Goal: Task Accomplishment & Management: Manage account settings

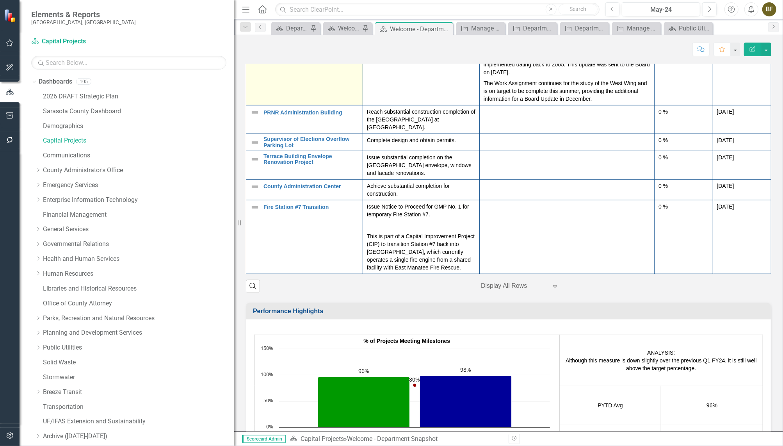
scroll to position [265, 0]
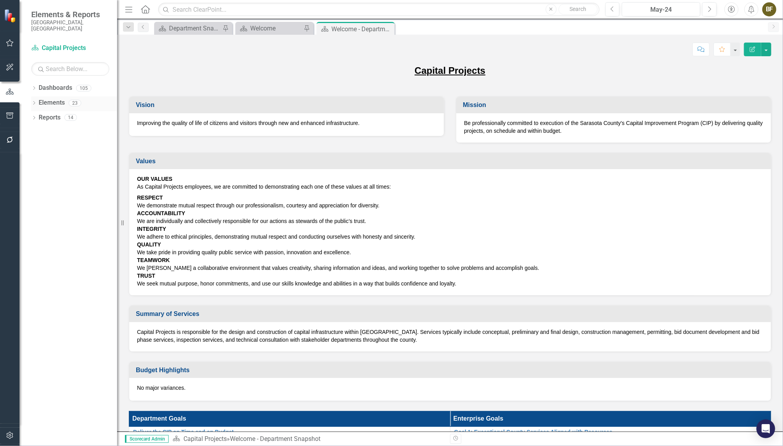
click at [33, 101] on icon "Dropdown" at bounding box center [33, 103] width 5 height 4
click at [60, 128] on link "Action Actions" at bounding box center [59, 132] width 32 height 9
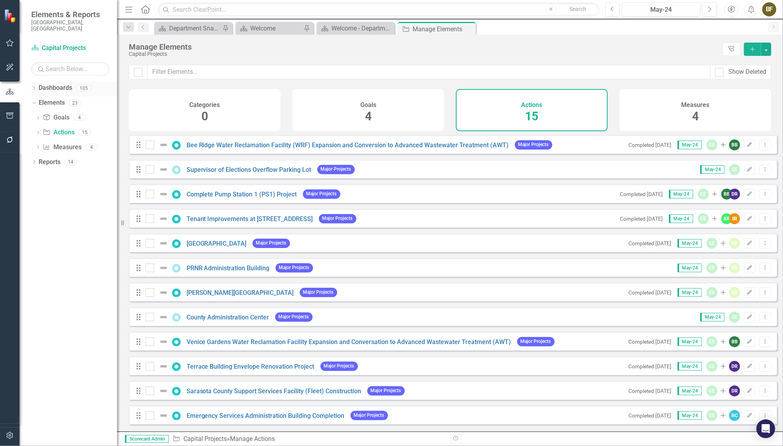
click at [33, 87] on icon "Dropdown" at bounding box center [33, 89] width 5 height 4
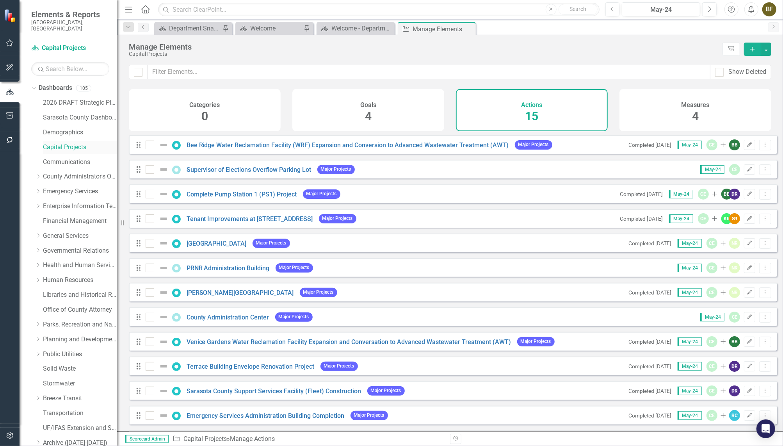
click at [81, 143] on link "Capital Projects" at bounding box center [80, 147] width 74 height 9
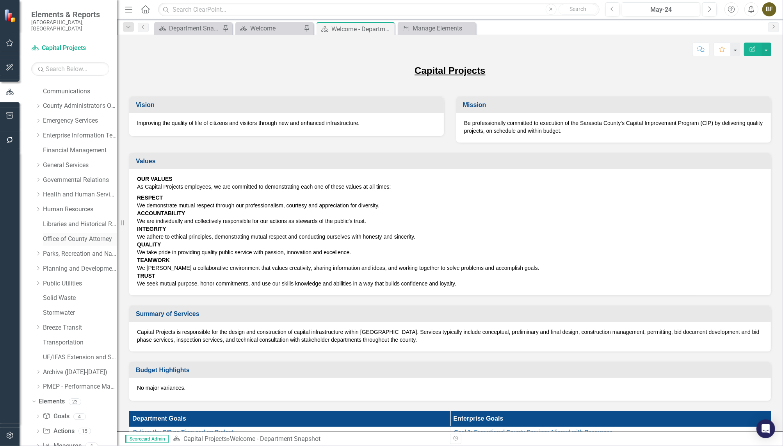
scroll to position [87, 0]
click at [40, 413] on icon "Dropdown" at bounding box center [37, 415] width 5 height 4
click at [62, 410] on link "Action Actions" at bounding box center [59, 414] width 32 height 9
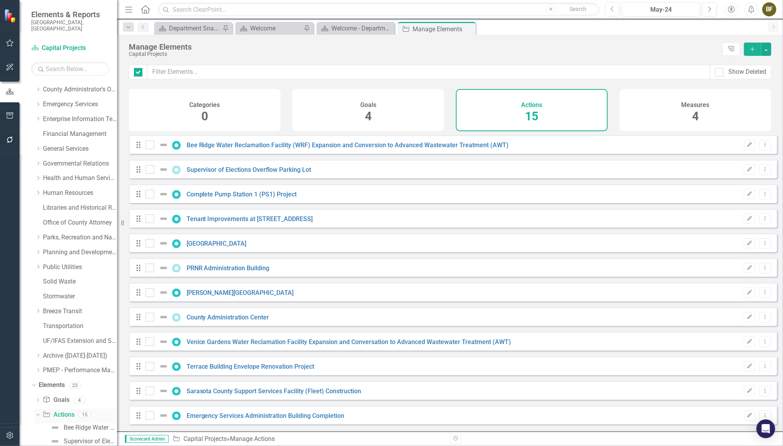
checkbox input "false"
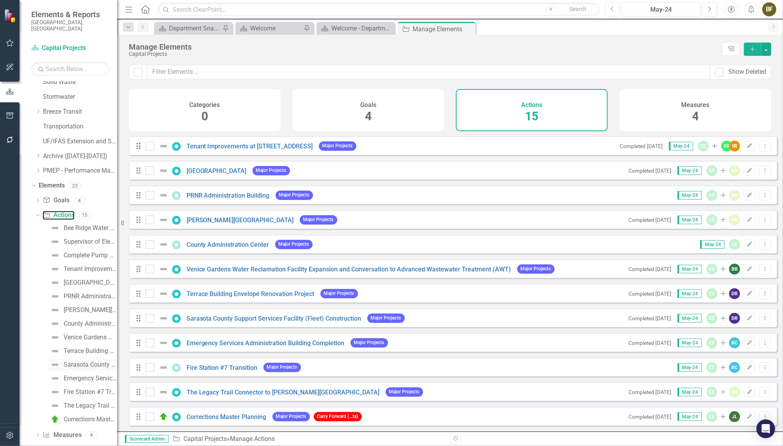
scroll to position [292, 0]
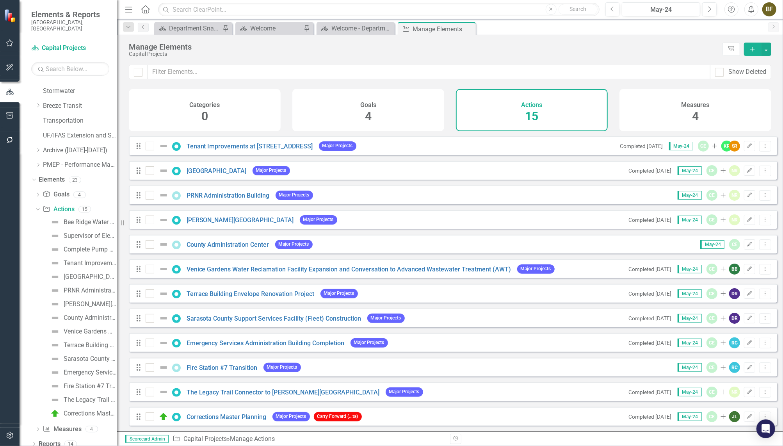
click at [39, 428] on icon "Dropdown" at bounding box center [37, 430] width 5 height 4
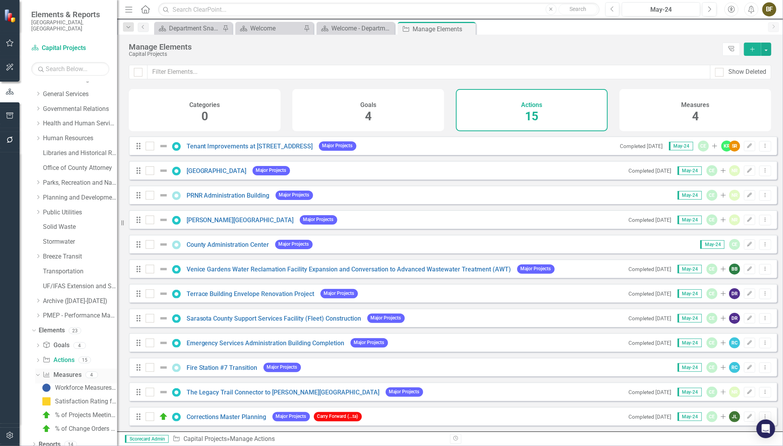
click at [55, 370] on link "Measure Measures" at bounding box center [62, 374] width 39 height 9
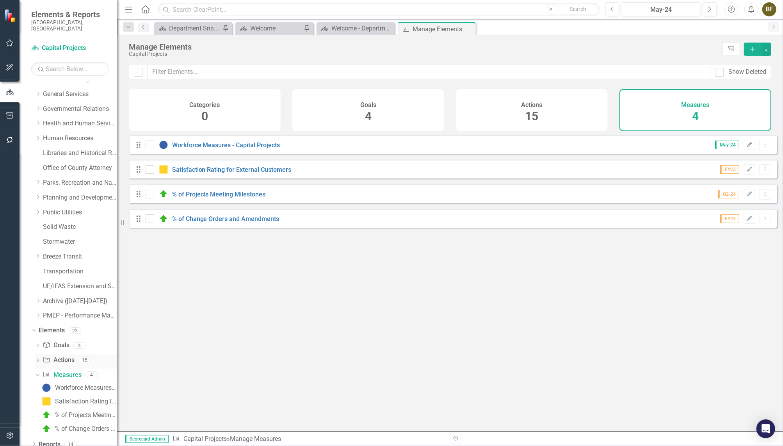
click at [56, 356] on link "Action Actions" at bounding box center [59, 360] width 32 height 9
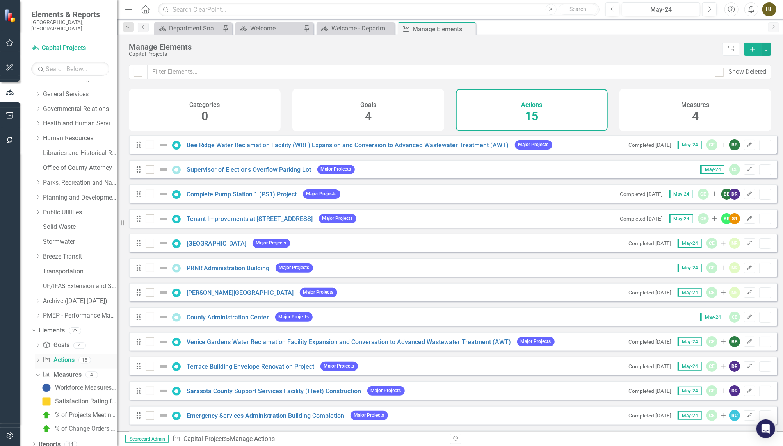
click at [67, 356] on link "Action Actions" at bounding box center [59, 360] width 32 height 9
click at [752, 49] on icon "button" at bounding box center [752, 49] width 4 height 4
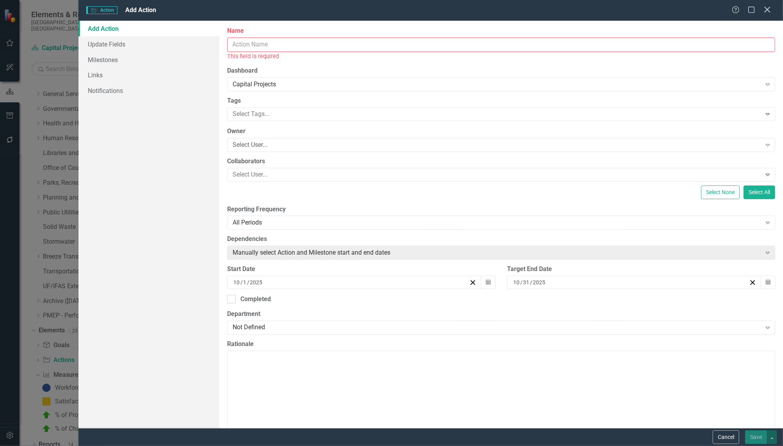
click at [767, 7] on icon "Close" at bounding box center [767, 9] width 10 height 7
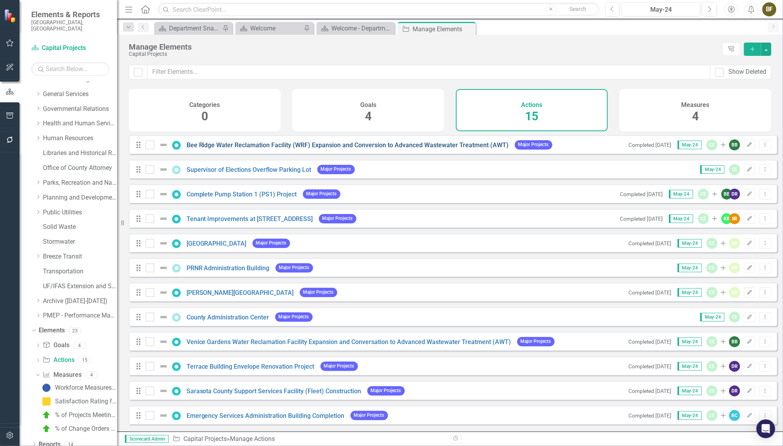
click at [471, 149] on link "Bee Ridge Water Reclamation Facility (WRF) Expansion and Conversion to Advanced…" at bounding box center [348, 144] width 322 height 7
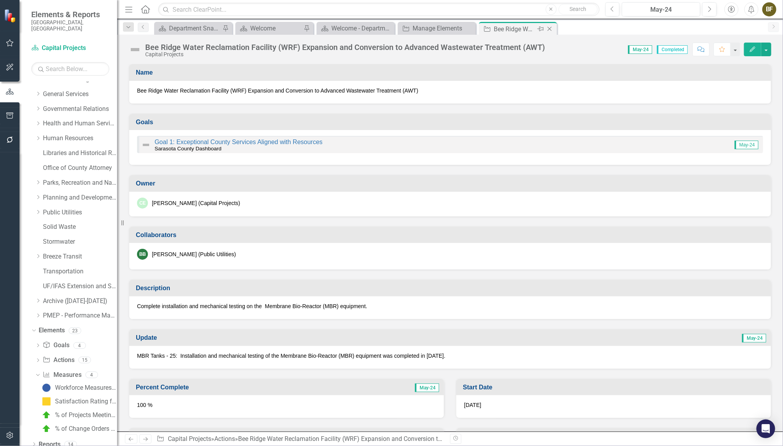
click at [551, 28] on icon "Close" at bounding box center [550, 29] width 8 height 6
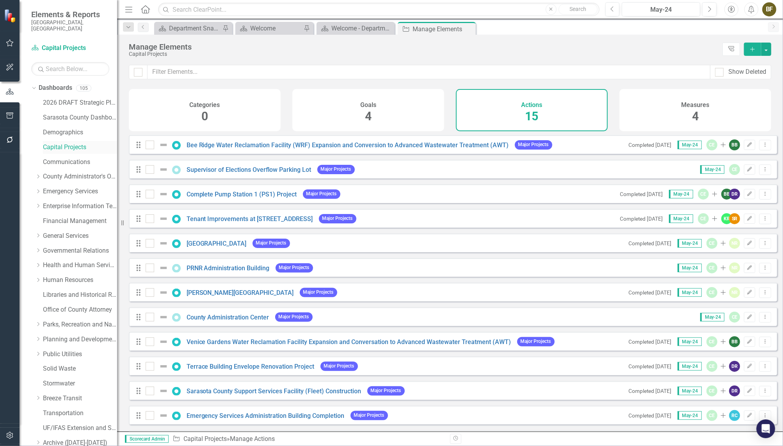
click at [63, 143] on link "Capital Projects" at bounding box center [80, 147] width 74 height 9
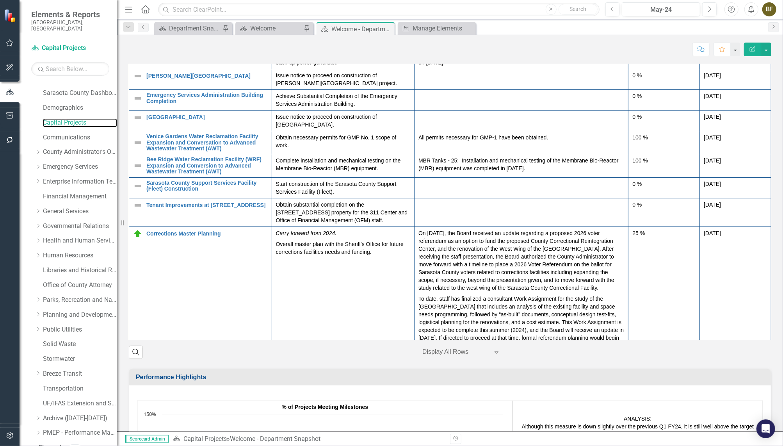
scroll to position [71, 0]
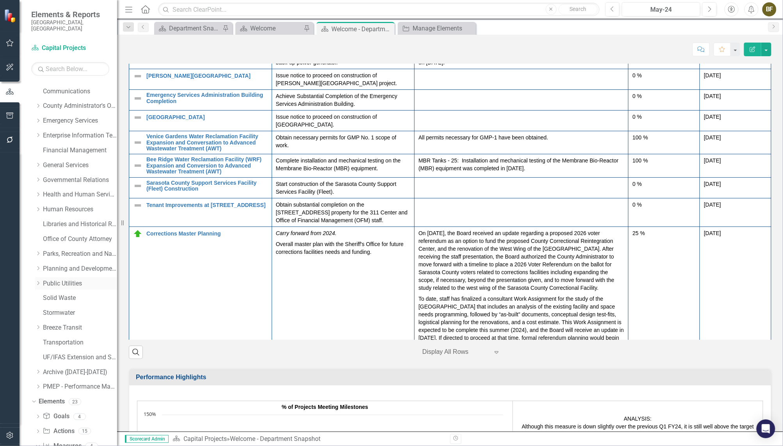
click at [55, 279] on link "Public Utilities" at bounding box center [80, 283] width 74 height 9
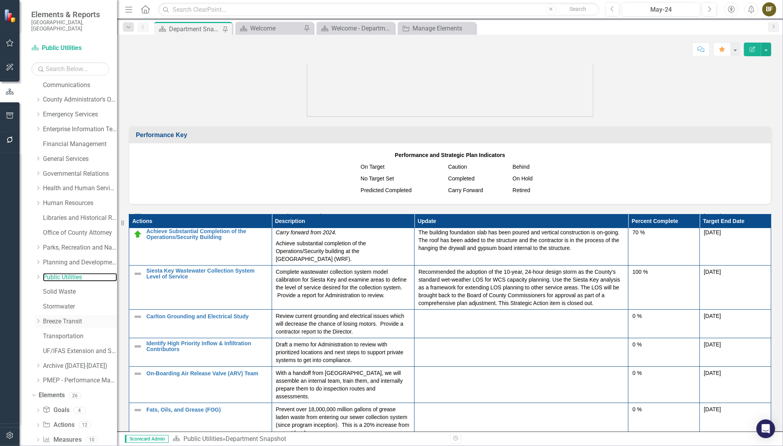
scroll to position [87, 0]
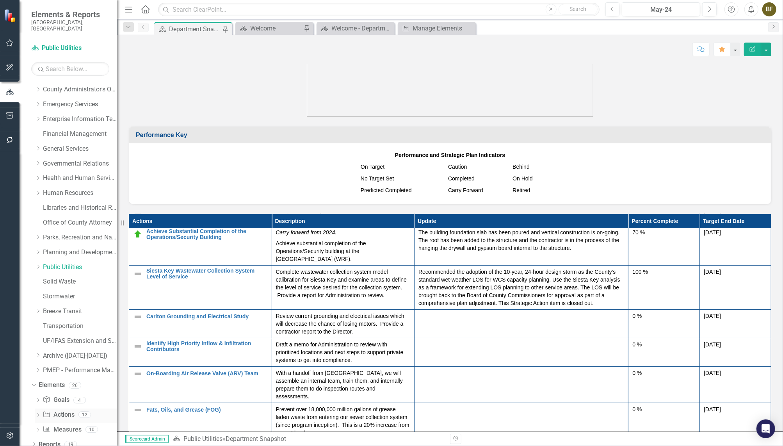
click at [68, 410] on link "Action Actions" at bounding box center [59, 414] width 32 height 9
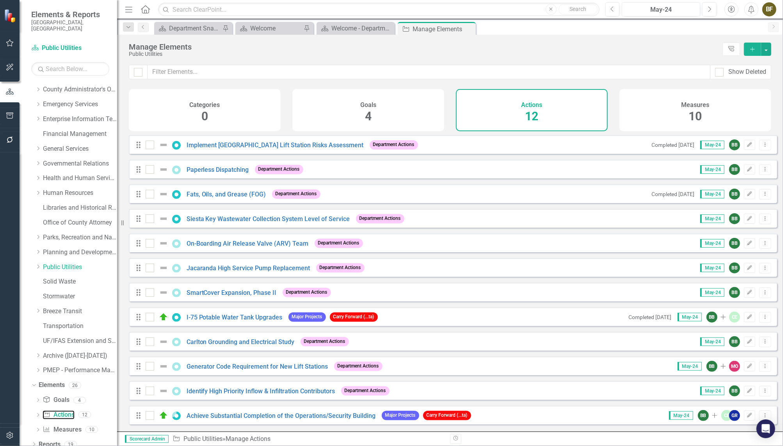
scroll to position [4, 0]
click at [341, 414] on link "Achieve Substantial Completion of the Operations/Security Building" at bounding box center [281, 415] width 189 height 7
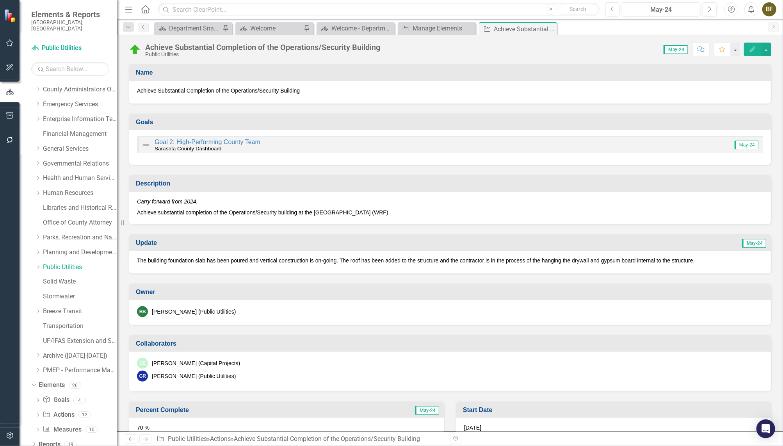
click at [146, 89] on span "Achieve Substantial Completion of the Operations/Security Building" at bounding box center [450, 91] width 626 height 8
click at [143, 88] on span "Achieve Substantial Completion of the Operations/Security Building" at bounding box center [450, 91] width 626 height 8
click at [749, 48] on icon "Edit" at bounding box center [752, 48] width 7 height 5
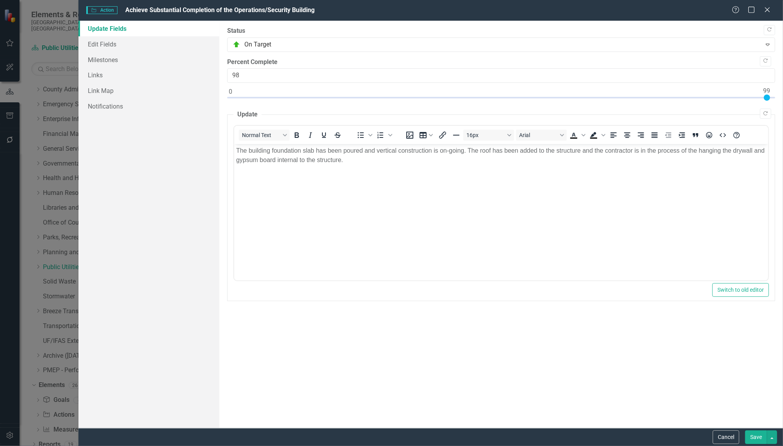
type input "99"
drag, startPoint x: 610, startPoint y: 97, endPoint x: 767, endPoint y: 97, distance: 156.1
click at [767, 97] on div at bounding box center [767, 97] width 6 height 6
click at [105, 46] on link "Edit Fields" at bounding box center [148, 44] width 141 height 16
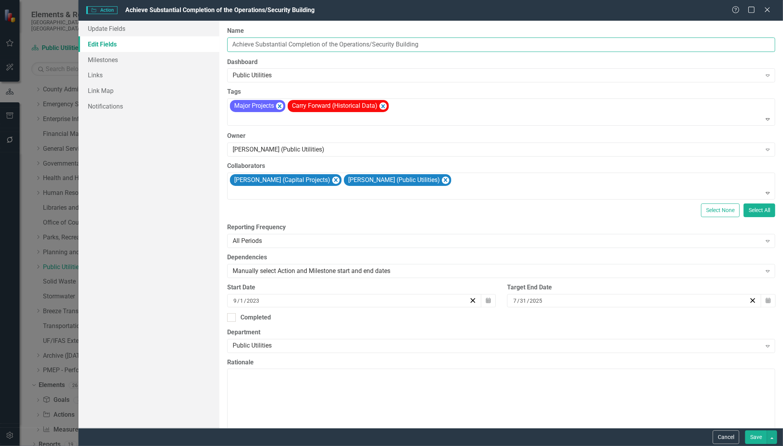
click at [238, 45] on input "Achieve Substantial Completion of the Operations/Security Building" at bounding box center [501, 44] width 548 height 14
drag, startPoint x: 230, startPoint y: 43, endPoint x: 438, endPoint y: 47, distance: 208.1
click at [438, 47] on input "Achieve Substantial Completion of the Operations/Security Building" at bounding box center [501, 44] width 548 height 14
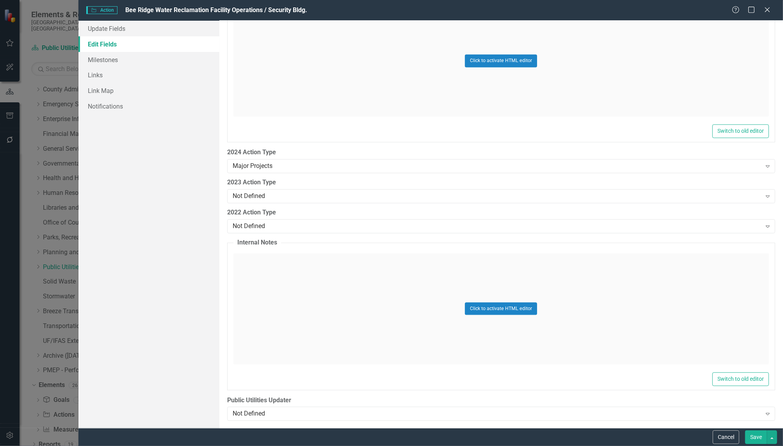
scroll to position [1072, 0]
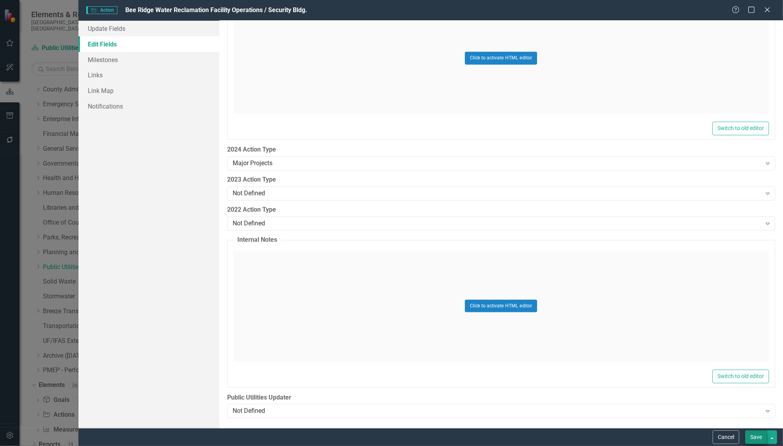
type input "Bee Ridge Water Reclamation Facility Operations / Security Bldg."
click at [754, 436] on button "Save" at bounding box center [756, 437] width 22 height 14
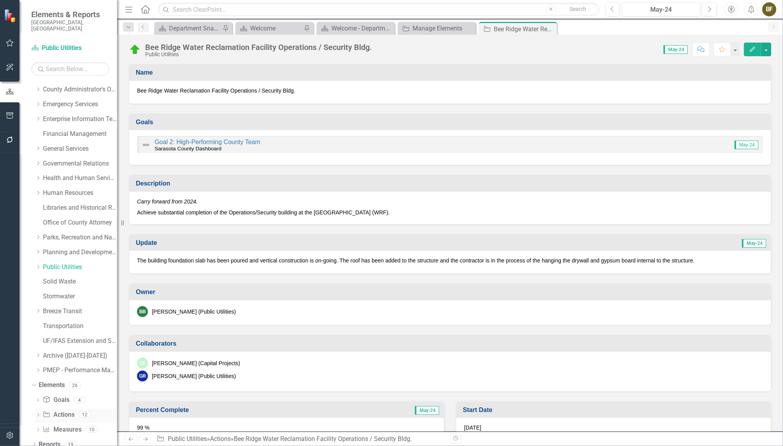
click at [62, 410] on link "Action Actions" at bounding box center [59, 414] width 32 height 9
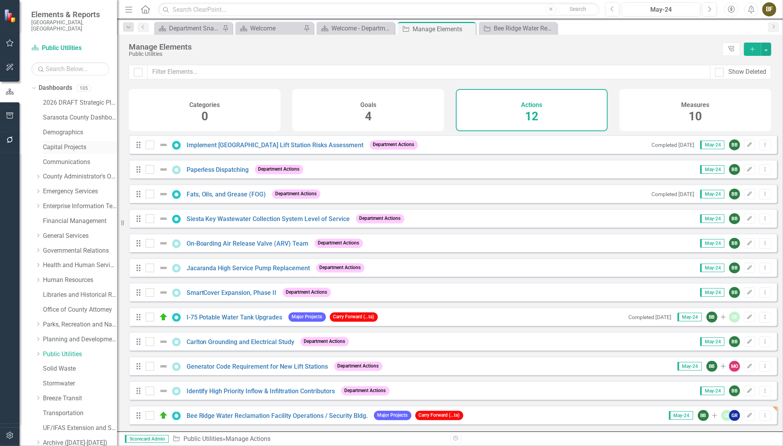
click at [64, 143] on link "Capital Projects" at bounding box center [80, 147] width 74 height 9
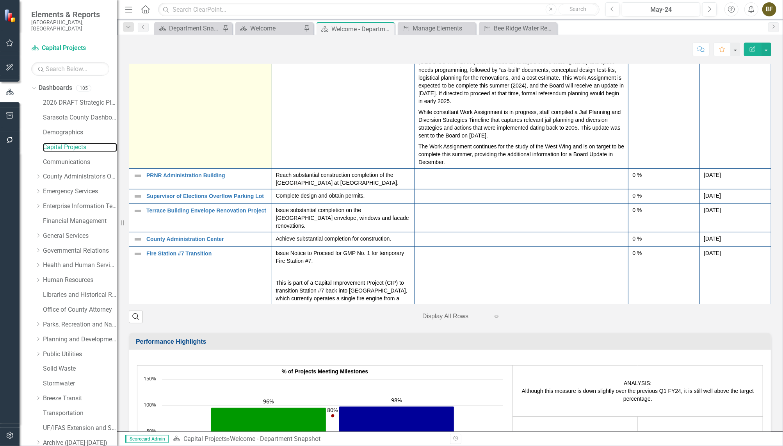
scroll to position [710, 0]
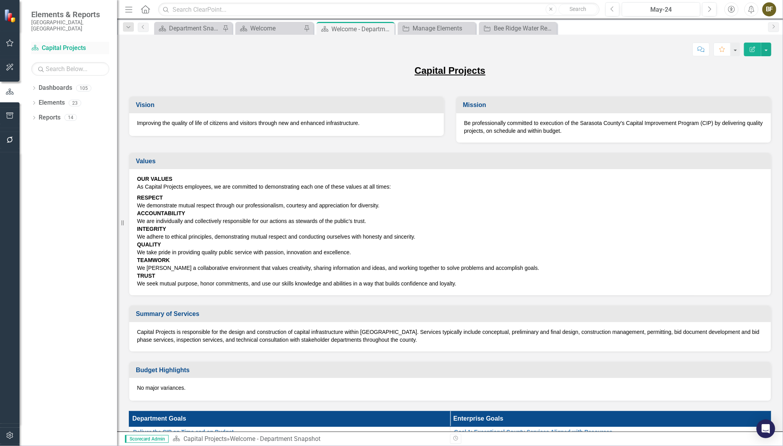
click at [68, 44] on link "Dashboard Capital Projects" at bounding box center [70, 48] width 78 height 9
click at [34, 87] on icon "Dropdown" at bounding box center [33, 89] width 5 height 4
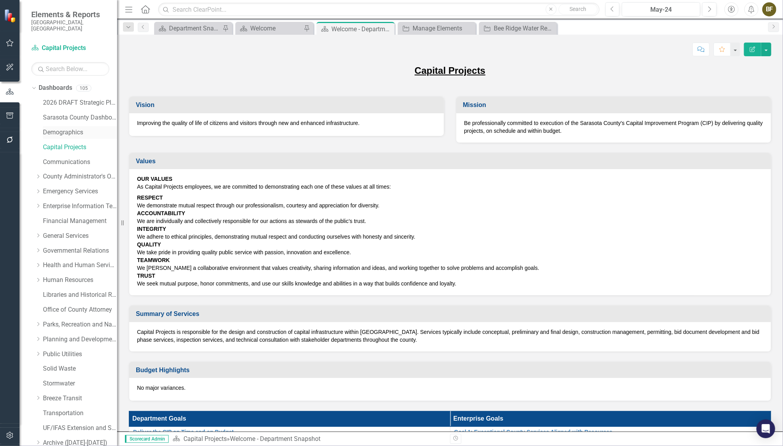
click at [62, 128] on link "Demographics" at bounding box center [80, 132] width 74 height 9
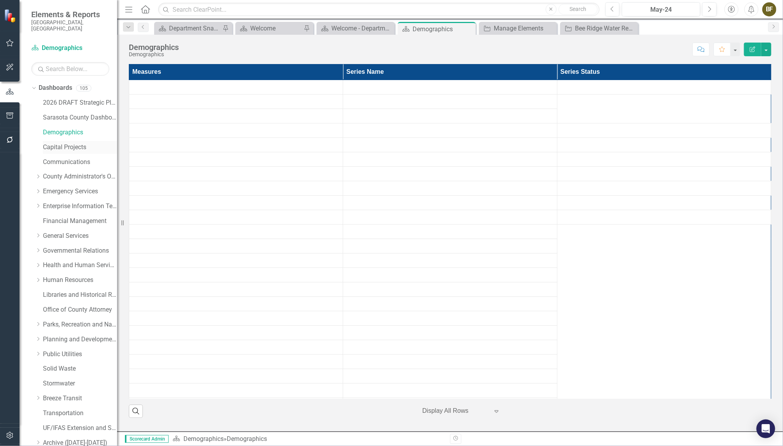
click at [67, 143] on link "Capital Projects" at bounding box center [80, 147] width 74 height 9
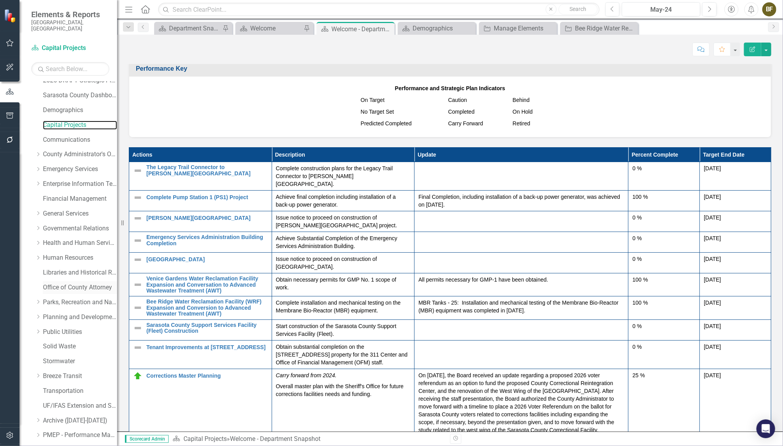
scroll to position [43, 0]
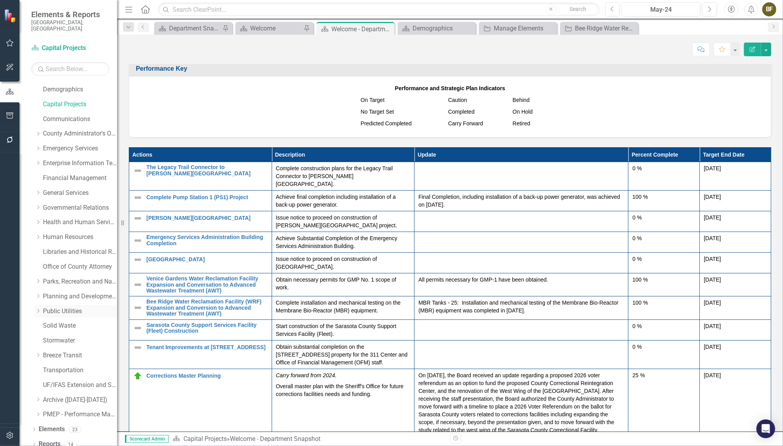
click at [70, 307] on link "Public Utilities" at bounding box center [80, 311] width 74 height 9
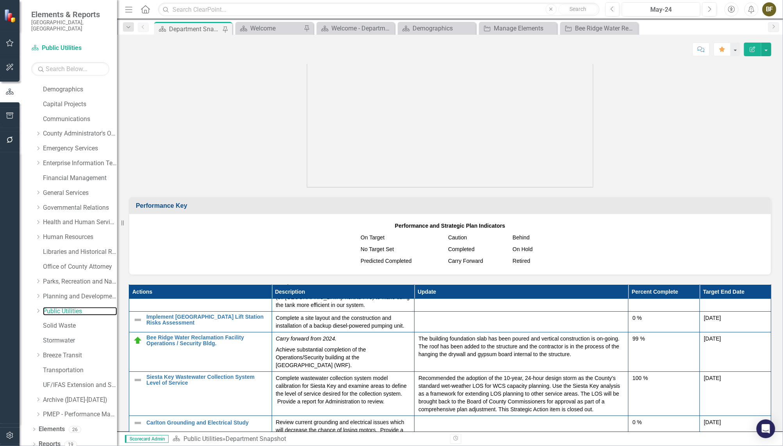
scroll to position [788, 0]
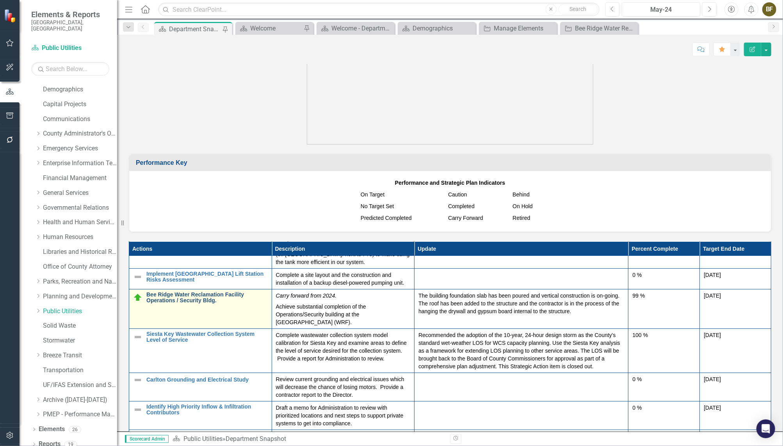
click at [179, 300] on link "Bee Ridge Water Reclamation Facility Operations / Security Bldg." at bounding box center [206, 298] width 121 height 12
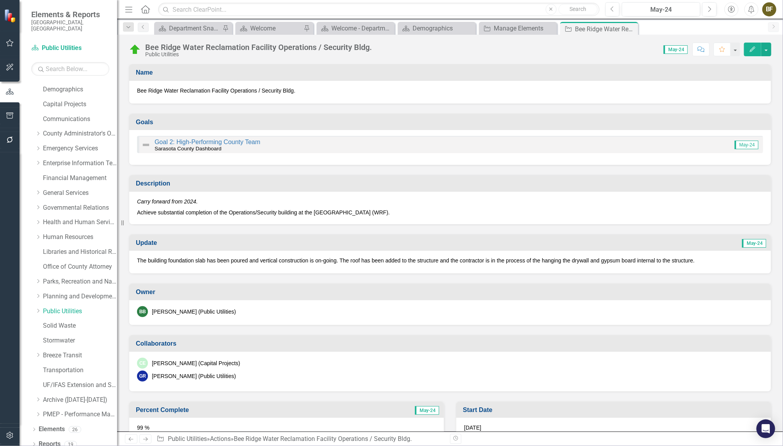
click at [175, 262] on p "The building foundation slab has been poured and vertical construction is on-go…" at bounding box center [450, 260] width 626 height 8
click at [147, 269] on div "The building foundation slab has been poured and vertical construction is on-go…" at bounding box center [450, 262] width 642 height 23
click at [146, 261] on p "The building foundation slab has been poured and vertical construction is on-go…" at bounding box center [450, 260] width 626 height 8
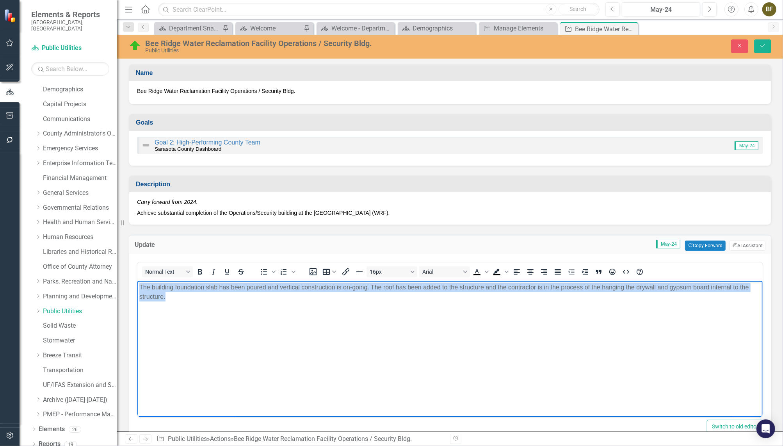
drag, startPoint x: 140, startPoint y: 288, endPoint x: 192, endPoint y: 309, distance: 55.9
click at [192, 309] on body "The building foundation slab has been poured and vertical construction is on-go…" at bounding box center [449, 339] width 625 height 117
paste body "Rich Text Area. Press ALT-0 for help."
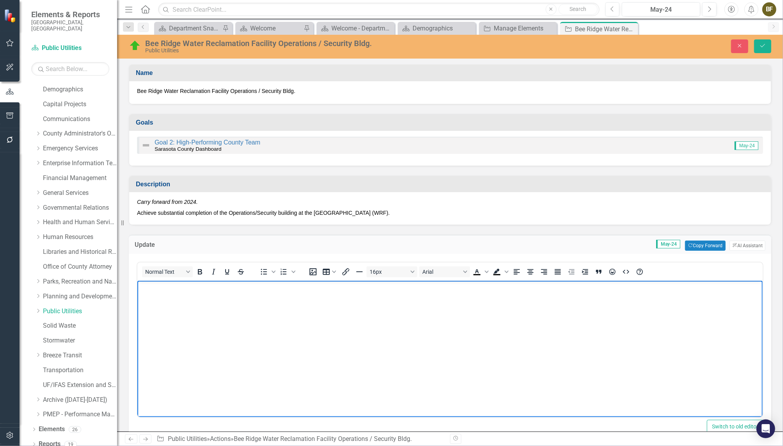
click at [212, 328] on body "Rich Text Area. Press ALT-0 for help." at bounding box center [449, 339] width 625 height 117
click at [217, 315] on body "Rich Text Area. Press ALT-0 for help." at bounding box center [449, 339] width 625 height 117
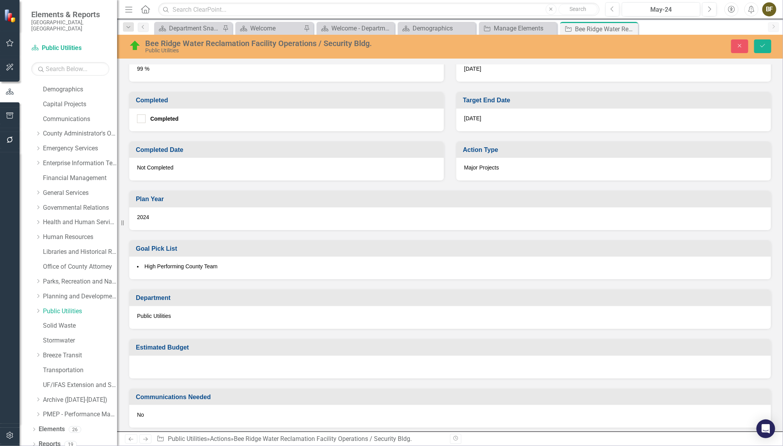
scroll to position [534, 0]
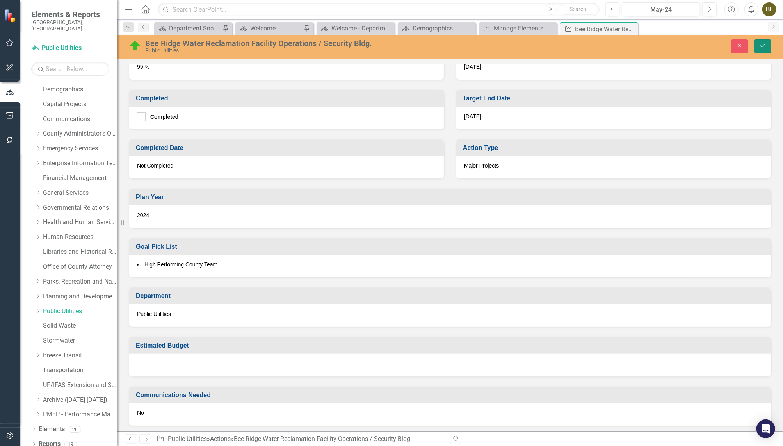
click at [763, 45] on icon "Save" at bounding box center [762, 45] width 7 height 5
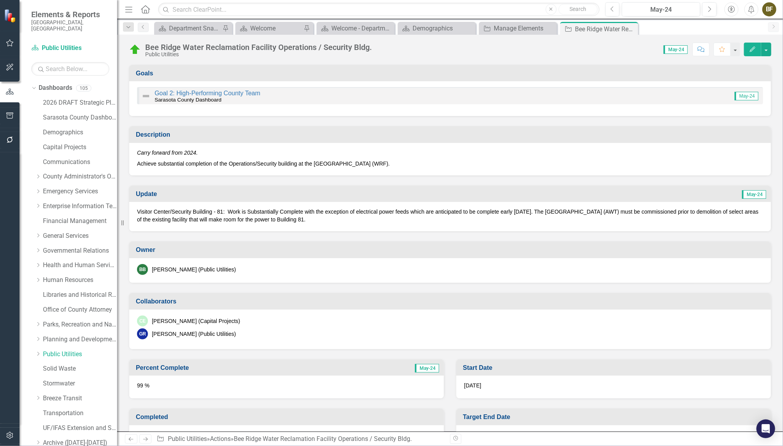
scroll to position [0, 0]
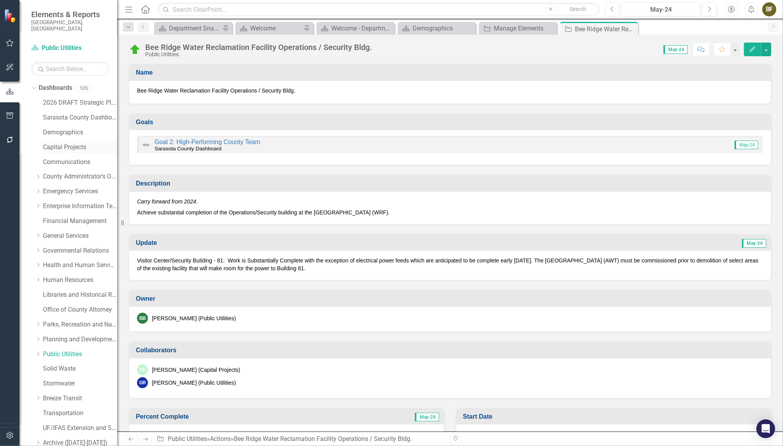
click at [66, 143] on link "Capital Projects" at bounding box center [80, 147] width 74 height 9
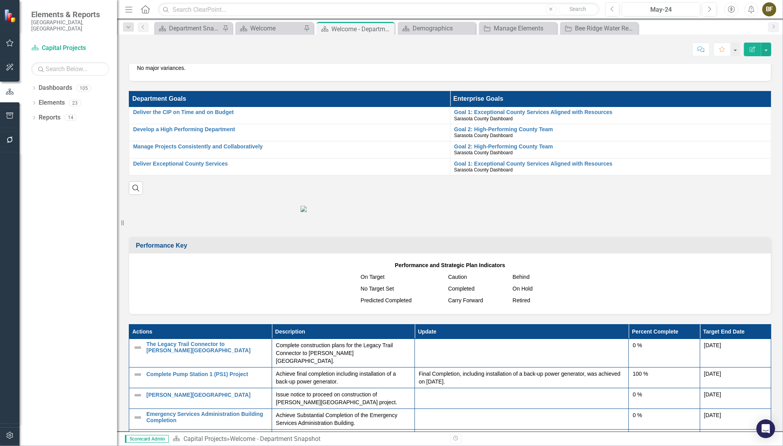
scroll to position [319, 0]
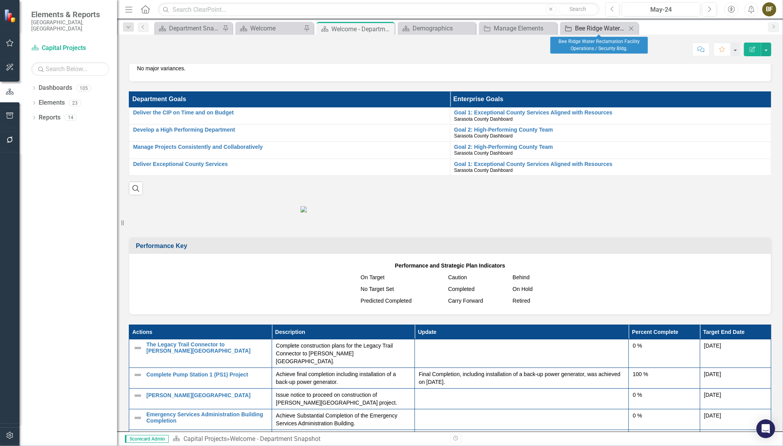
click at [616, 29] on div "Bee Ridge Water Reclamation Facility Operations / Security Bldg." at bounding box center [601, 28] width 52 height 10
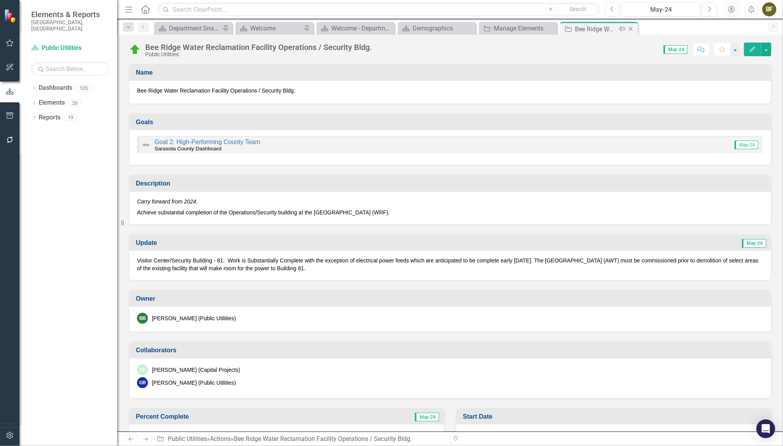
click at [630, 28] on icon at bounding box center [631, 29] width 4 height 4
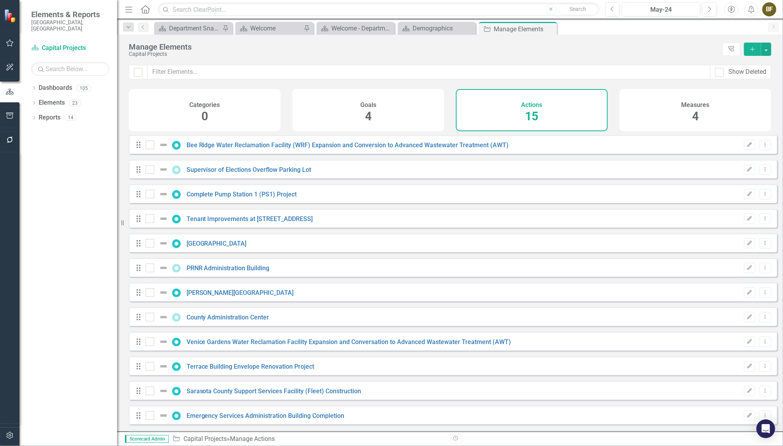
checkbox input "false"
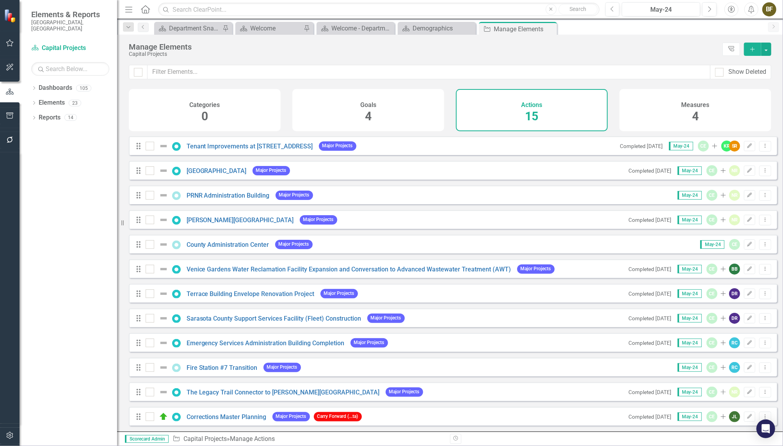
scroll to position [43, 0]
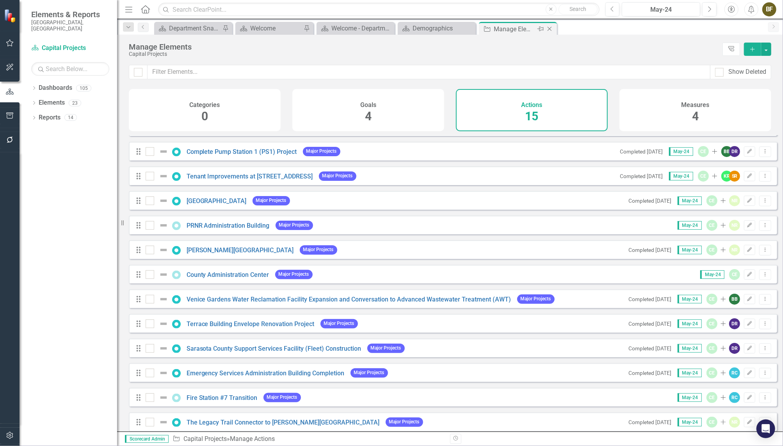
click at [546, 28] on icon "Close" at bounding box center [550, 29] width 8 height 6
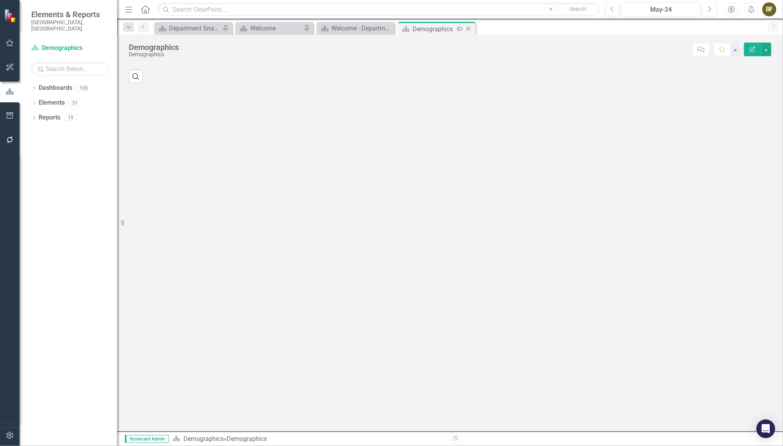
click at [468, 27] on icon "Close" at bounding box center [468, 29] width 8 height 6
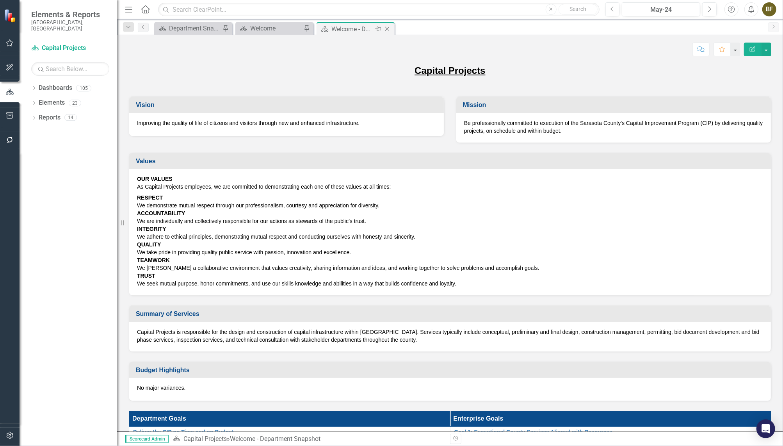
click at [388, 29] on icon "Close" at bounding box center [387, 29] width 8 height 6
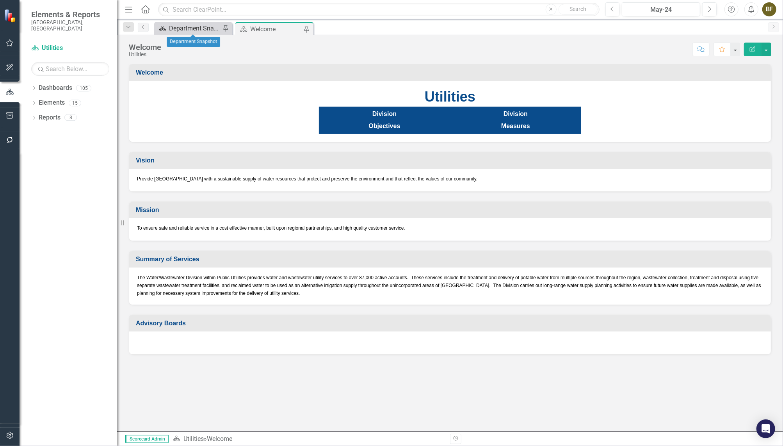
click at [199, 23] on div "Department Snapshot" at bounding box center [195, 28] width 52 height 10
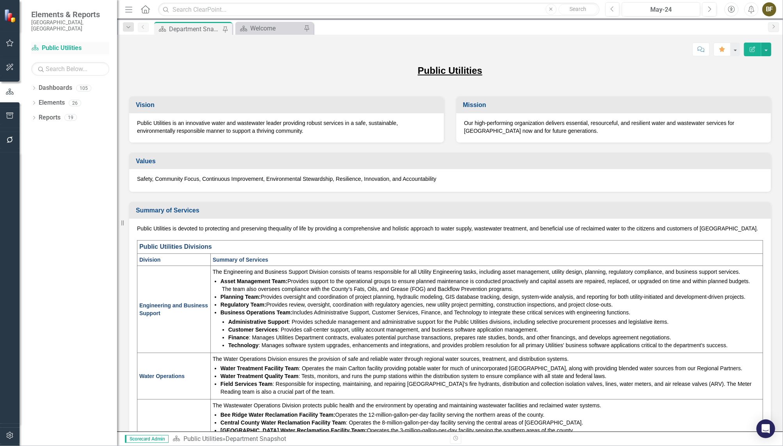
click at [58, 44] on link "Dashboard Public Utilities" at bounding box center [70, 48] width 78 height 9
click at [65, 15] on span "Elements & Reports" at bounding box center [70, 14] width 78 height 9
click at [53, 13] on span "Elements & Reports" at bounding box center [70, 14] width 78 height 9
click at [58, 44] on link "Dashboard Public Utilities" at bounding box center [70, 48] width 78 height 9
click at [71, 44] on link "Dashboard Public Utilities" at bounding box center [70, 48] width 78 height 9
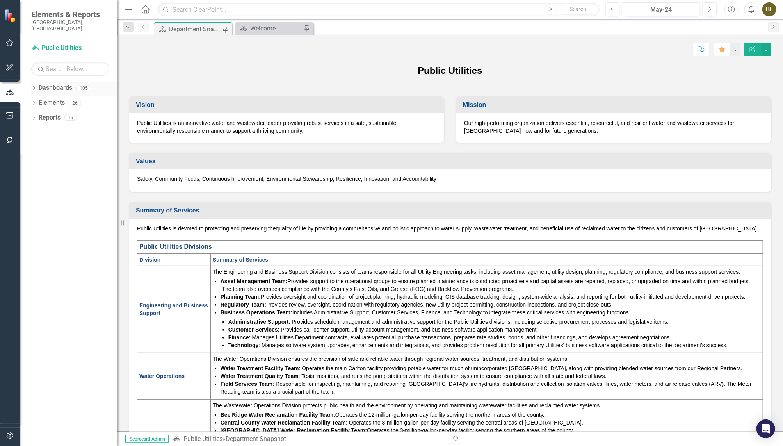
click at [35, 87] on icon "Dropdown" at bounding box center [33, 89] width 5 height 4
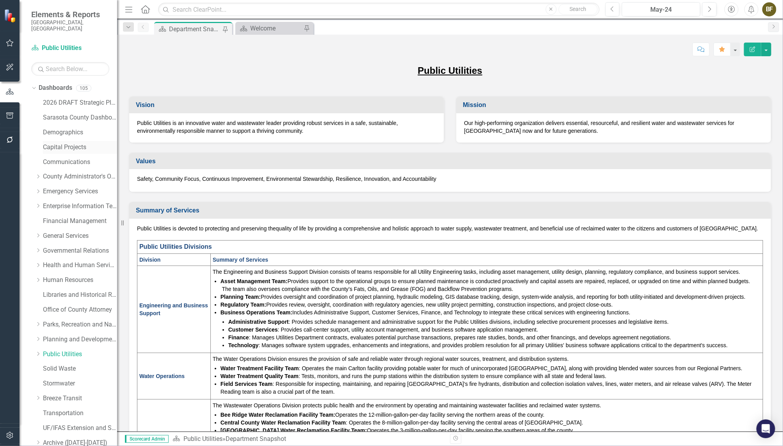
click at [70, 143] on link "Capital Projects" at bounding box center [80, 147] width 74 height 9
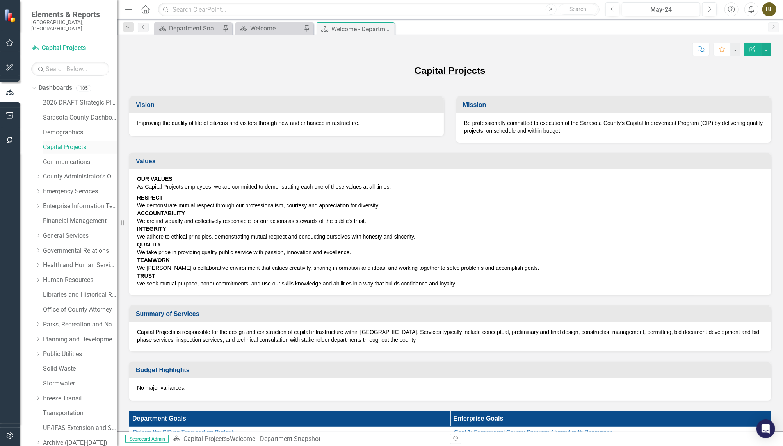
click at [70, 143] on link "Capital Projects" at bounding box center [80, 147] width 74 height 9
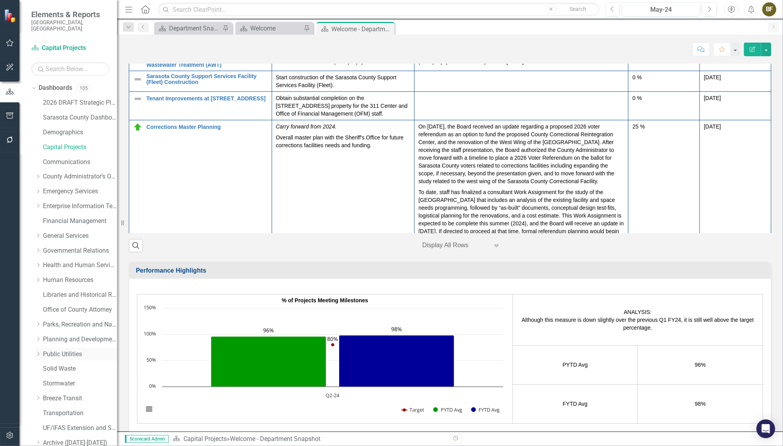
click at [59, 350] on link "Public Utilities" at bounding box center [80, 354] width 74 height 9
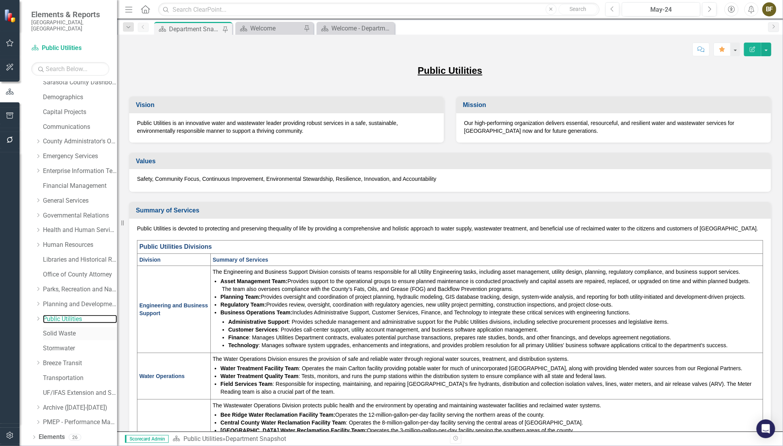
scroll to position [43, 0]
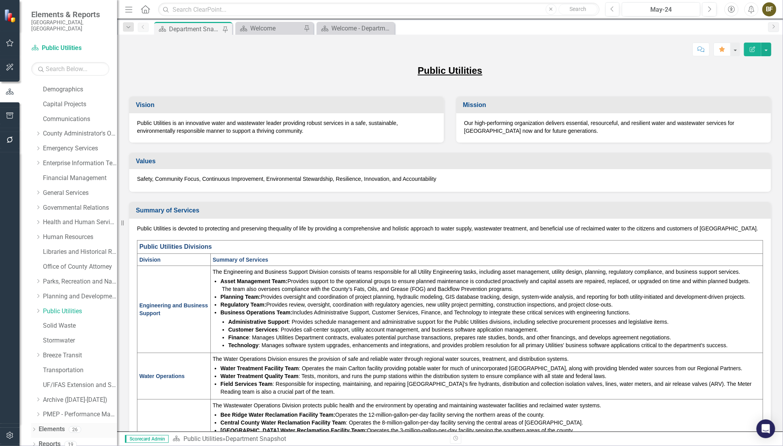
click at [36, 428] on icon "Dropdown" at bounding box center [33, 430] width 5 height 4
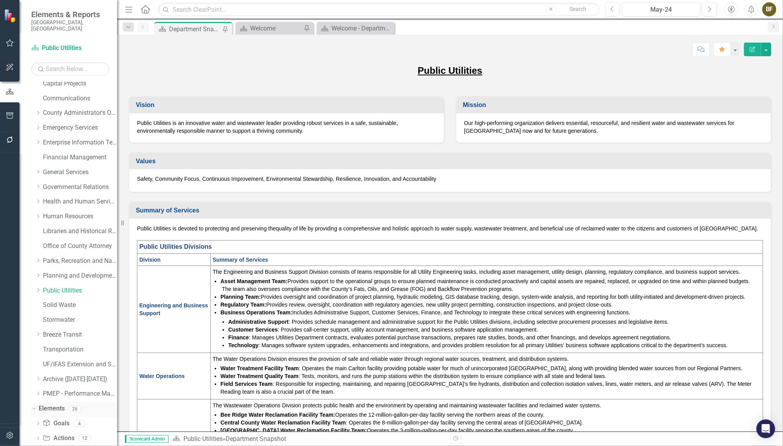
scroll to position [87, 0]
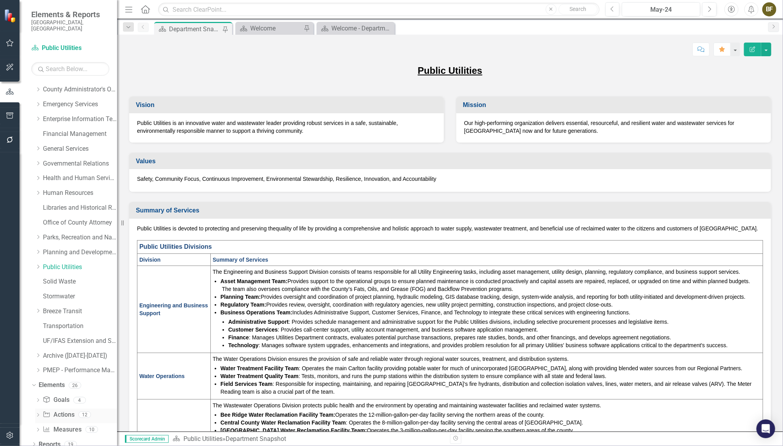
click at [60, 410] on link "Action Actions" at bounding box center [59, 414] width 32 height 9
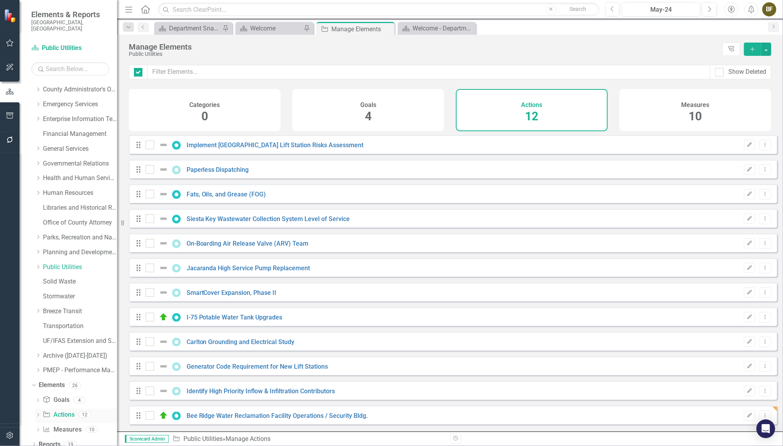
checkbox input "false"
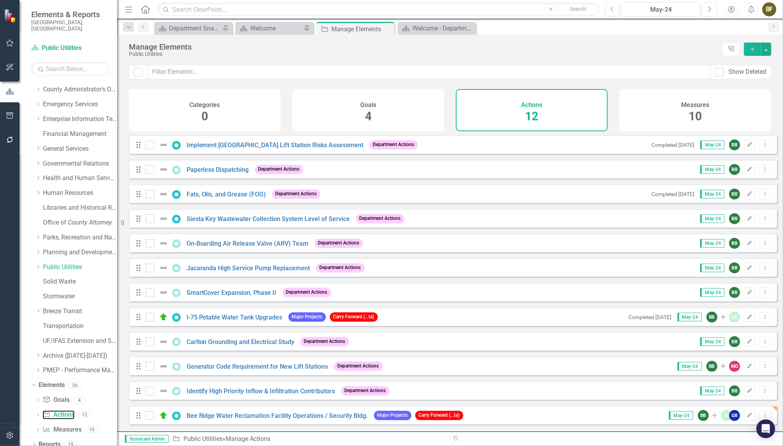
scroll to position [4, 0]
click at [762, 415] on icon "Dropdown Menu" at bounding box center [765, 415] width 7 height 5
click at [625, 418] on div "Drag Bee Ridge Water Reclamation Facility Operations / Security Bldg. Major Pro…" at bounding box center [453, 415] width 648 height 19
click at [747, 415] on icon "Edit" at bounding box center [750, 415] width 6 height 5
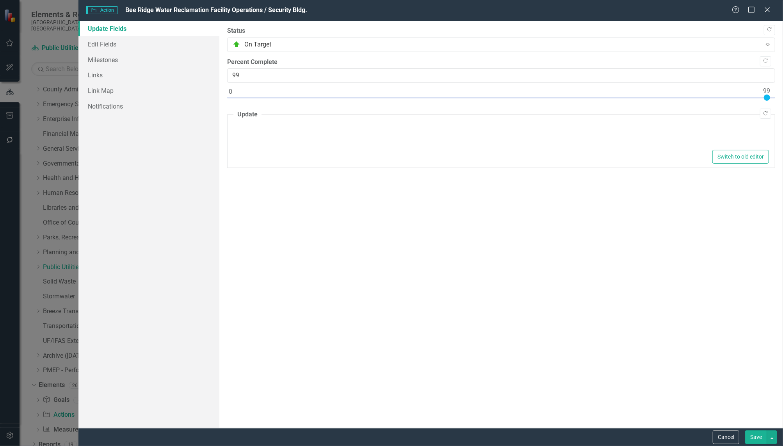
type textarea "<p>Visitor Center/Security Building - 81: &nbsp;Work is Substantially Complete …"
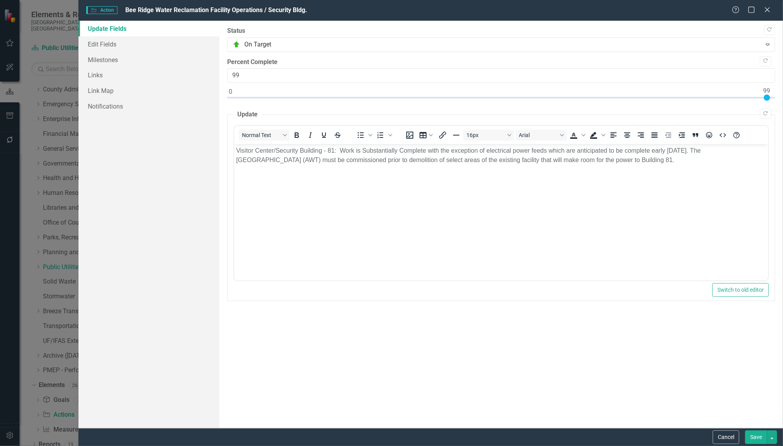
scroll to position [0, 0]
click at [757, 435] on button "Save" at bounding box center [756, 437] width 22 height 14
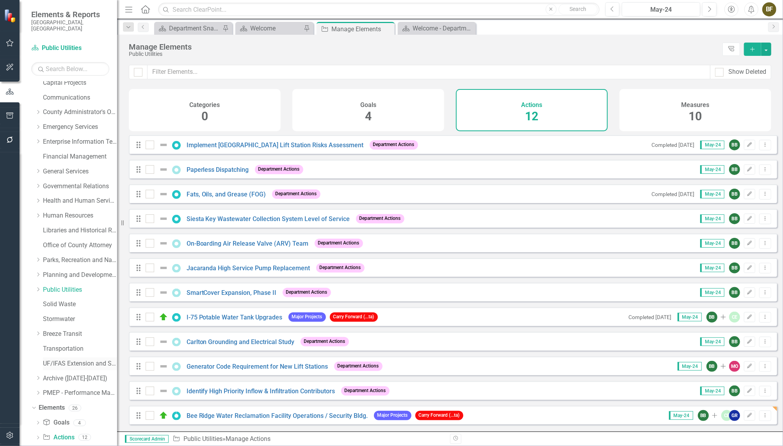
scroll to position [52, 0]
click at [54, 298] on link "Public Utilities" at bounding box center [80, 302] width 74 height 9
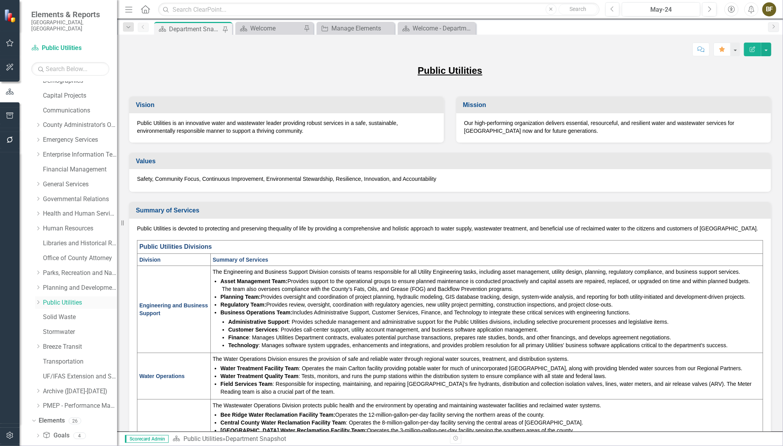
click at [54, 298] on link "Public Utilities" at bounding box center [80, 302] width 74 height 9
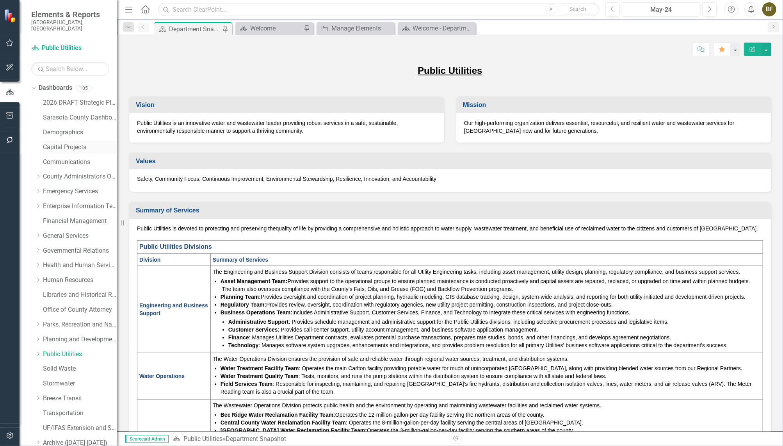
click at [75, 143] on link "Capital Projects" at bounding box center [80, 147] width 74 height 9
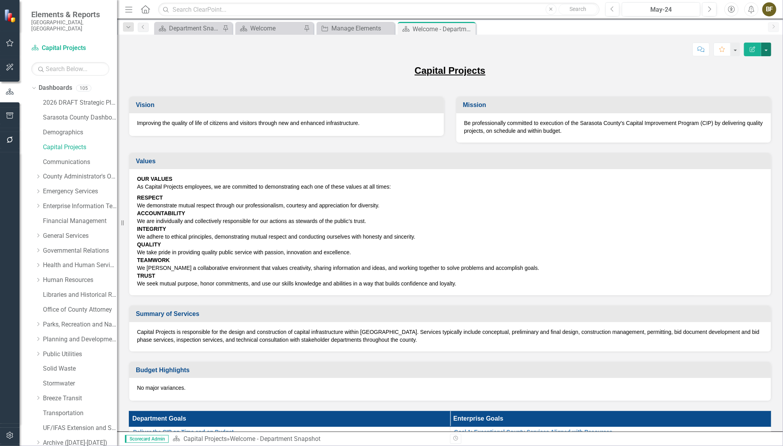
click at [765, 50] on button "button" at bounding box center [766, 50] width 10 height 14
click at [738, 64] on link "Edit Edit Dashboard" at bounding box center [739, 64] width 63 height 14
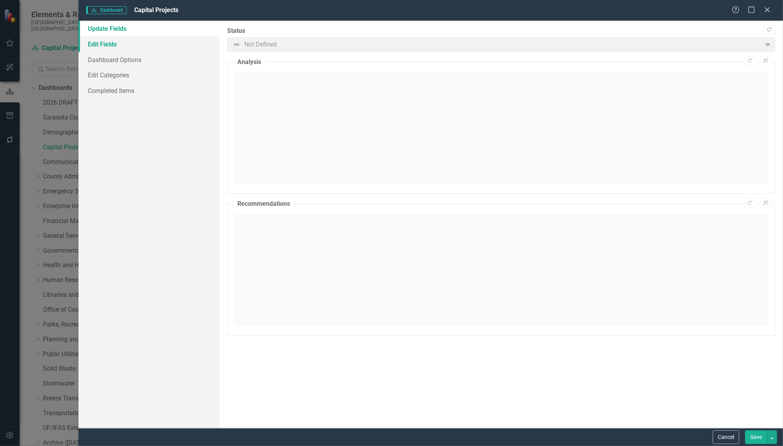
click at [105, 43] on link "Edit Fields" at bounding box center [148, 44] width 141 height 16
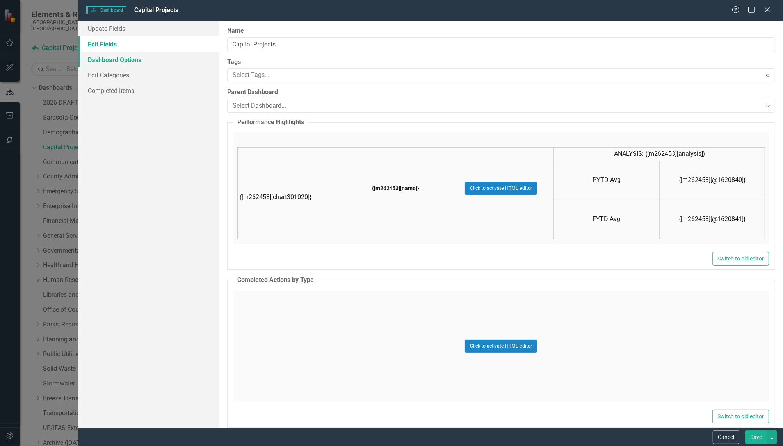
click at [101, 59] on link "Dashboard Options" at bounding box center [148, 60] width 141 height 16
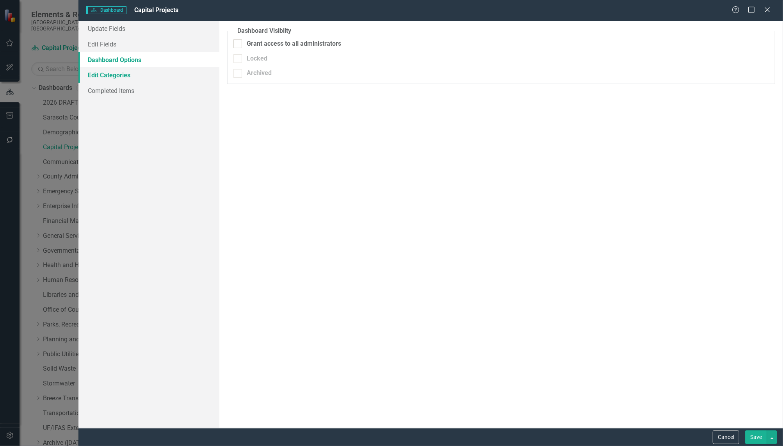
click at [102, 73] on link "Edit Categories" at bounding box center [148, 75] width 141 height 16
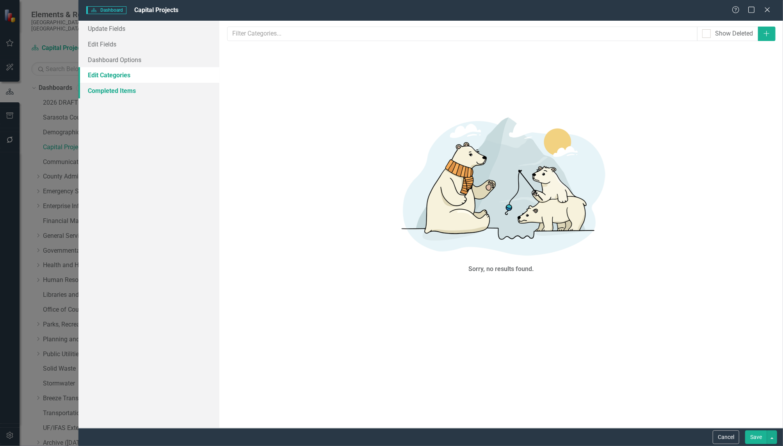
click at [107, 90] on link "Completed Items" at bounding box center [148, 91] width 141 height 16
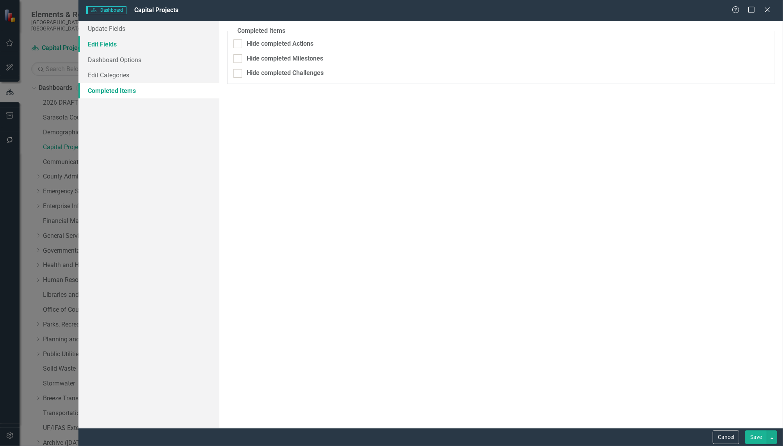
click at [106, 45] on link "Edit Fields" at bounding box center [148, 44] width 141 height 16
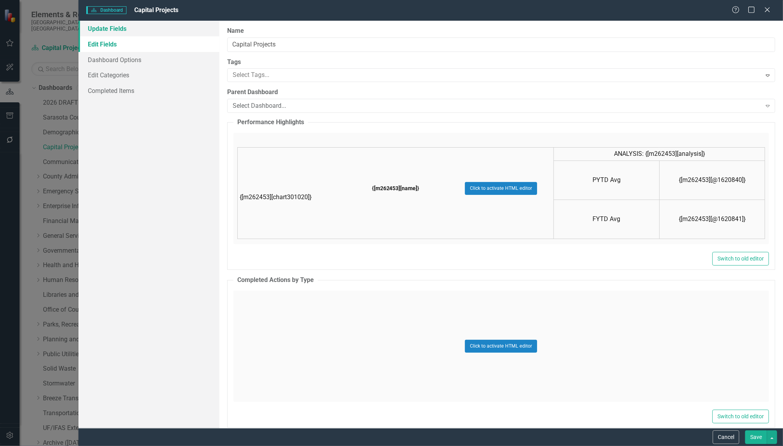
click at [114, 30] on link "Update Fields" at bounding box center [148, 29] width 141 height 16
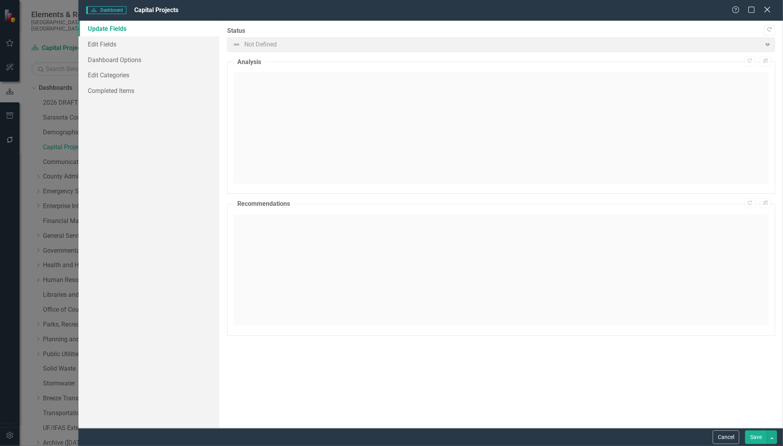
click at [768, 9] on icon "Close" at bounding box center [767, 9] width 10 height 7
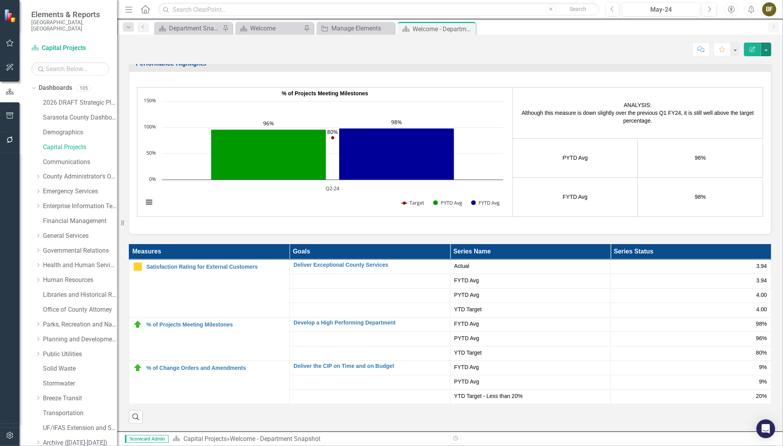
scroll to position [1130, 0]
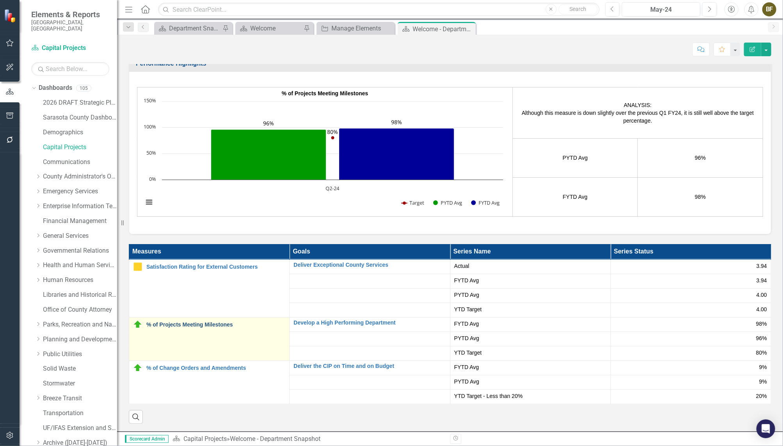
click at [222, 322] on link "% of Projects Meeting Milestones" at bounding box center [215, 325] width 139 height 6
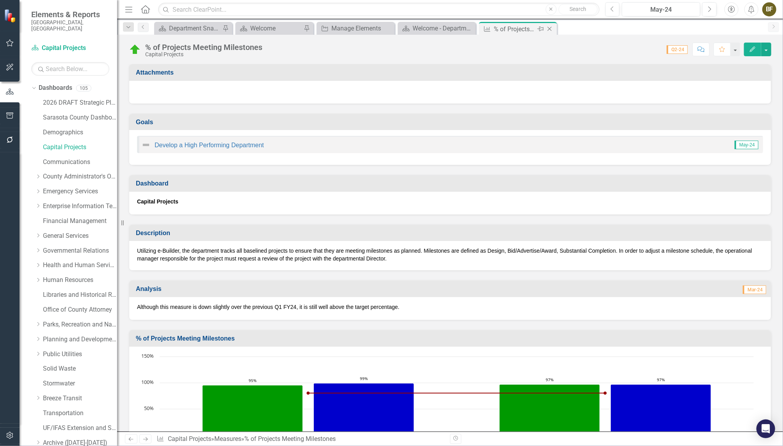
click at [552, 28] on icon "Close" at bounding box center [550, 29] width 8 height 6
click at [433, 30] on div "% of Projects Meeting Milestones" at bounding box center [434, 29] width 42 height 10
click at [471, 29] on icon "Close" at bounding box center [468, 29] width 8 height 6
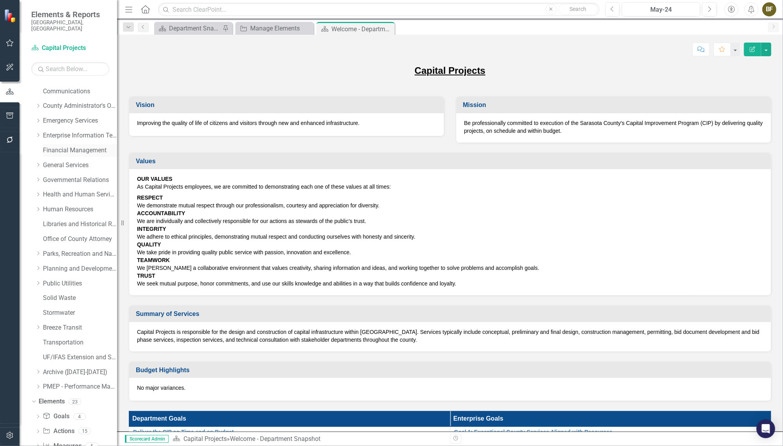
scroll to position [87, 0]
click at [48, 263] on link "Public Utilities" at bounding box center [80, 267] width 74 height 9
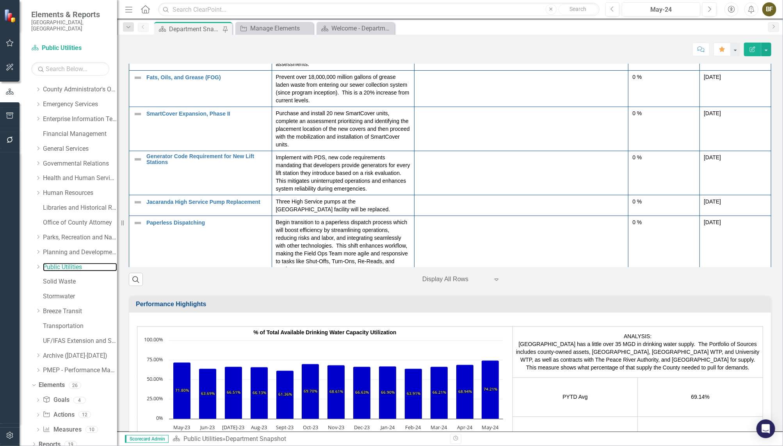
scroll to position [1100, 0]
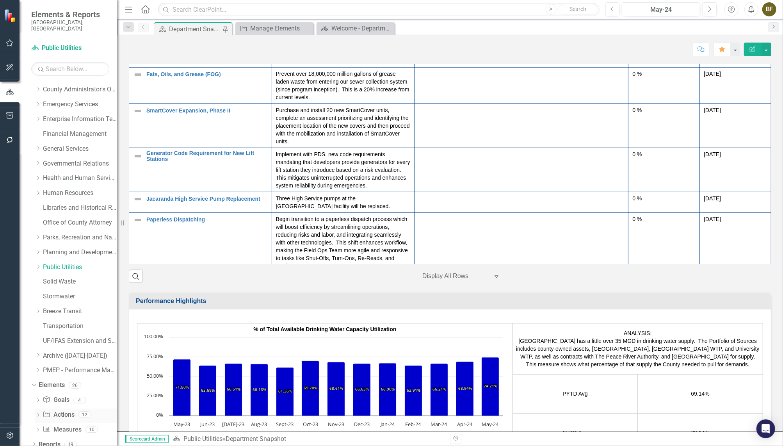
click at [65, 410] on link "Action Actions" at bounding box center [59, 414] width 32 height 9
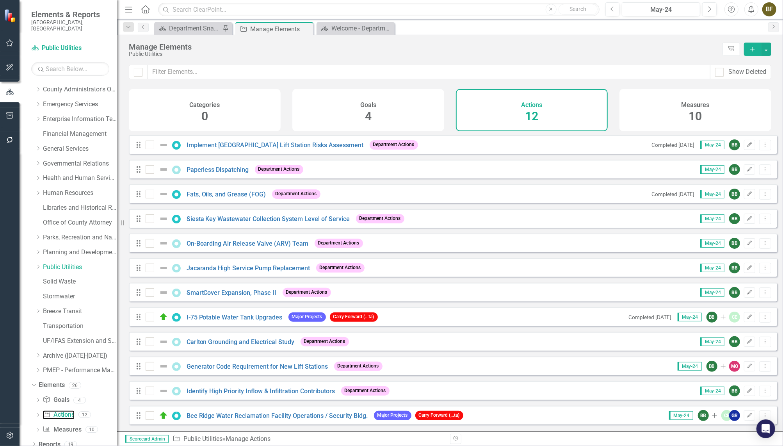
scroll to position [4, 0]
click at [35, 443] on icon "Dropdown" at bounding box center [33, 445] width 5 height 4
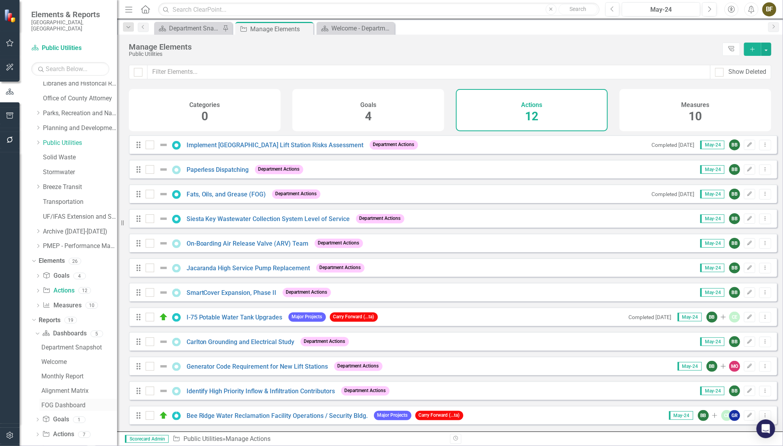
scroll to position [228, 0]
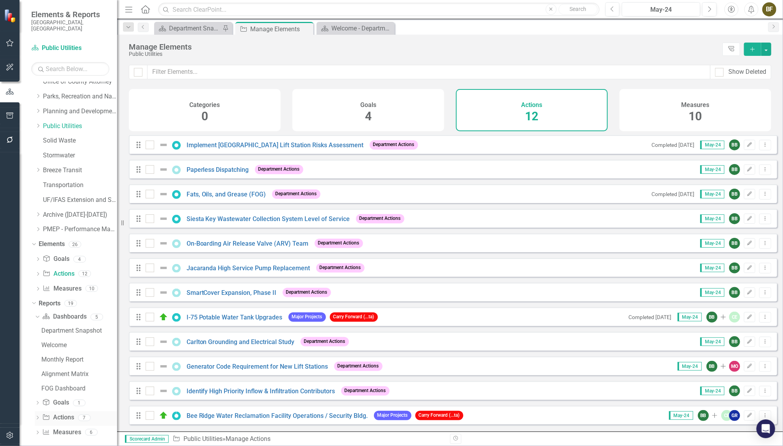
click at [60, 413] on link "Action Actions" at bounding box center [58, 417] width 32 height 9
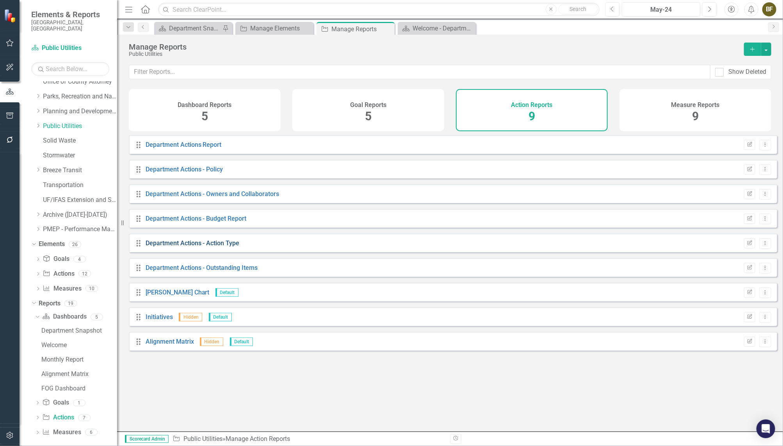
click at [190, 247] on link "Department Actions - Action Type" at bounding box center [193, 242] width 94 height 7
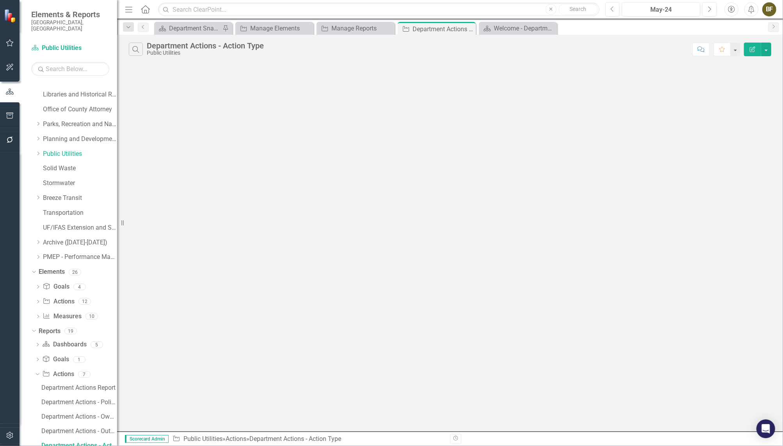
scroll to position [199, 0]
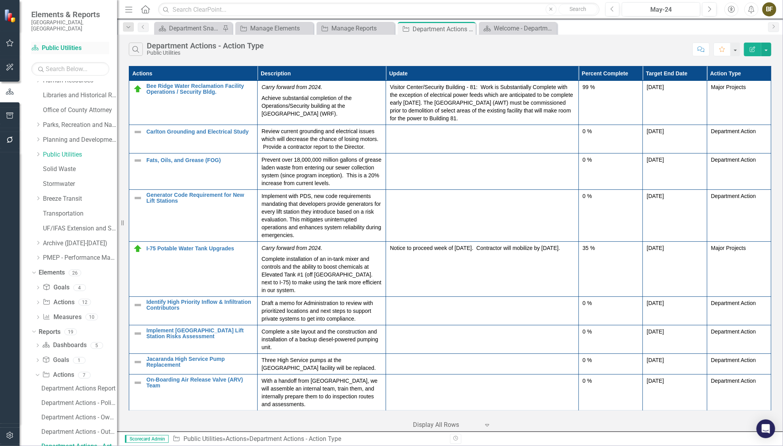
click at [73, 44] on link "Dashboard Public Utilities" at bounding box center [70, 48] width 78 height 9
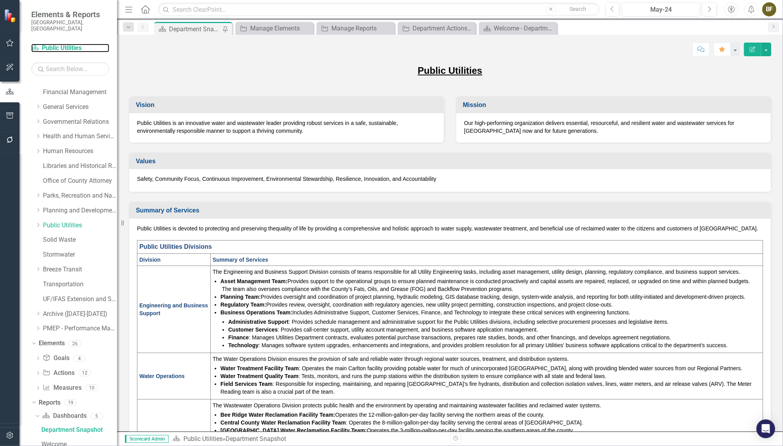
scroll to position [112, 0]
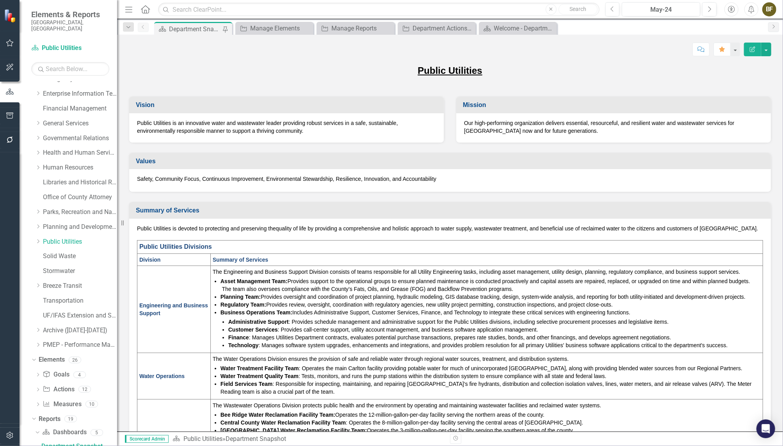
click at [67, 16] on span "Elements & Reports" at bounding box center [70, 14] width 78 height 9
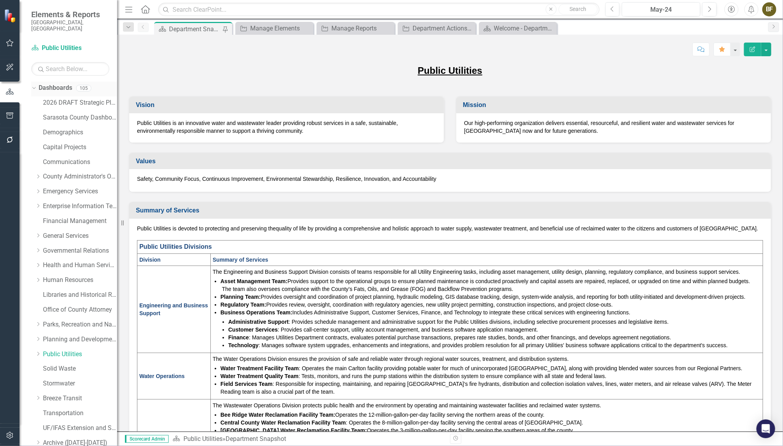
click at [59, 84] on link "Dashboards" at bounding box center [56, 88] width 34 height 9
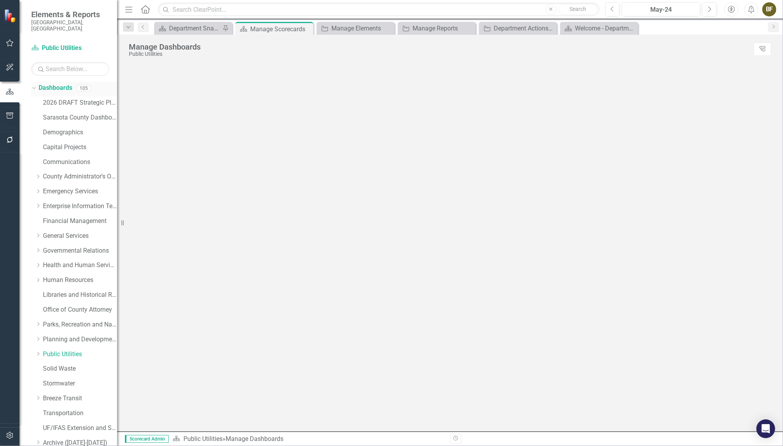
click at [34, 85] on icon "Dropdown" at bounding box center [33, 87] width 4 height 5
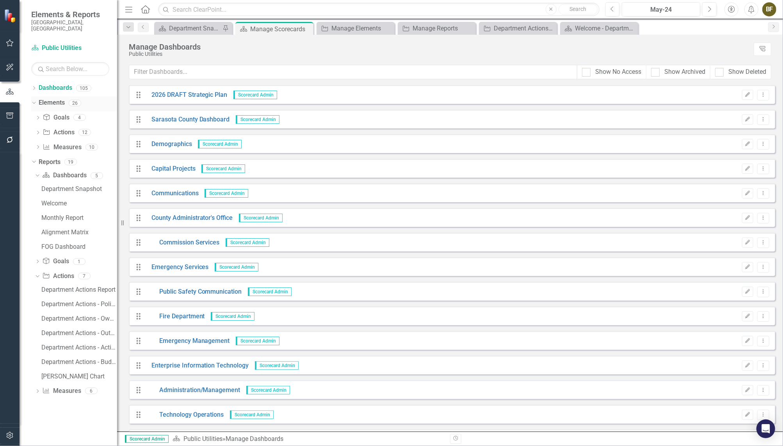
click at [35, 100] on div "Dropdown" at bounding box center [32, 102] width 7 height 5
click at [35, 114] on div "Dropdown" at bounding box center [32, 116] width 7 height 5
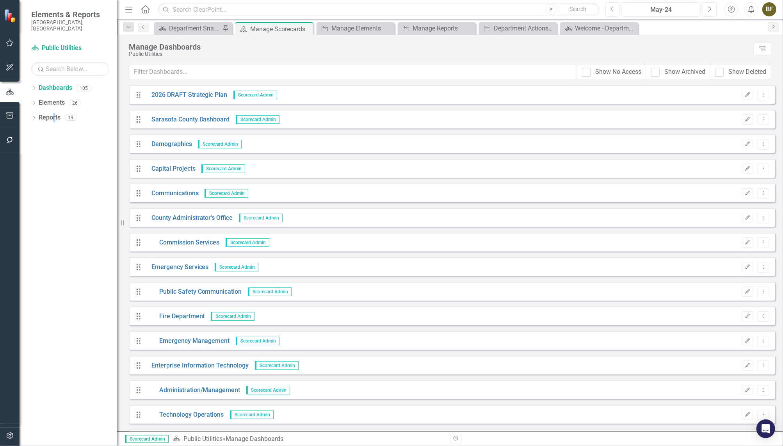
click at [54, 164] on div "Dropdown Dashboards 105 2026 DRAFT Strategic Plan Sarasota County Dashboard Dem…" at bounding box center [69, 264] width 98 height 364
click at [58, 84] on link "Dashboards" at bounding box center [56, 88] width 34 height 9
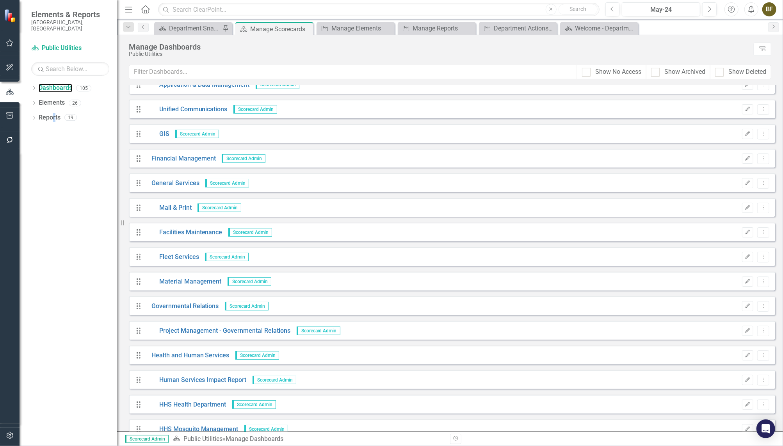
scroll to position [355, 0]
click at [64, 134] on div "Dropdown Dashboards 105 2026 DRAFT Strategic Plan Sarasota County Dashboard Dem…" at bounding box center [69, 264] width 98 height 364
click at [35, 87] on icon "Dropdown" at bounding box center [33, 89] width 5 height 4
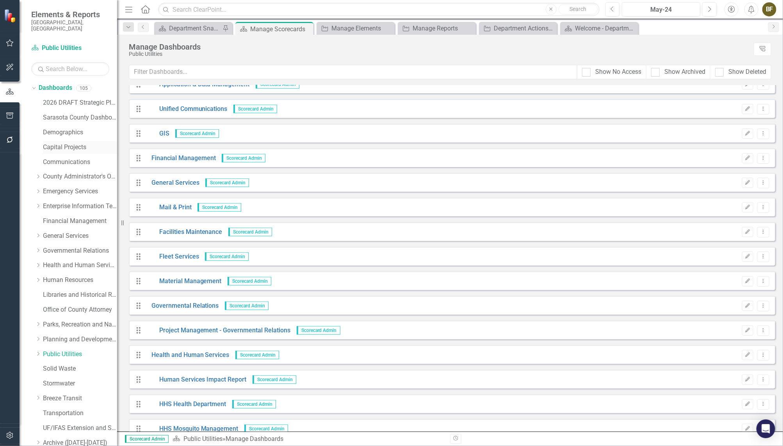
click at [71, 143] on link "Capital Projects" at bounding box center [80, 147] width 74 height 9
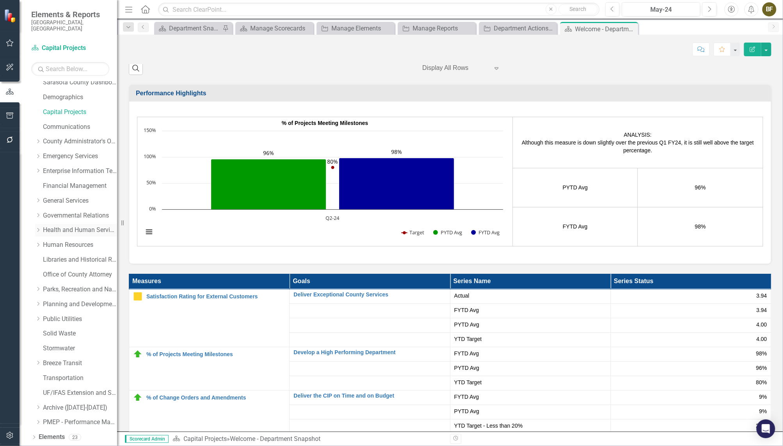
scroll to position [43, 0]
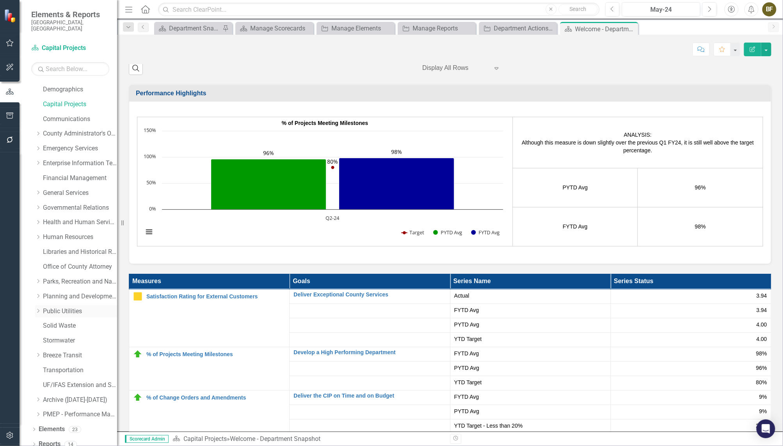
click at [56, 307] on link "Public Utilities" at bounding box center [80, 311] width 74 height 9
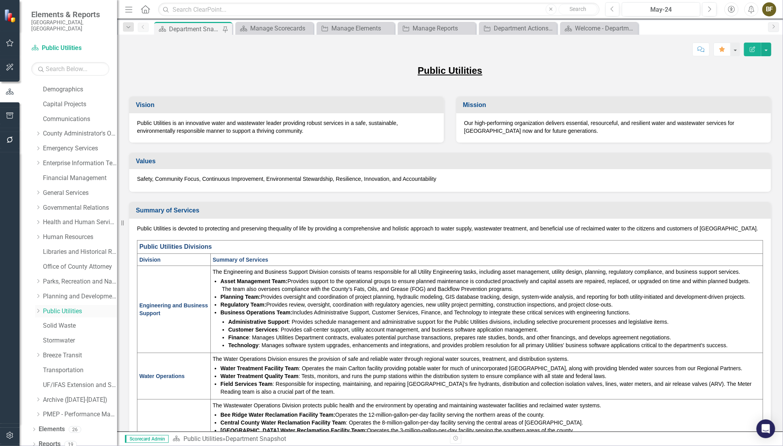
click at [37, 308] on icon "Dropdown" at bounding box center [38, 310] width 6 height 5
click at [80, 321] on link "Public Utilities Strategic Plan" at bounding box center [84, 325] width 66 height 9
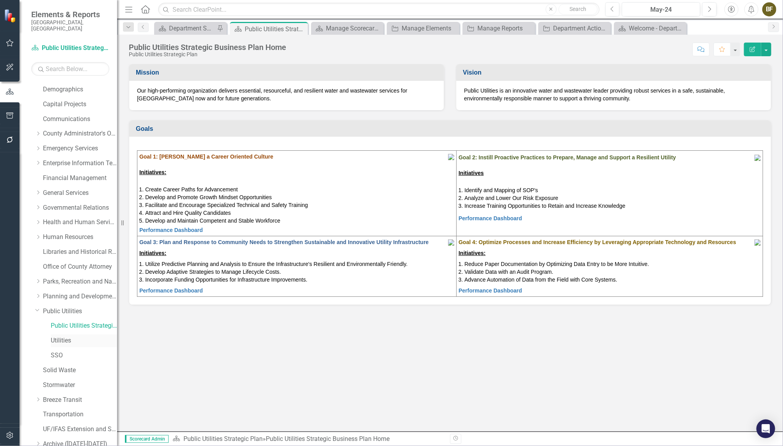
click at [62, 336] on link "Utilities" at bounding box center [84, 340] width 66 height 9
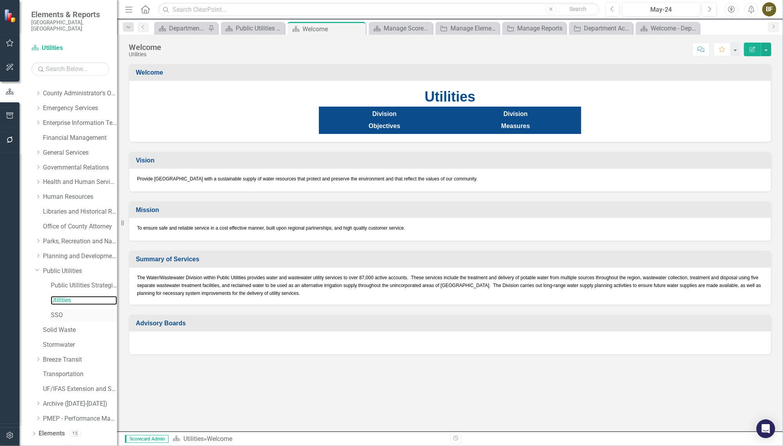
scroll to position [87, 0]
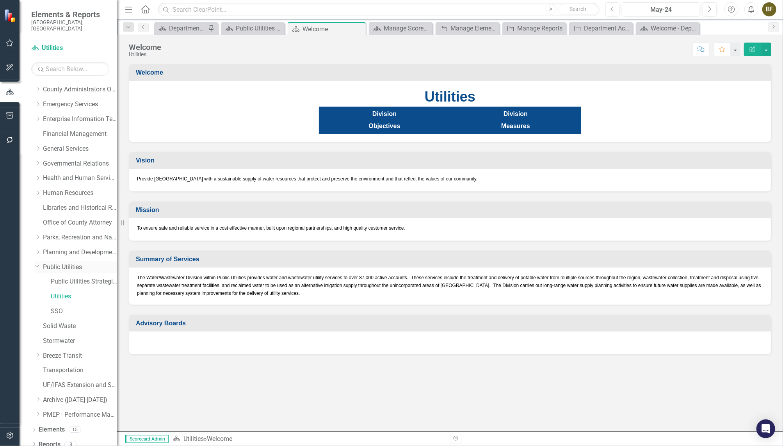
click at [38, 265] on icon at bounding box center [38, 266] width 4 height 2
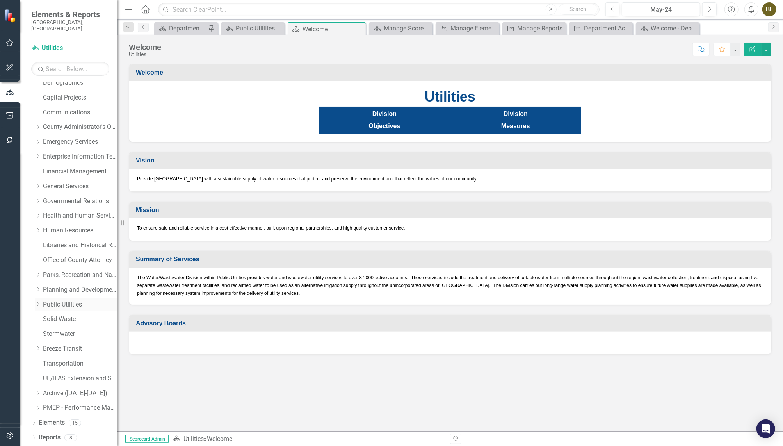
scroll to position [43, 0]
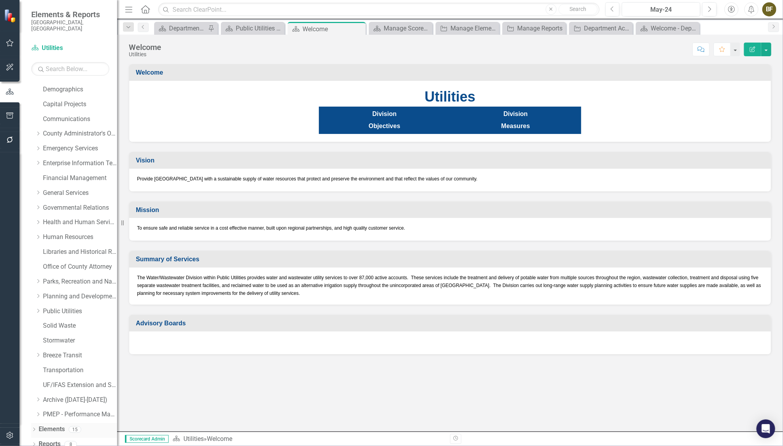
click at [35, 428] on icon "Dropdown" at bounding box center [33, 430] width 5 height 4
click at [64, 410] on link "Action Actions" at bounding box center [59, 414] width 32 height 9
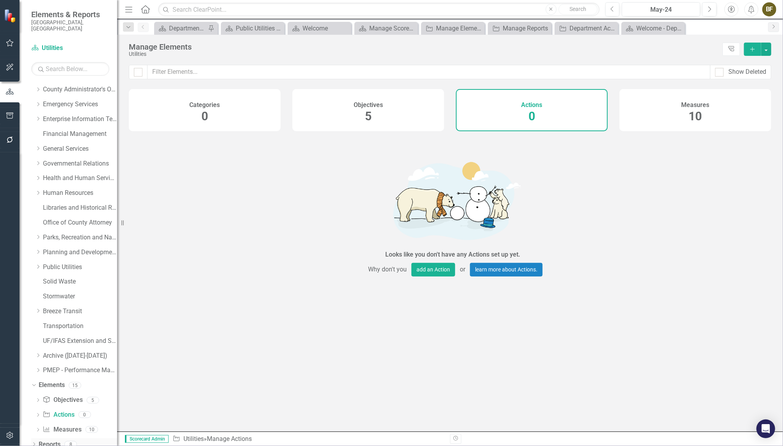
click at [35, 443] on icon "Dropdown" at bounding box center [33, 445] width 5 height 4
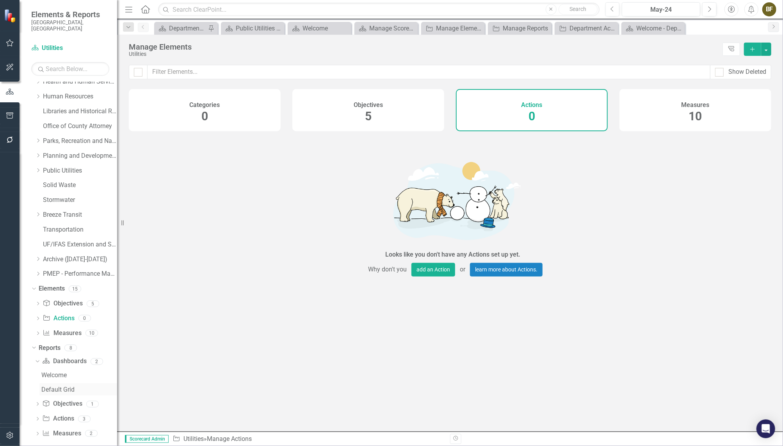
scroll to position [185, 0]
click at [59, 413] on link "Action Actions" at bounding box center [58, 417] width 32 height 9
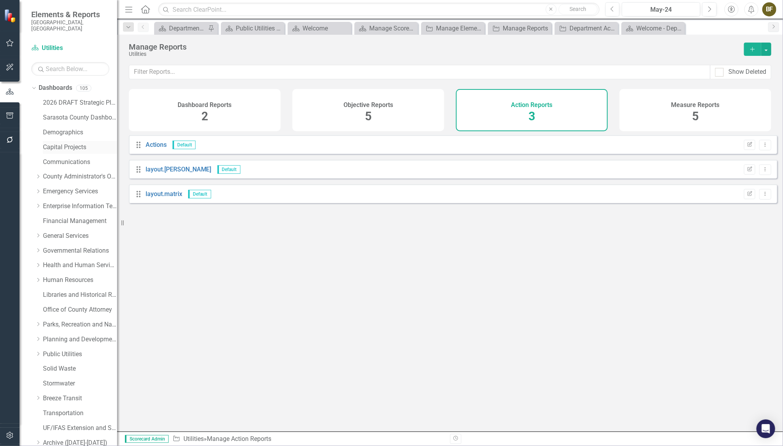
click at [64, 143] on link "Capital Projects" at bounding box center [80, 147] width 74 height 9
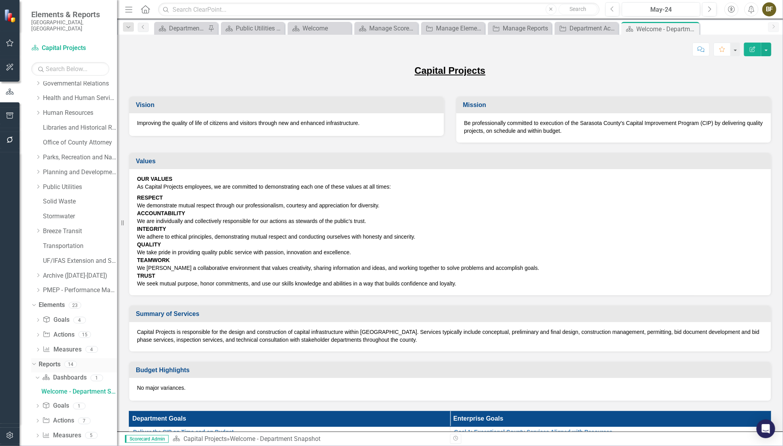
scroll to position [170, 0]
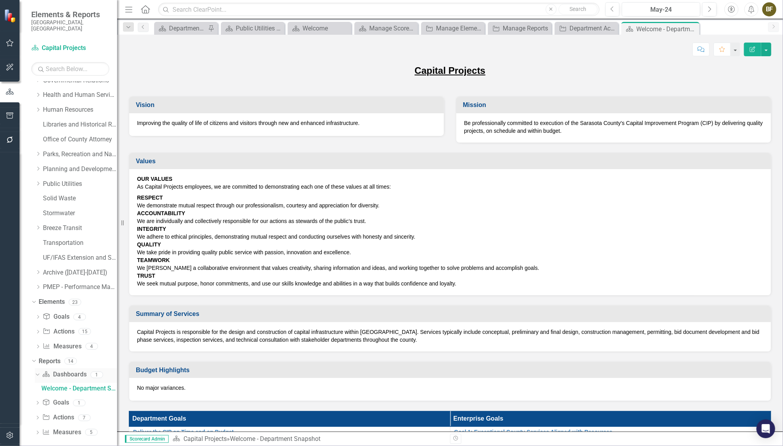
click at [37, 372] on icon "Dropdown" at bounding box center [36, 374] width 4 height 5
click at [57, 413] on link "Action Actions" at bounding box center [58, 417] width 32 height 9
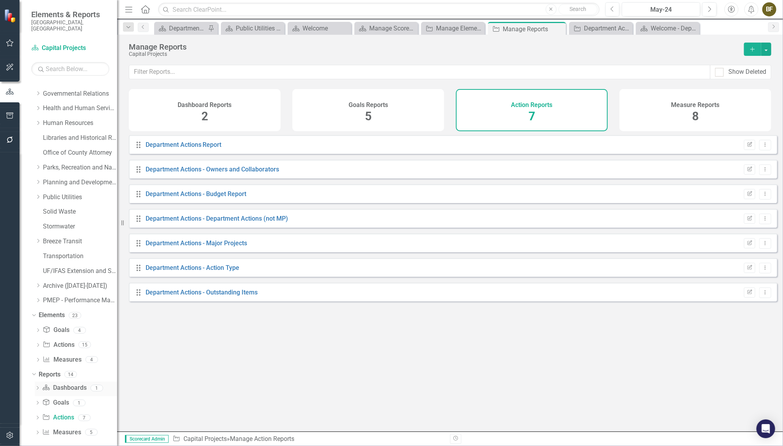
click at [62, 383] on link "Dashboard Dashboards" at bounding box center [64, 387] width 44 height 9
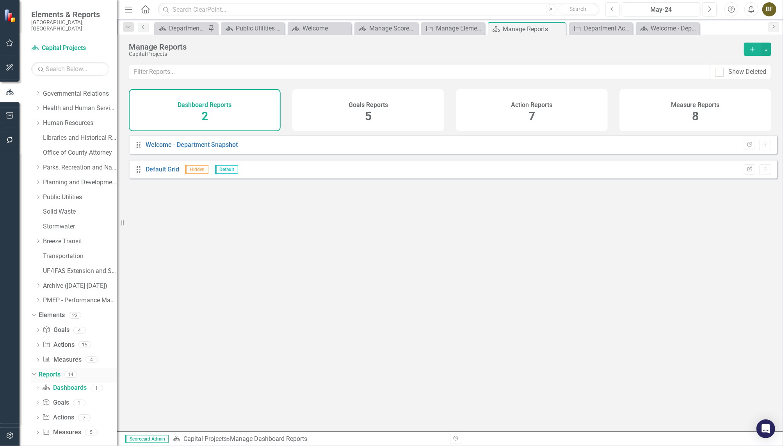
click at [32, 371] on icon "Dropdown" at bounding box center [33, 373] width 4 height 5
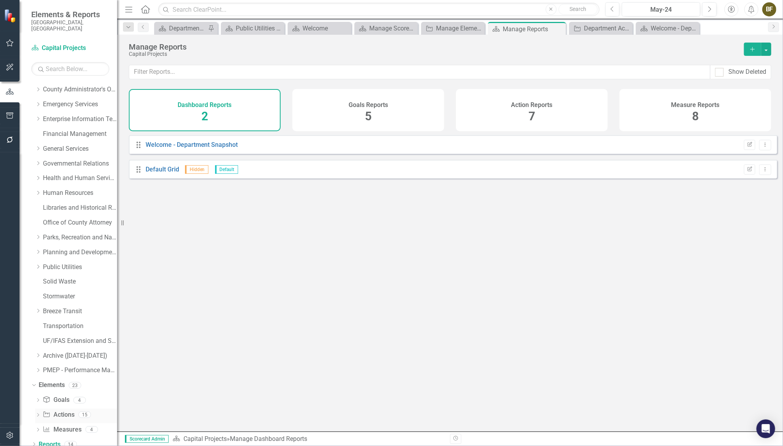
click at [62, 410] on link "Action Actions" at bounding box center [59, 414] width 32 height 9
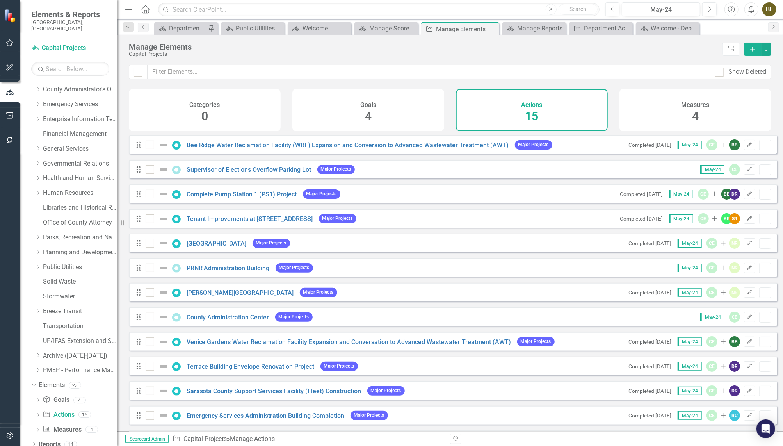
click at [751, 50] on icon "Add" at bounding box center [752, 48] width 7 height 5
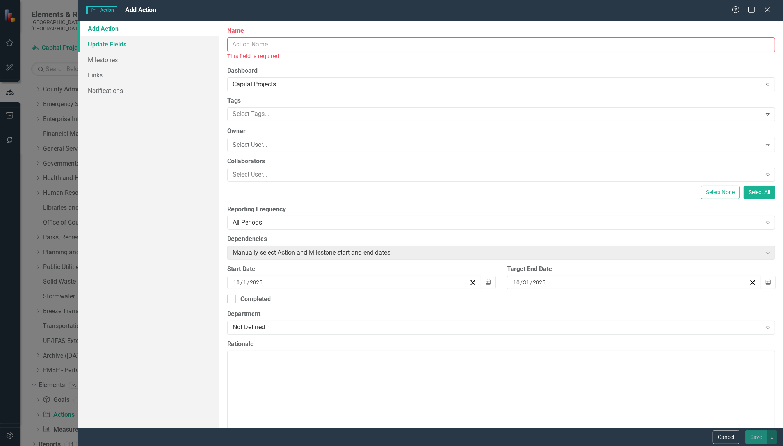
click at [118, 47] on link "Update Fields" at bounding box center [148, 44] width 141 height 16
click at [109, 28] on link "Add Action" at bounding box center [148, 29] width 141 height 16
click at [728, 437] on button "Cancel" at bounding box center [726, 437] width 27 height 14
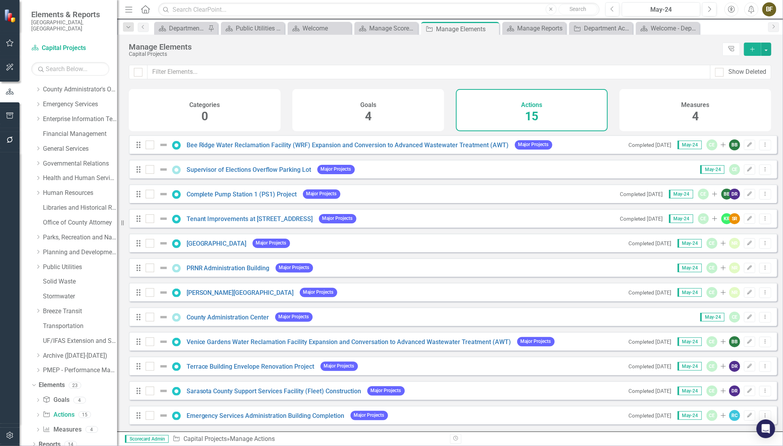
click at [537, 121] on span "15" at bounding box center [531, 116] width 13 height 14
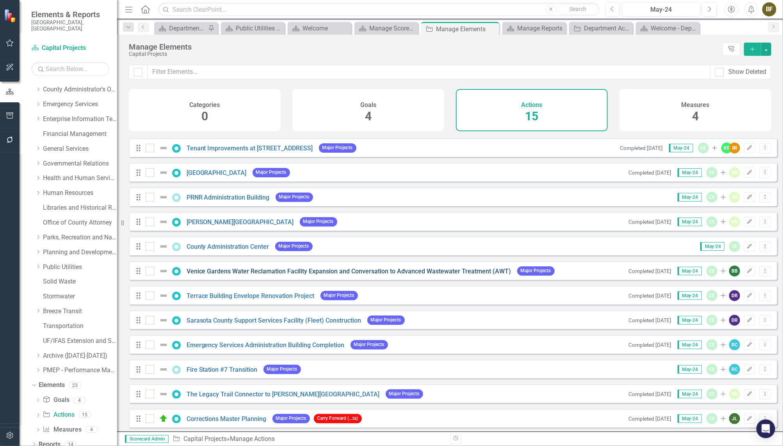
scroll to position [78, 0]
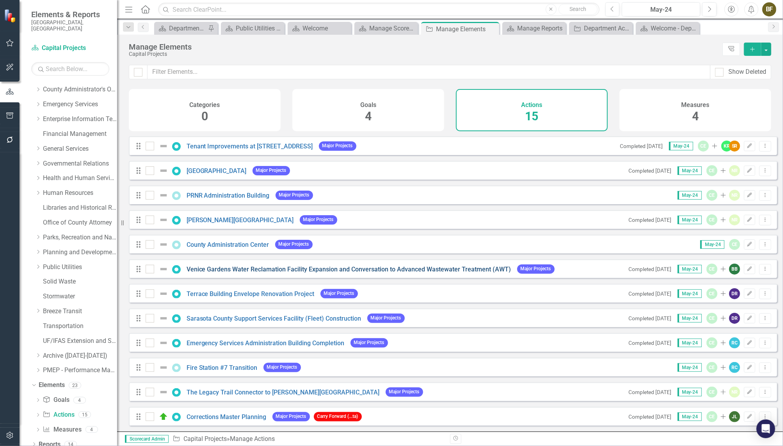
click at [374, 267] on link "Venice Gardens Water Reclamation Facility Expansion and Conversation to Advance…" at bounding box center [349, 268] width 325 height 7
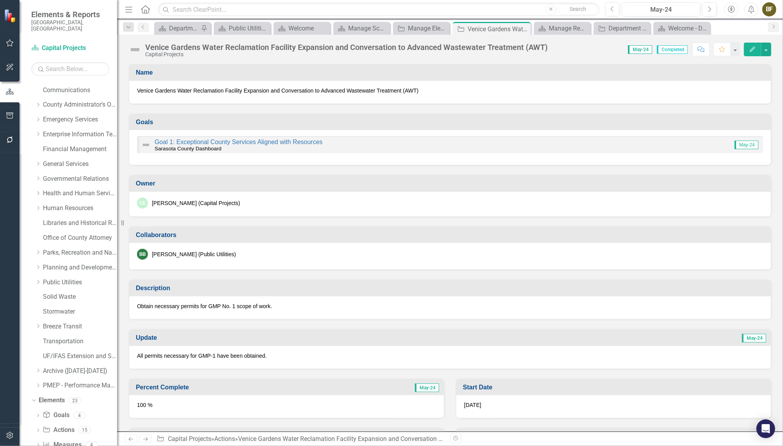
scroll to position [87, 0]
click at [34, 382] on icon "Dropdown" at bounding box center [33, 384] width 4 height 5
click at [70, 307] on link "Public Utilities" at bounding box center [80, 311] width 74 height 9
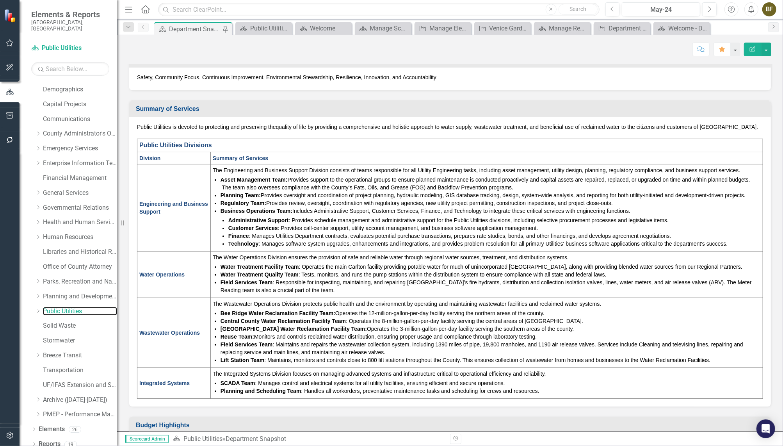
scroll to position [106, 0]
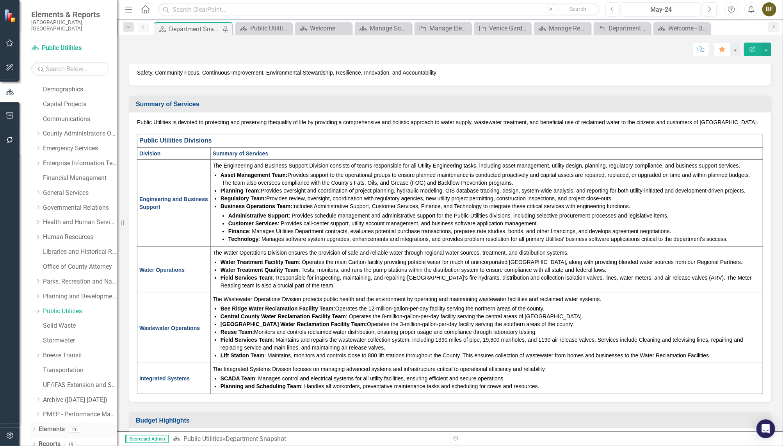
drag, startPoint x: 35, startPoint y: 421, endPoint x: 36, endPoint y: 417, distance: 4.0
click at [35, 428] on icon "Dropdown" at bounding box center [33, 430] width 5 height 4
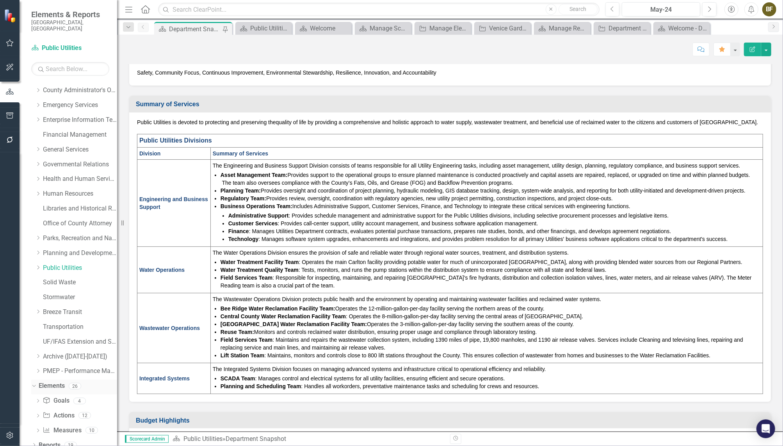
scroll to position [87, 0]
click at [60, 410] on link "Action Actions" at bounding box center [59, 414] width 32 height 9
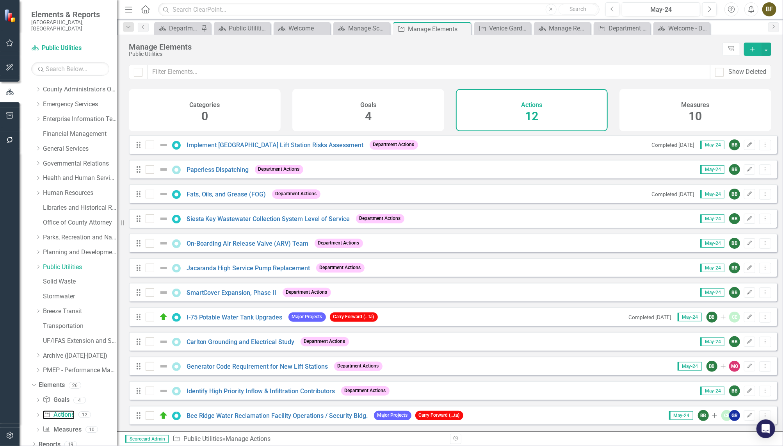
scroll to position [4, 0]
click at [245, 316] on link "I-75 Potable Water Tank Upgrades" at bounding box center [235, 316] width 96 height 7
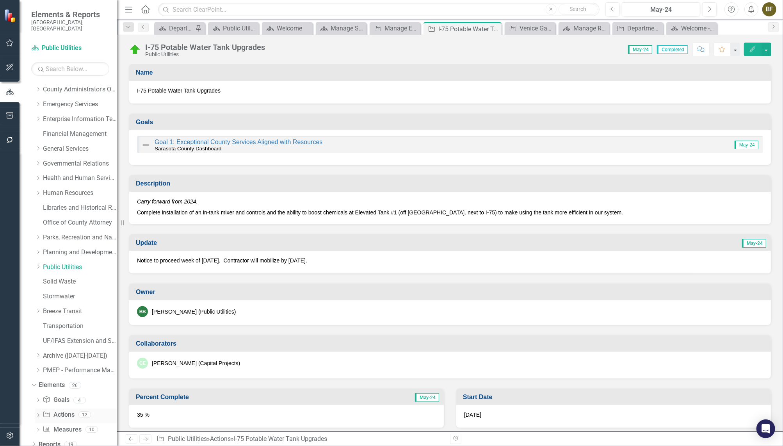
click at [64, 410] on link "Action Actions" at bounding box center [59, 414] width 32 height 9
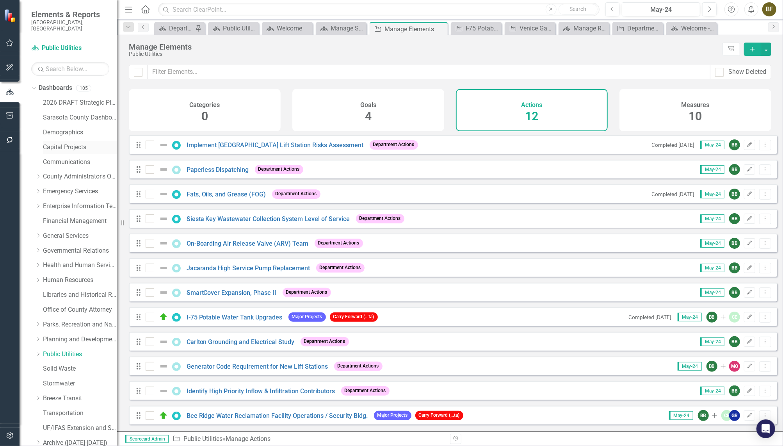
click at [65, 143] on link "Capital Projects" at bounding box center [80, 147] width 74 height 9
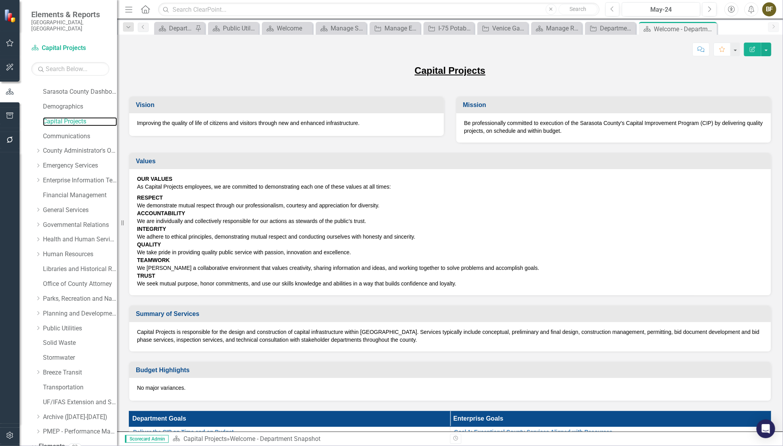
scroll to position [87, 0]
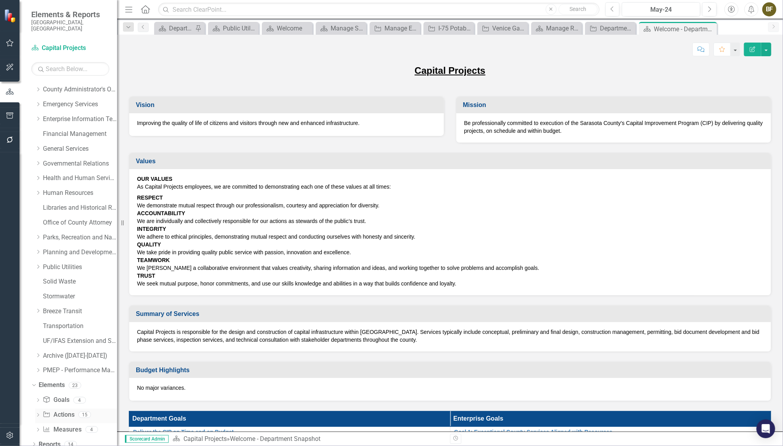
click at [62, 410] on link "Action Actions" at bounding box center [59, 414] width 32 height 9
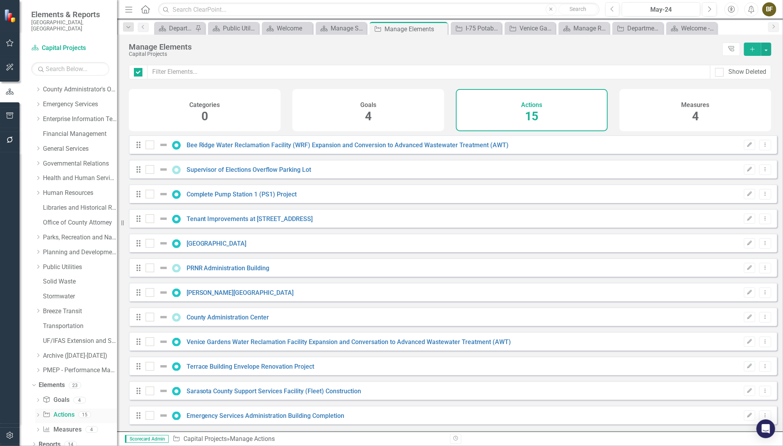
checkbox input "false"
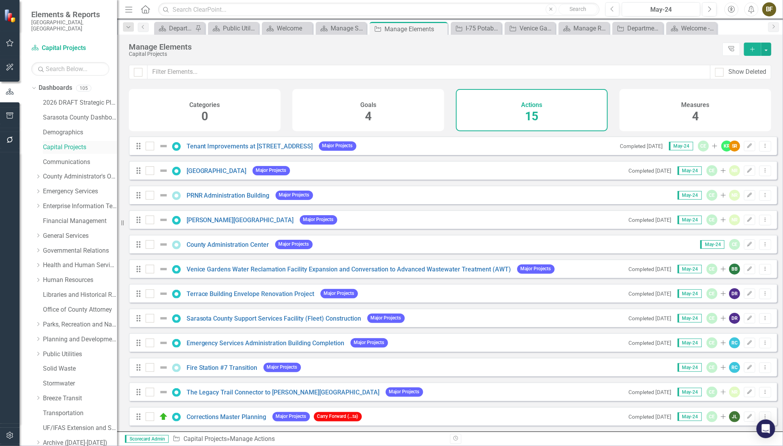
click at [66, 143] on link "Capital Projects" at bounding box center [80, 147] width 74 height 9
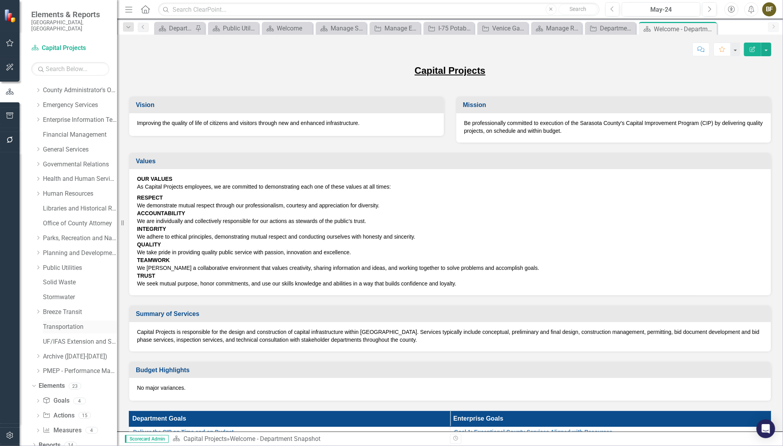
scroll to position [87, 0]
click at [63, 410] on link "Action Actions" at bounding box center [59, 414] width 32 height 9
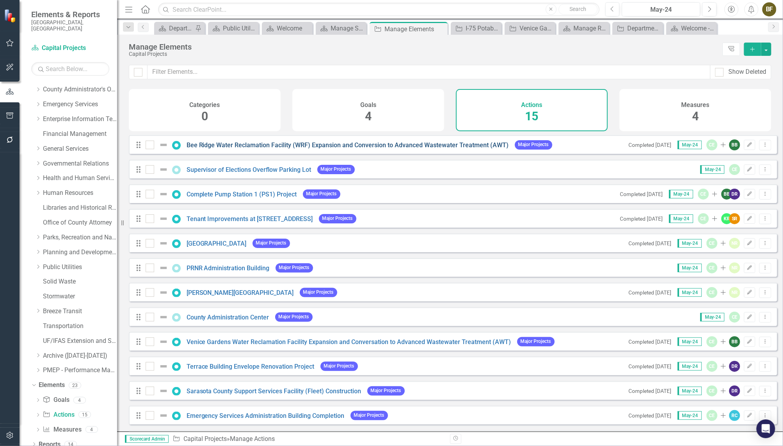
click at [405, 149] on link "Bee Ridge Water Reclamation Facility (WRF) Expansion and Conversion to Advanced…" at bounding box center [348, 144] width 322 height 7
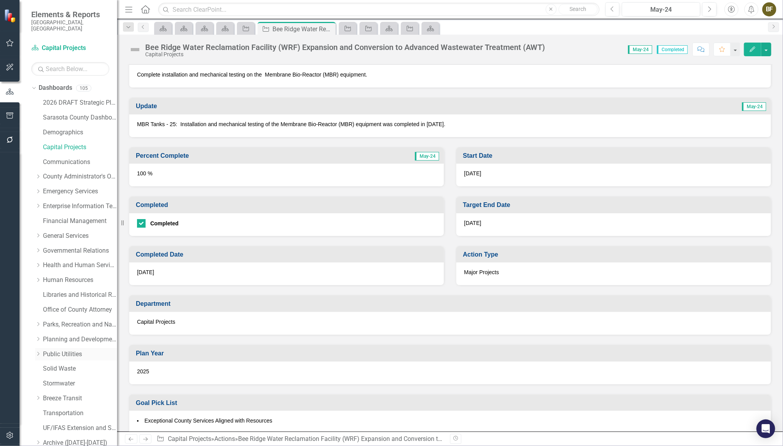
click at [59, 350] on link "Public Utilities" at bounding box center [80, 354] width 74 height 9
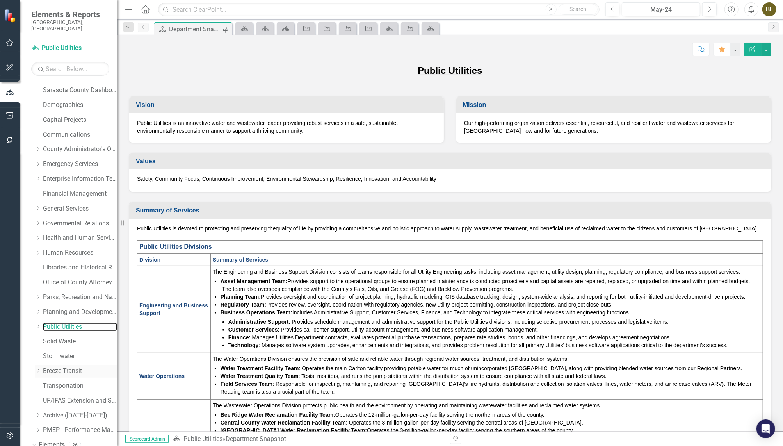
scroll to position [87, 0]
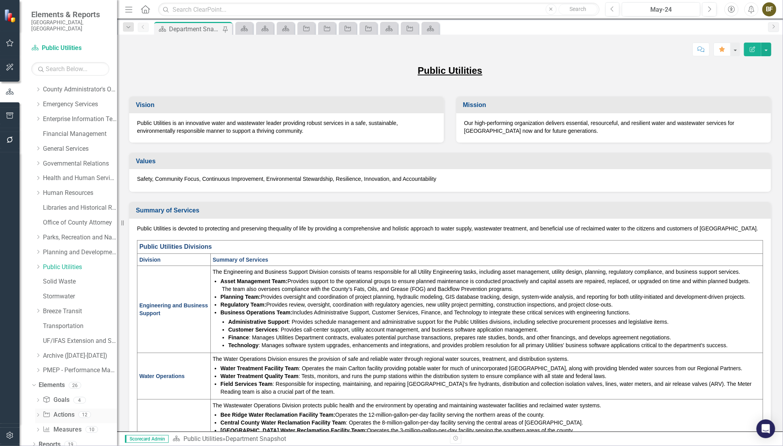
click at [64, 410] on link "Action Actions" at bounding box center [59, 414] width 32 height 9
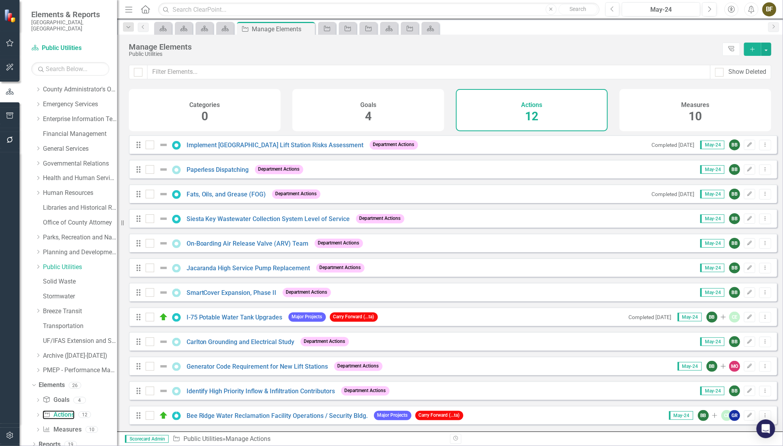
scroll to position [4, 0]
click at [304, 417] on link "Bee Ridge Water Reclamation Facility Operations / Security Bldg." at bounding box center [277, 415] width 181 height 7
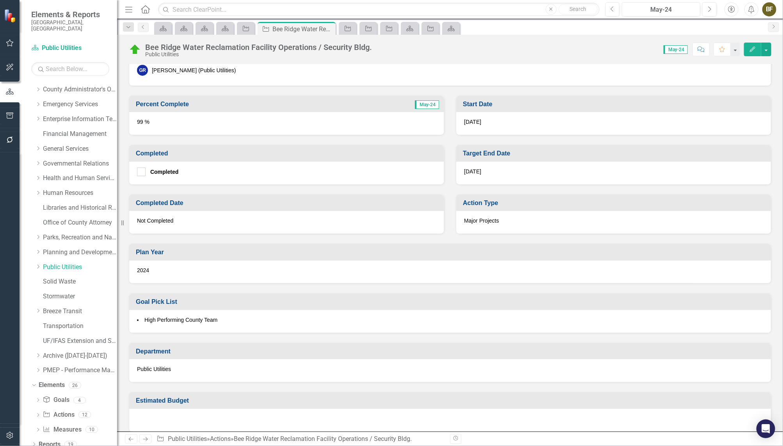
scroll to position [319, 0]
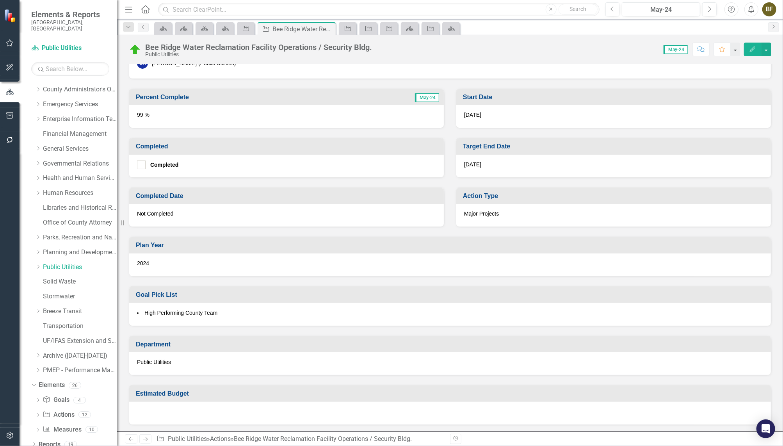
click at [293, 363] on div "Public Utilities" at bounding box center [450, 363] width 642 height 23
click at [167, 359] on span "Public Utilities" at bounding box center [154, 362] width 34 height 6
click at [149, 359] on span "Public Utilities" at bounding box center [154, 362] width 34 height 6
click at [198, 357] on div "Public Utilities" at bounding box center [450, 363] width 642 height 23
click at [753, 49] on icon "Edit" at bounding box center [752, 48] width 7 height 5
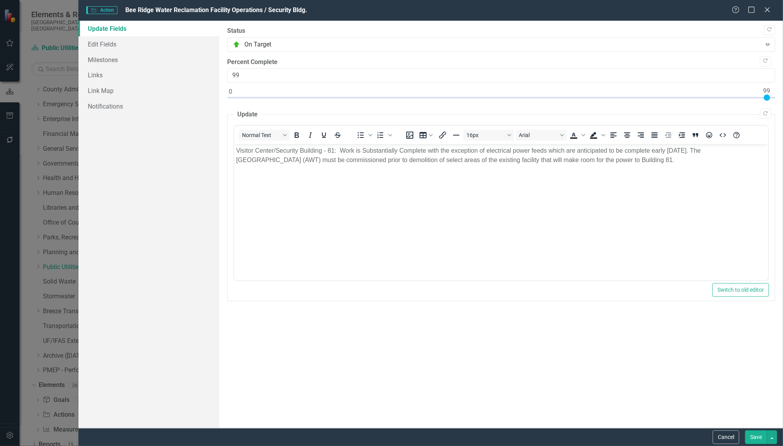
scroll to position [0, 0]
click at [107, 45] on link "Edit Fields" at bounding box center [148, 44] width 141 height 16
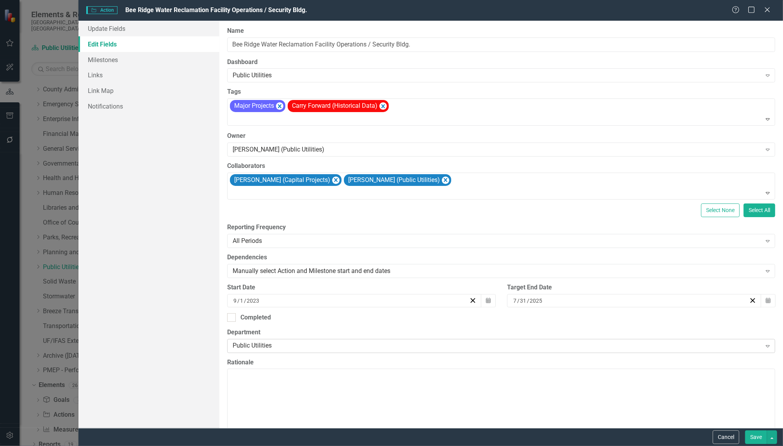
click at [302, 346] on div "Public Utilities" at bounding box center [497, 345] width 529 height 9
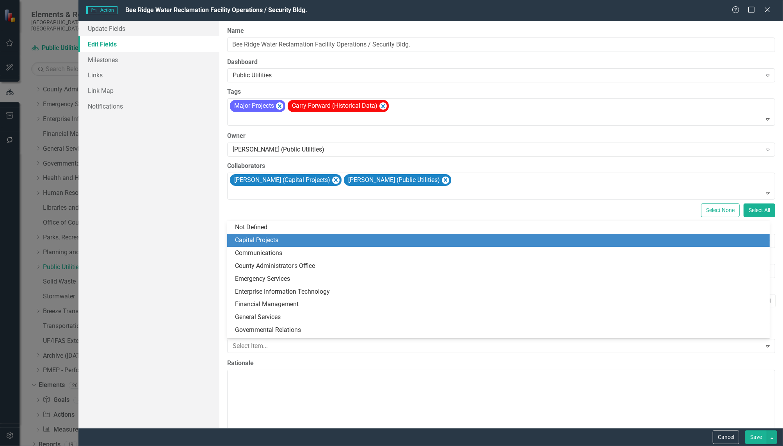
click at [282, 243] on div "Capital Projects" at bounding box center [500, 240] width 530 height 9
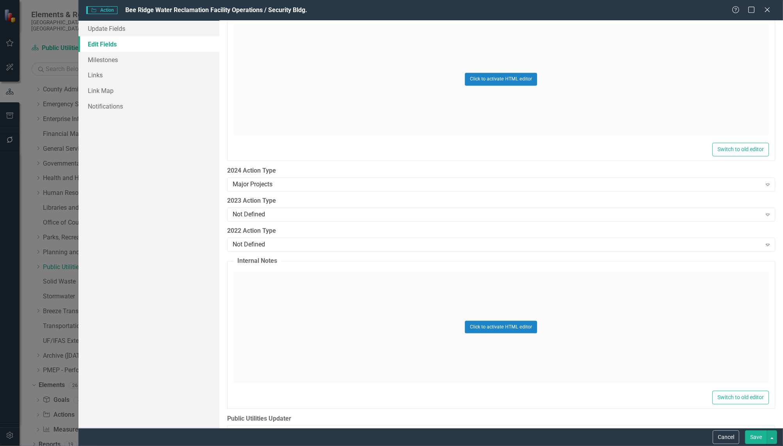
scroll to position [1072, 0]
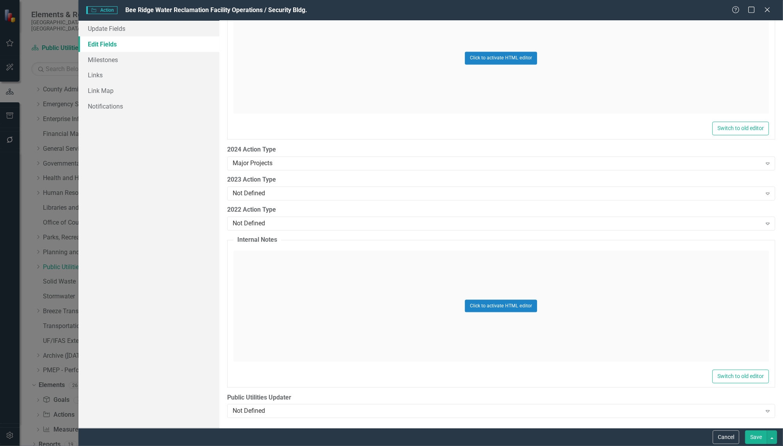
click at [757, 438] on button "Save" at bounding box center [756, 437] width 22 height 14
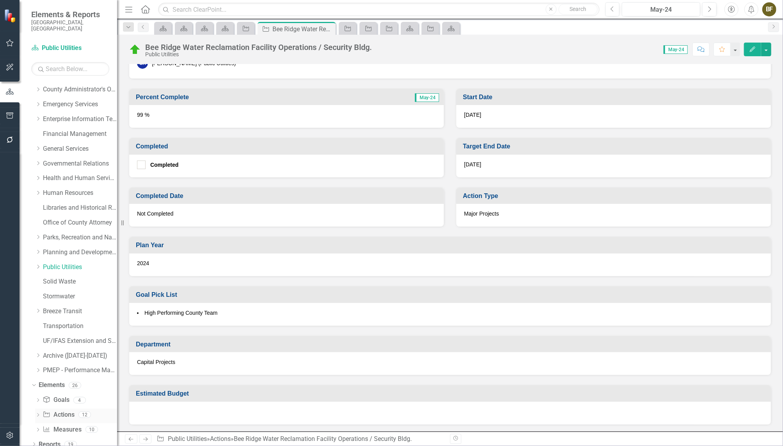
click at [63, 410] on link "Action Actions" at bounding box center [59, 414] width 32 height 9
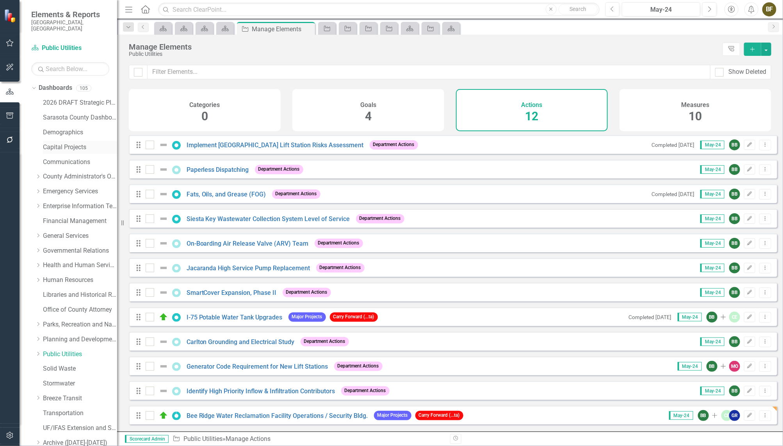
click at [60, 143] on link "Capital Projects" at bounding box center [80, 147] width 74 height 9
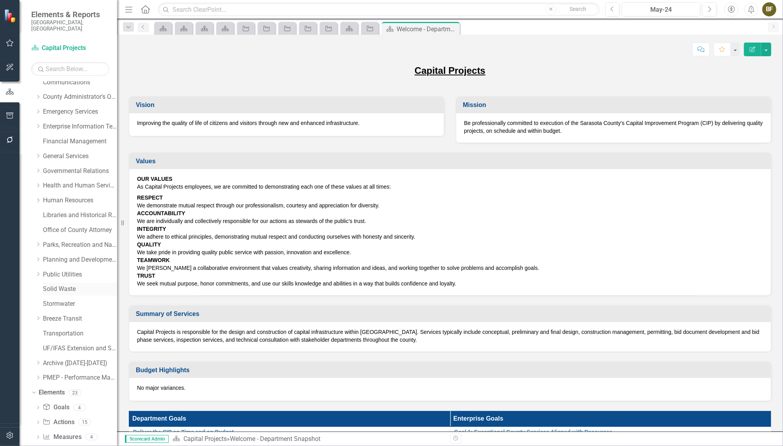
scroll to position [87, 0]
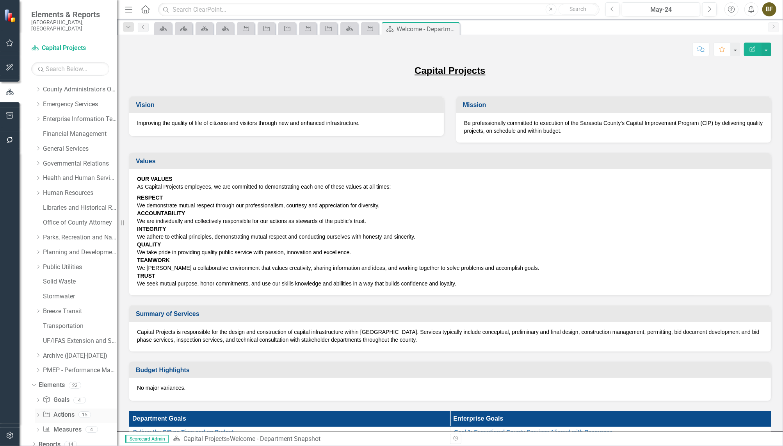
click at [66, 410] on link "Action Actions" at bounding box center [59, 414] width 32 height 9
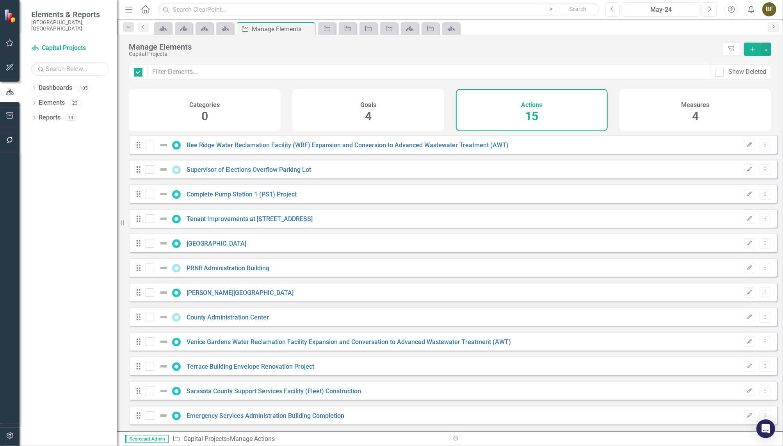
checkbox input "false"
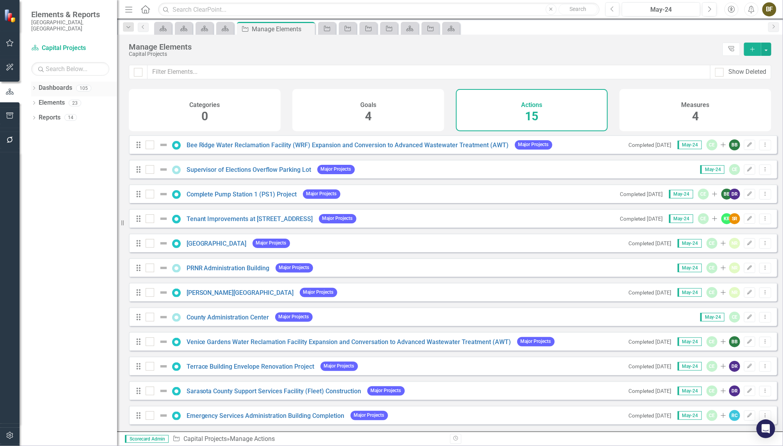
click at [37, 82] on div "Dropdown Dashboards 105" at bounding box center [74, 89] width 86 height 15
click at [34, 87] on icon "Dropdown" at bounding box center [33, 89] width 5 height 4
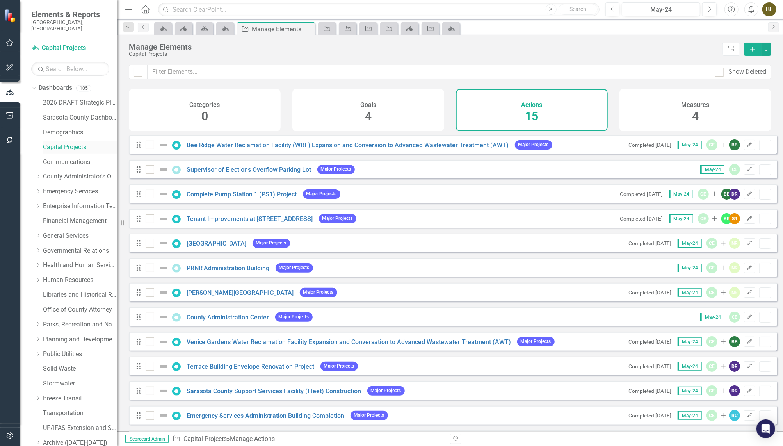
click at [75, 143] on link "Capital Projects" at bounding box center [80, 147] width 74 height 9
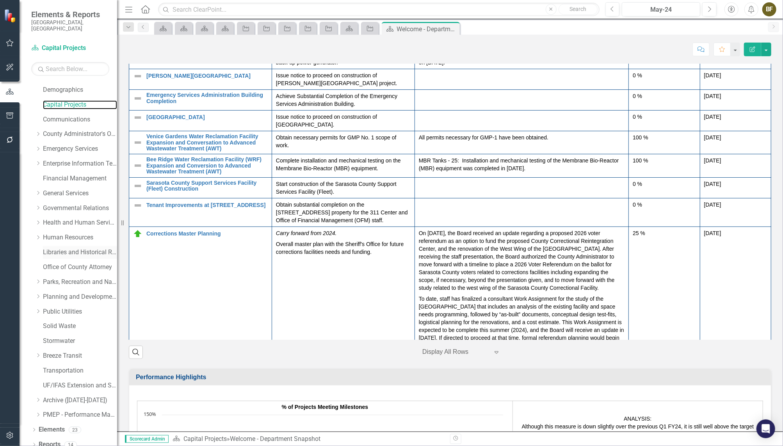
scroll to position [43, 0]
click at [40, 308] on icon "Dropdown" at bounding box center [38, 310] width 6 height 5
click at [66, 321] on link "Public Utilities Strategic Plan" at bounding box center [84, 325] width 66 height 9
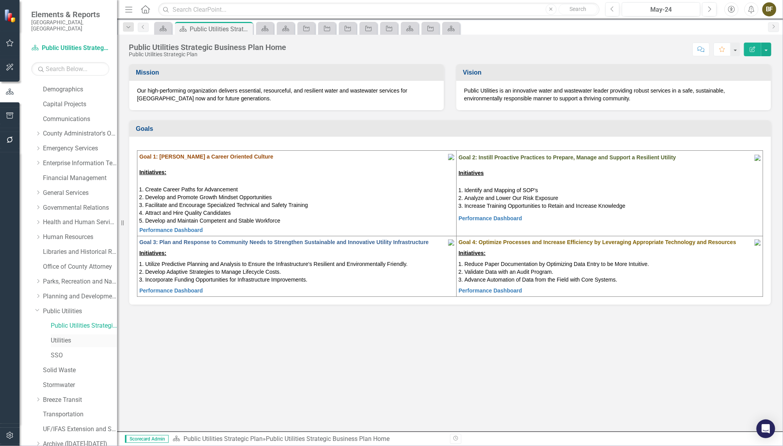
click at [67, 336] on link "Utilities" at bounding box center [84, 340] width 66 height 9
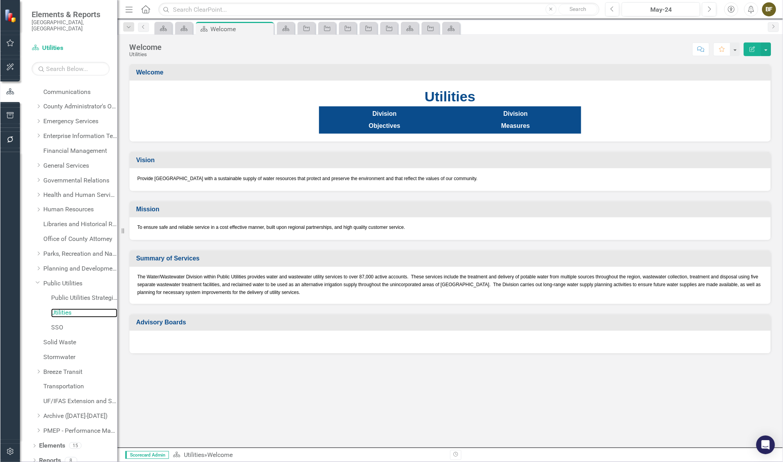
scroll to position [70, 0]
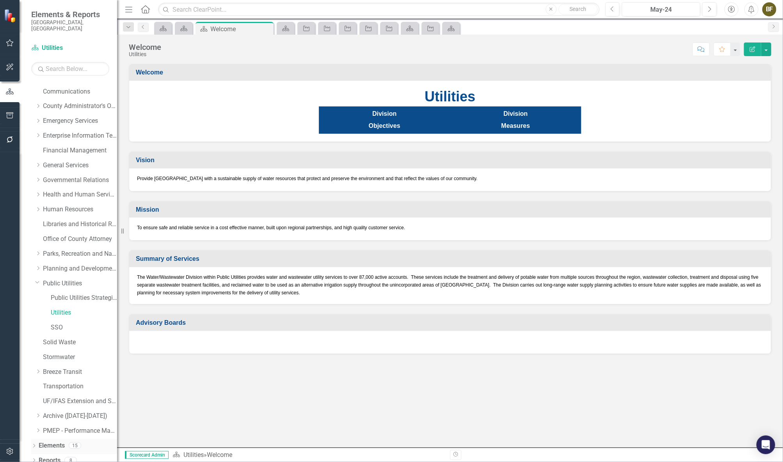
click at [32, 444] on div "Dropdown" at bounding box center [33, 447] width 5 height 7
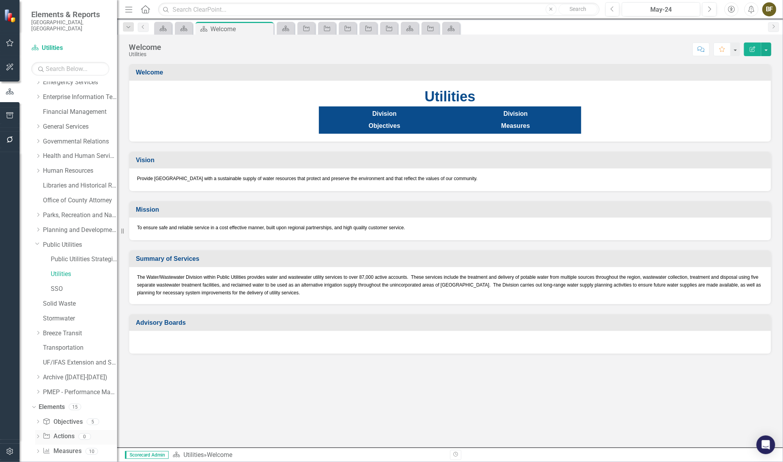
scroll to position [114, 0]
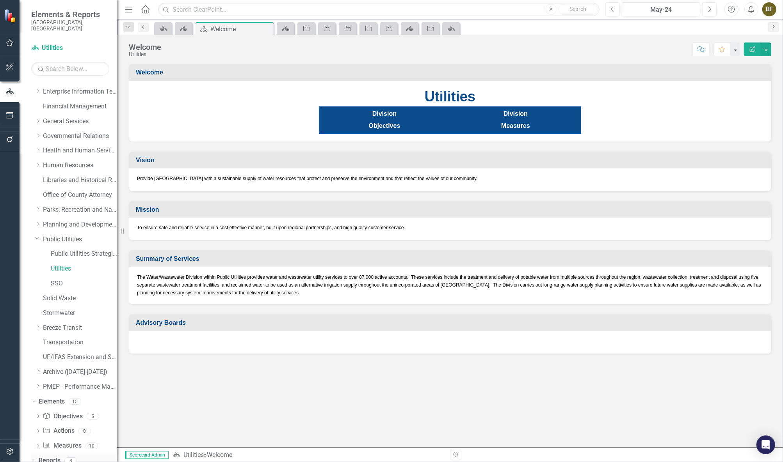
click at [41, 445] on link "Reports" at bounding box center [50, 461] width 22 height 9
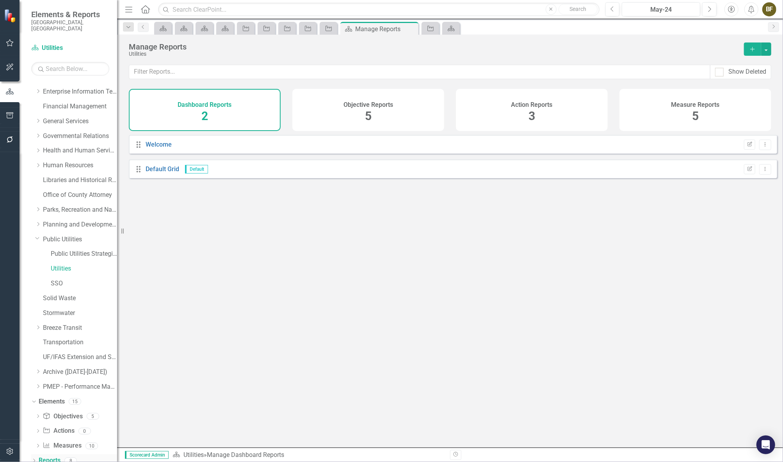
click at [34, 445] on div "Dropdown" at bounding box center [33, 462] width 5 height 7
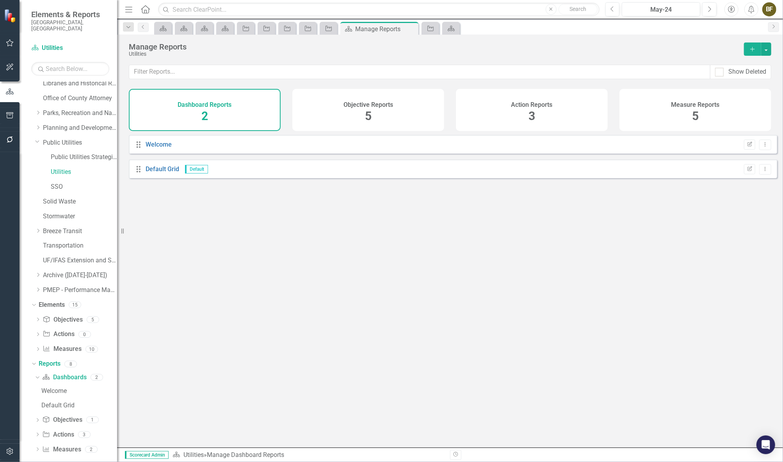
scroll to position [212, 0]
click at [62, 430] on link "Action Actions" at bounding box center [58, 434] width 32 height 9
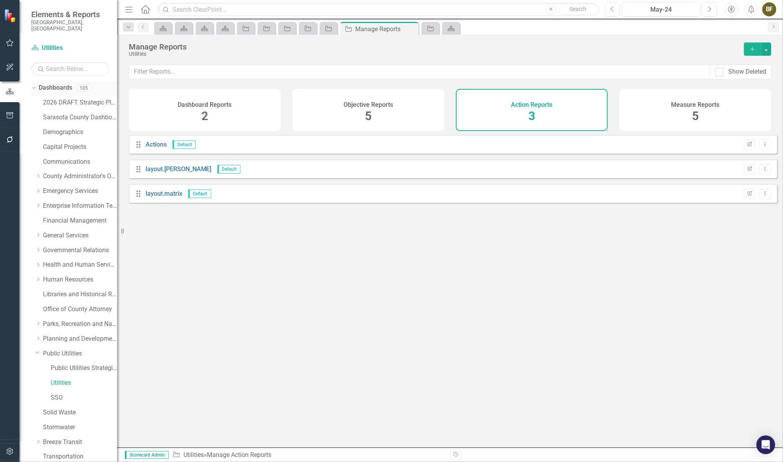
click at [53, 84] on link "Dashboards" at bounding box center [56, 88] width 34 height 9
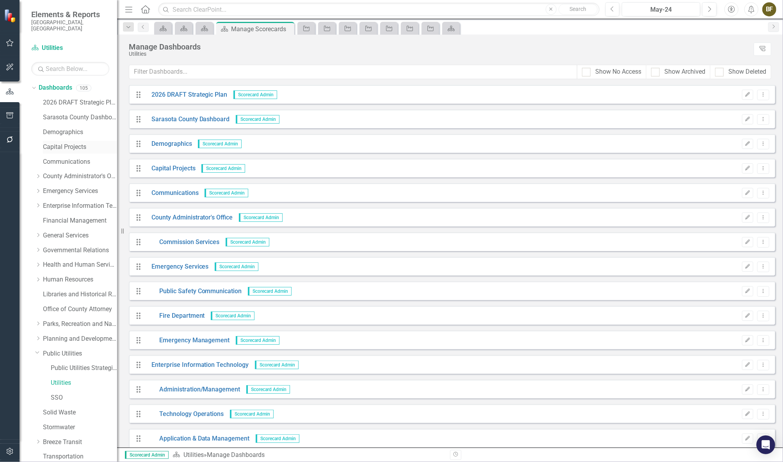
click at [63, 143] on link "Capital Projects" at bounding box center [80, 147] width 74 height 9
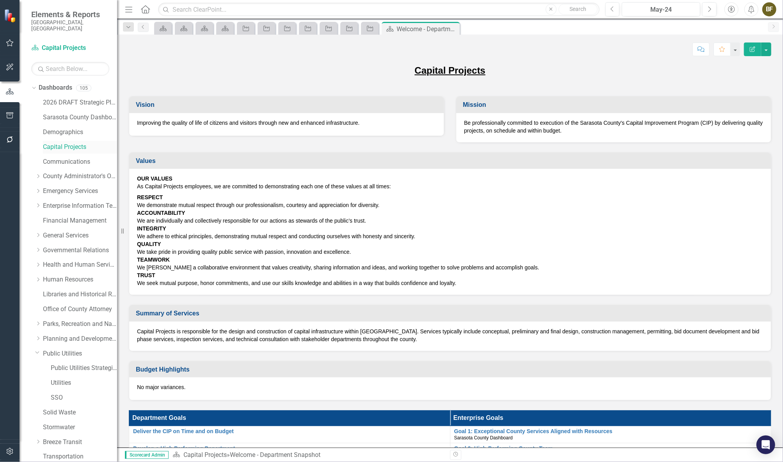
click at [62, 143] on link "Capital Projects" at bounding box center [80, 147] width 74 height 9
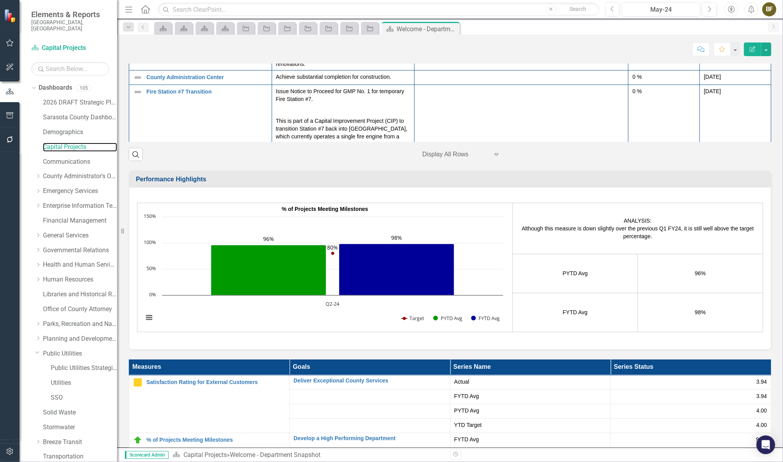
scroll to position [851, 0]
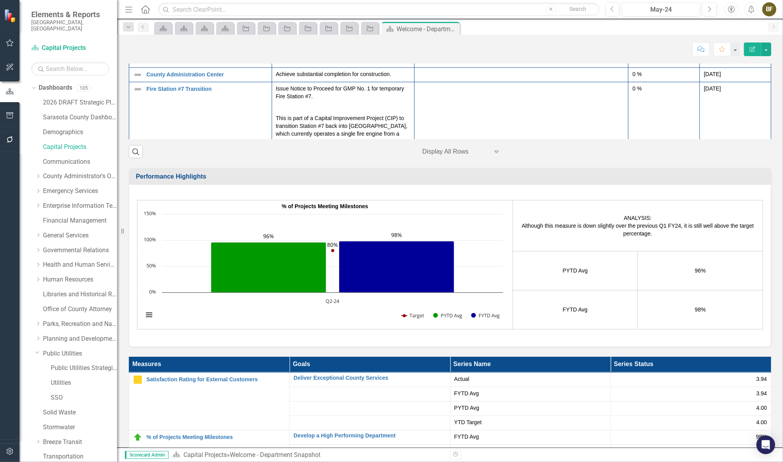
click at [438, 157] on div at bounding box center [455, 152] width 66 height 11
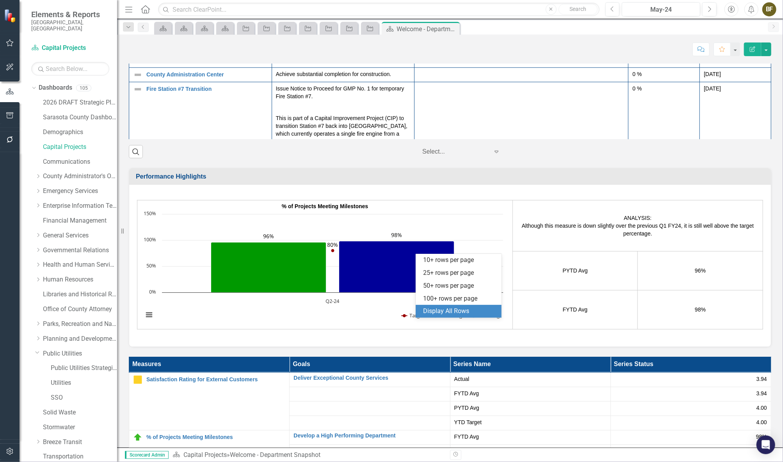
click at [438, 312] on div "Display All Rows" at bounding box center [459, 311] width 73 height 9
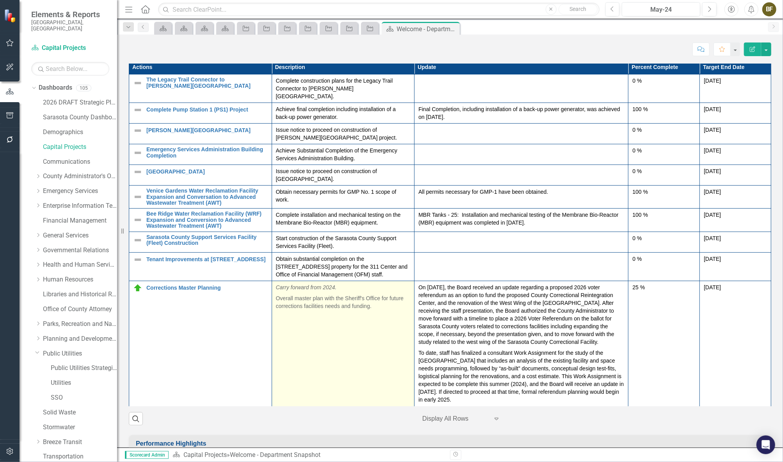
scroll to position [567, 0]
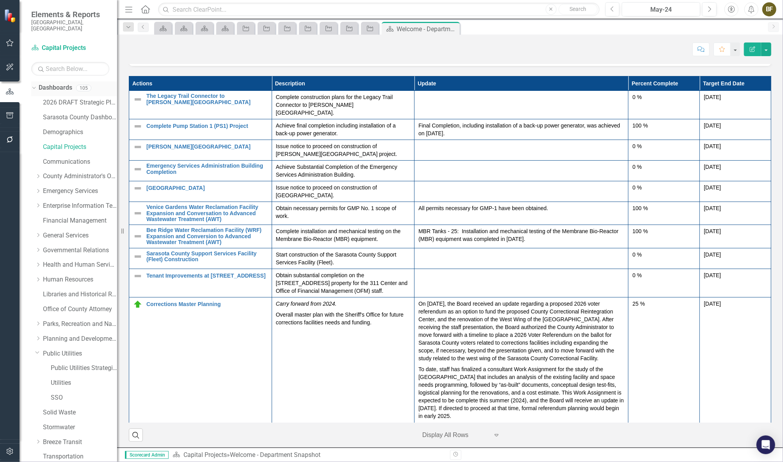
click at [31, 85] on icon "Dropdown" at bounding box center [33, 87] width 4 height 5
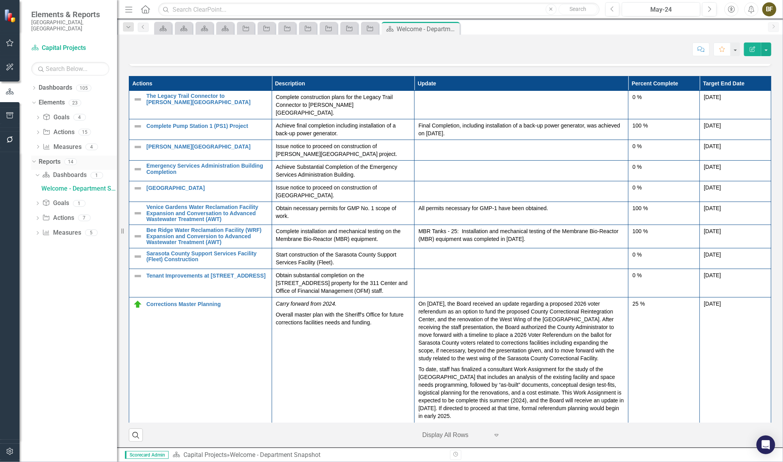
click at [37, 156] on div "Dropdown Reports 14" at bounding box center [74, 163] width 86 height 15
click at [35, 159] on div "Dropdown" at bounding box center [32, 161] width 7 height 5
click at [33, 102] on icon at bounding box center [34, 103] width 4 height 2
click at [58, 84] on link "Dashboards" at bounding box center [56, 88] width 34 height 9
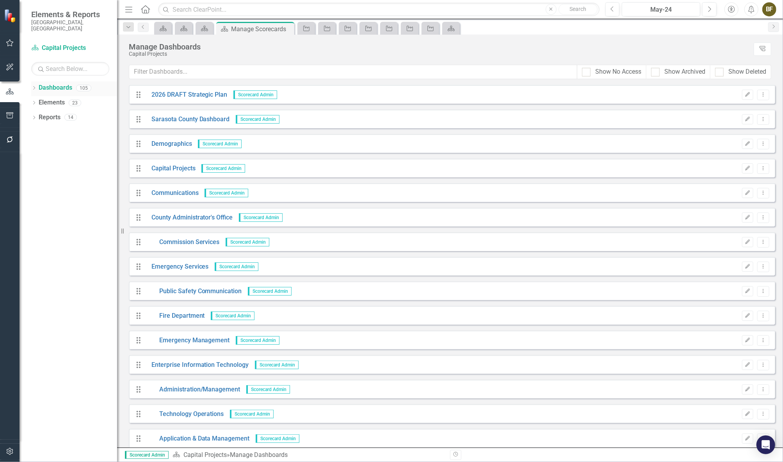
click at [35, 87] on icon "Dropdown" at bounding box center [33, 89] width 5 height 4
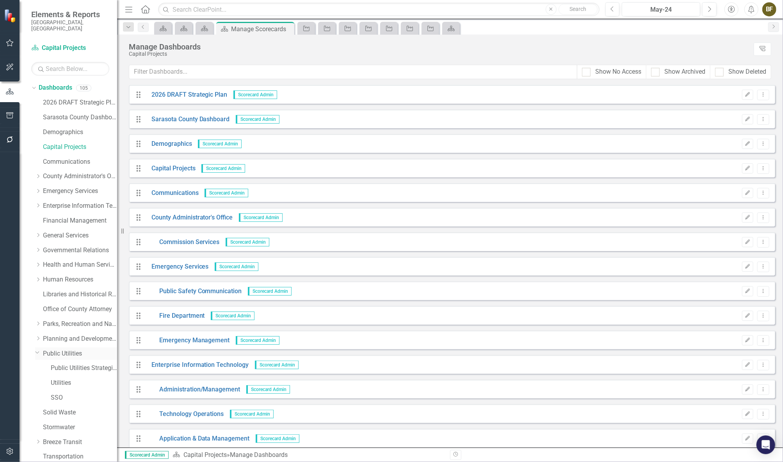
click at [59, 350] on link "Public Utilities" at bounding box center [80, 354] width 74 height 9
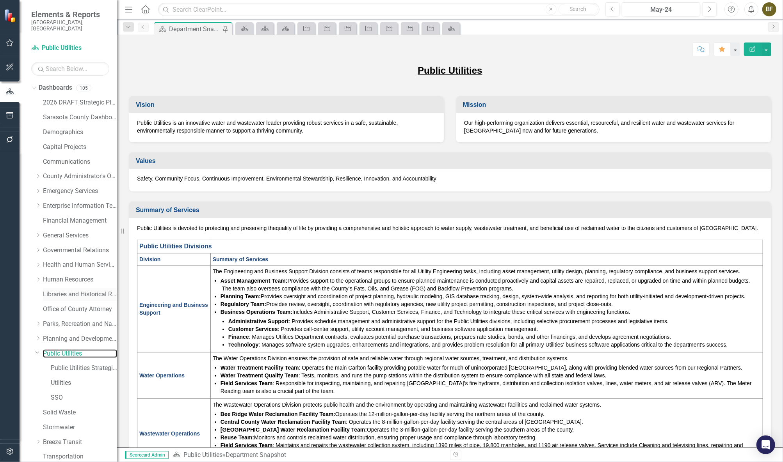
scroll to position [70, 0]
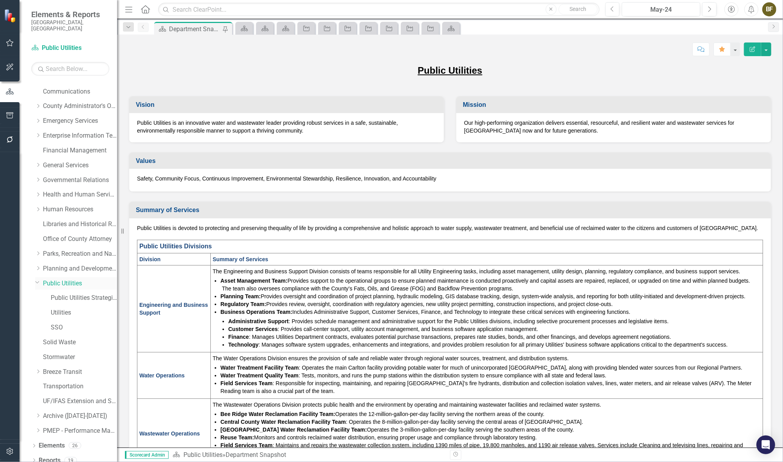
click at [38, 279] on icon "Dropdown" at bounding box center [37, 282] width 5 height 6
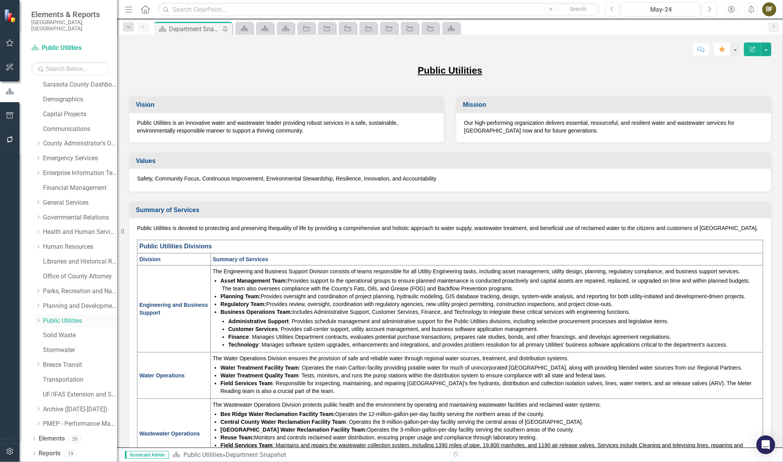
scroll to position [26, 0]
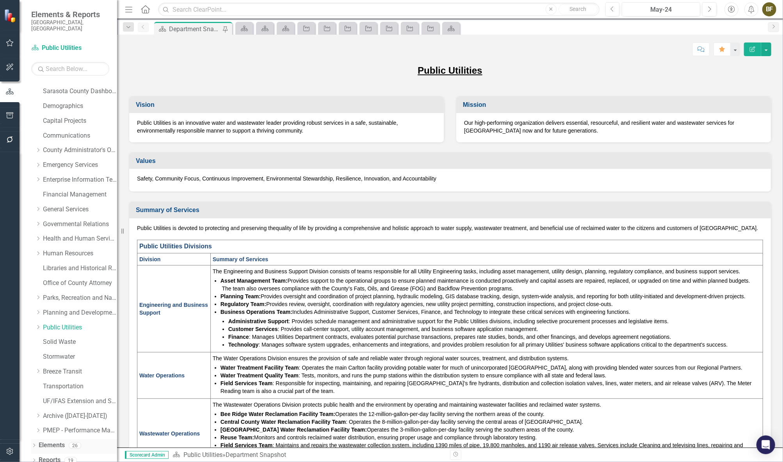
click at [48, 441] on link "Elements" at bounding box center [52, 445] width 26 height 9
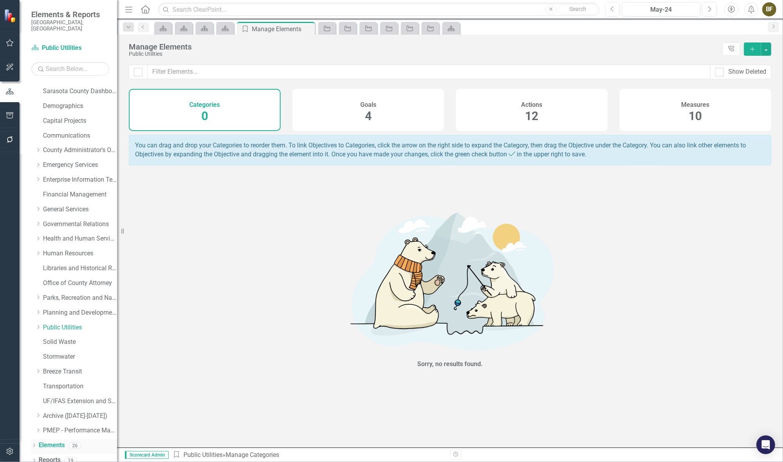
click at [36, 445] on icon "Dropdown" at bounding box center [33, 447] width 5 height 4
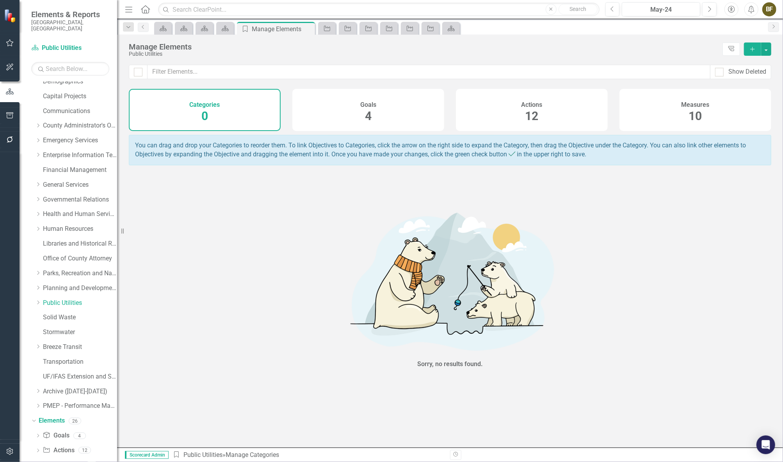
scroll to position [70, 0]
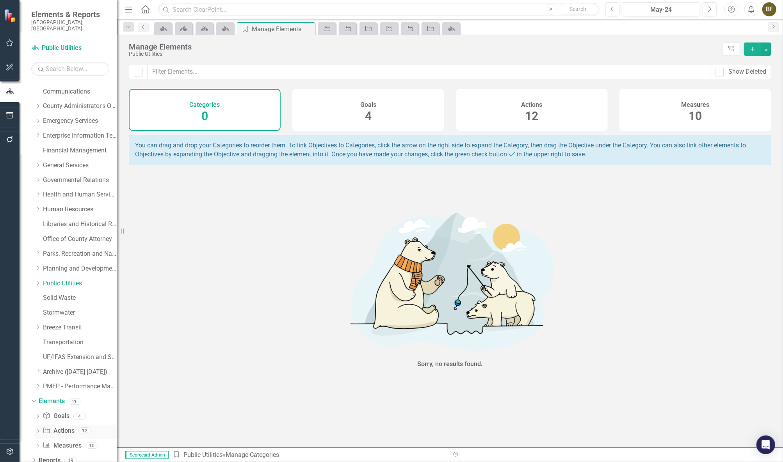
click at [69, 427] on link "Action Actions" at bounding box center [59, 431] width 32 height 9
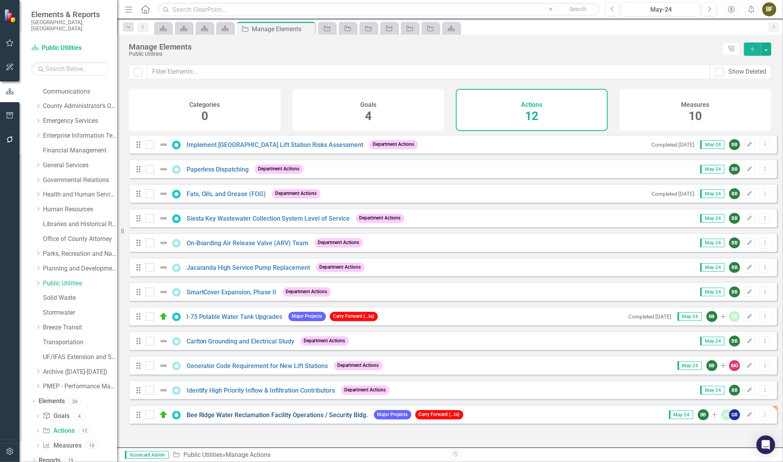
click at [308, 419] on link "Bee Ridge Water Reclamation Facility Operations / Security Bldg." at bounding box center [277, 415] width 181 height 7
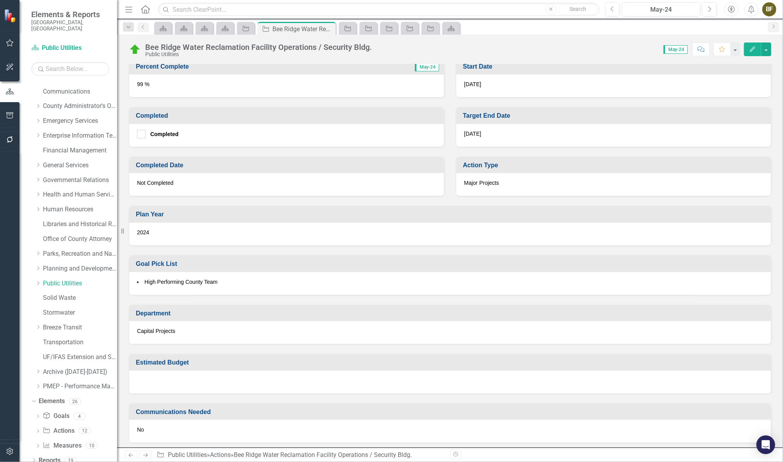
scroll to position [350, 0]
click at [749, 50] on icon "Edit" at bounding box center [752, 48] width 7 height 5
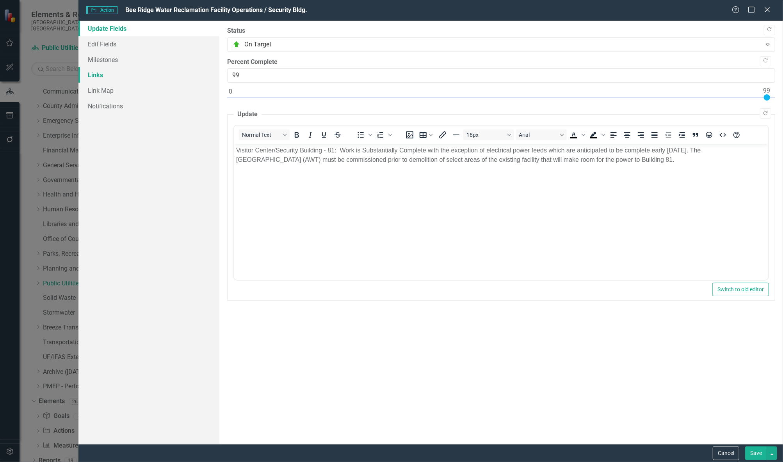
scroll to position [0, 0]
click at [112, 41] on link "Edit Fields" at bounding box center [148, 44] width 141 height 16
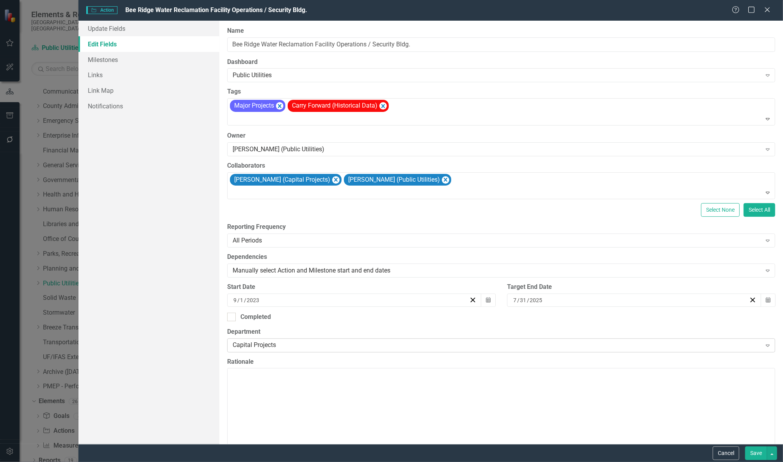
click at [764, 343] on icon "Expand" at bounding box center [768, 346] width 8 height 6
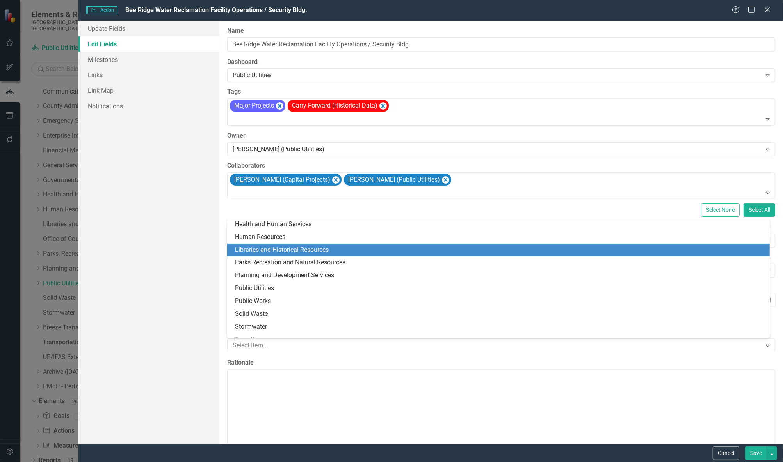
scroll to position [119, 0]
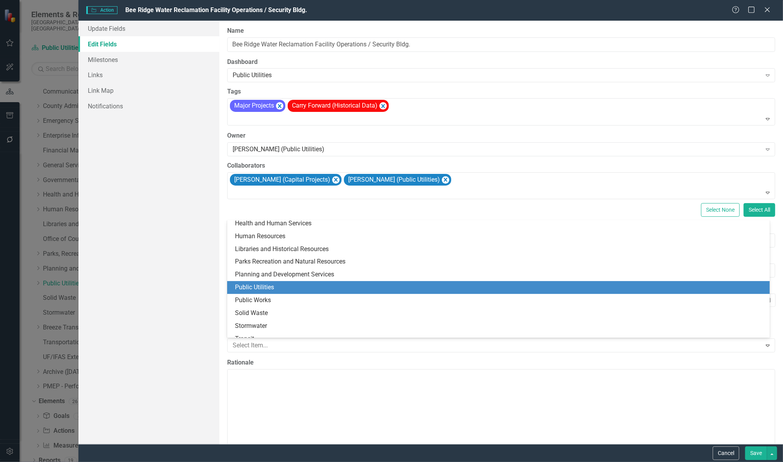
click at [267, 288] on div "Public Utilities" at bounding box center [500, 287] width 530 height 9
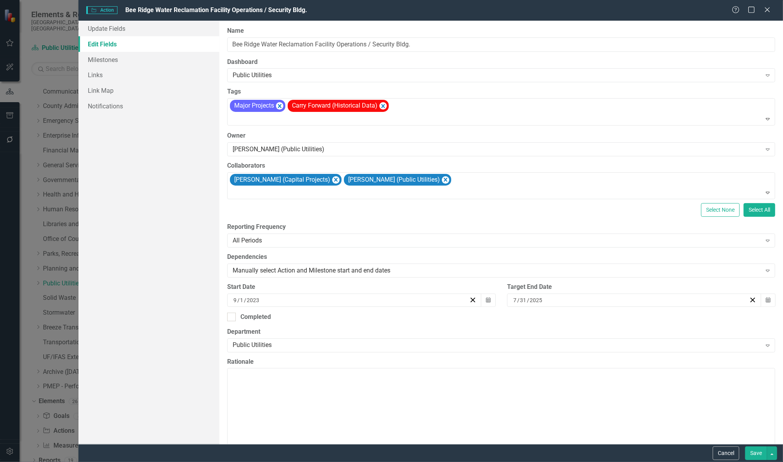
click at [759, 445] on button "Save" at bounding box center [756, 454] width 22 height 14
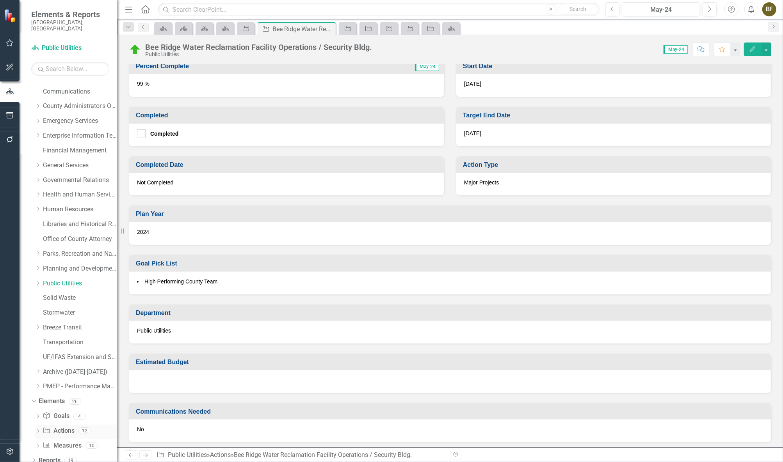
click at [64, 427] on link "Action Actions" at bounding box center [59, 431] width 32 height 9
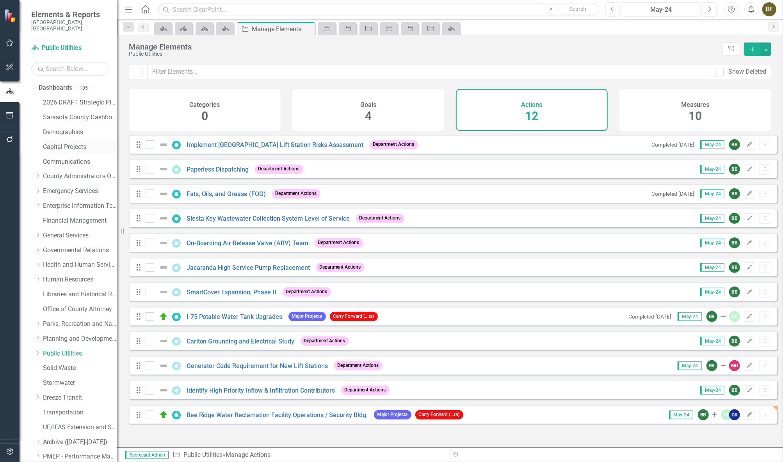
click at [71, 143] on link "Capital Projects" at bounding box center [80, 147] width 74 height 9
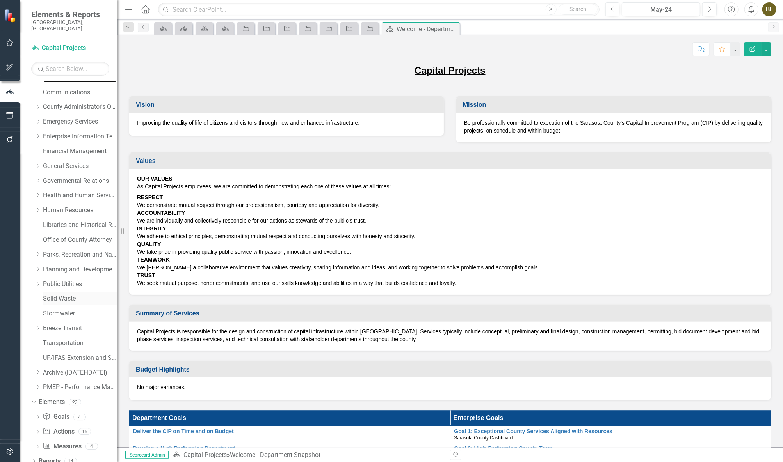
scroll to position [70, 0]
click at [32, 399] on icon "Dropdown" at bounding box center [33, 401] width 4 height 5
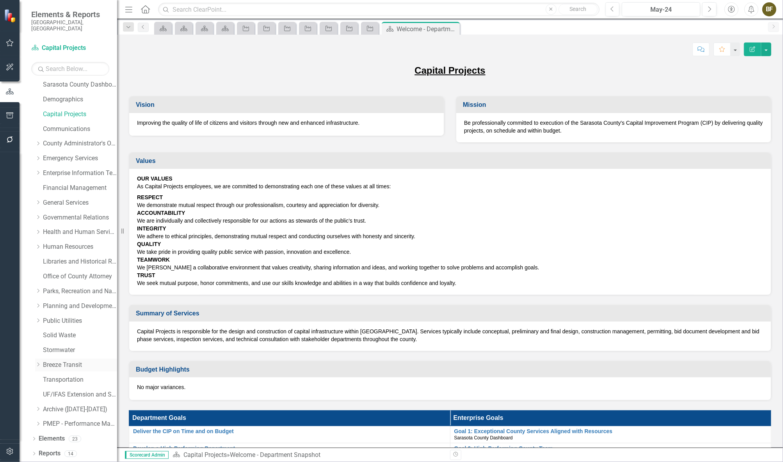
scroll to position [26, 0]
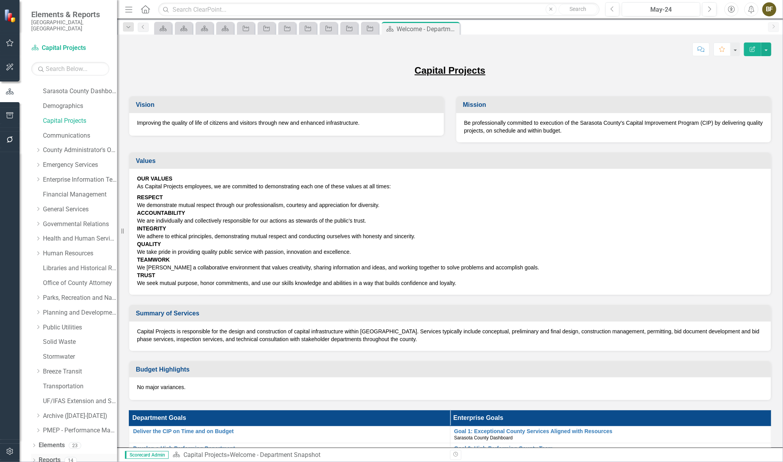
click at [46, 445] on link "Reports" at bounding box center [50, 460] width 22 height 9
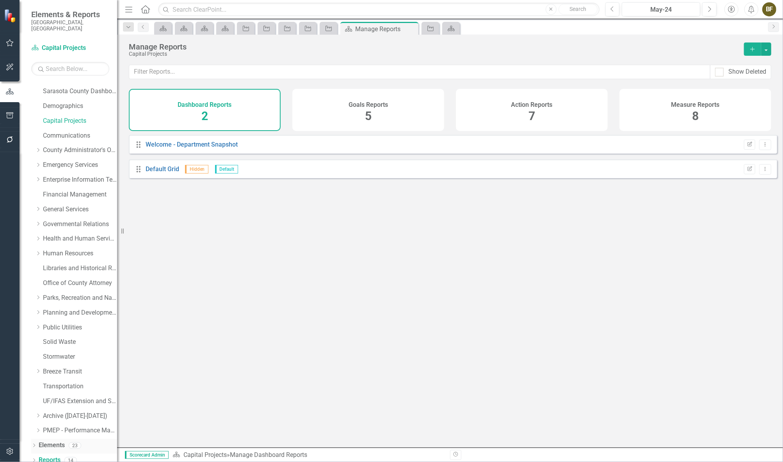
click at [56, 441] on link "Elements" at bounding box center [52, 445] width 26 height 9
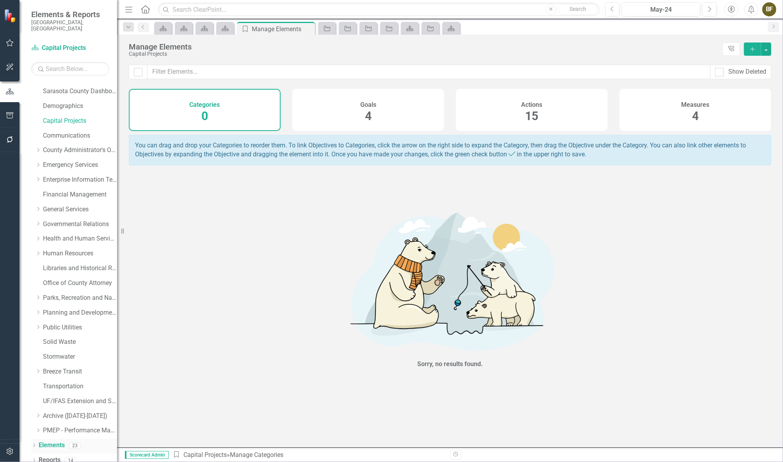
click at [34, 444] on div "Dropdown" at bounding box center [33, 447] width 5 height 7
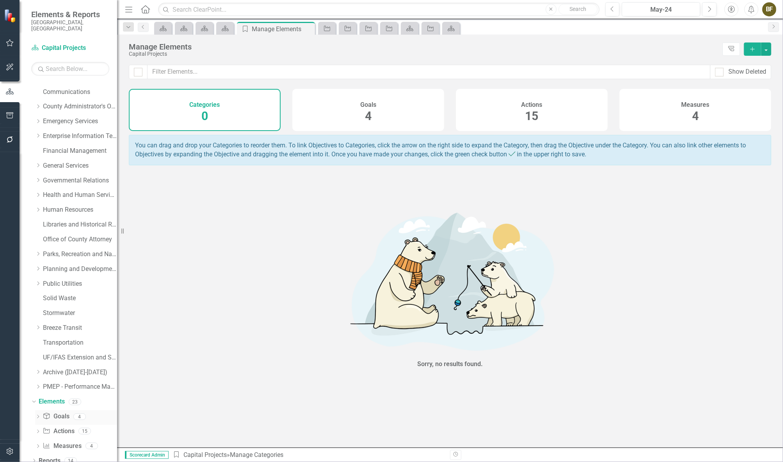
scroll to position [70, 0]
click at [64, 427] on link "Action Actions" at bounding box center [59, 431] width 32 height 9
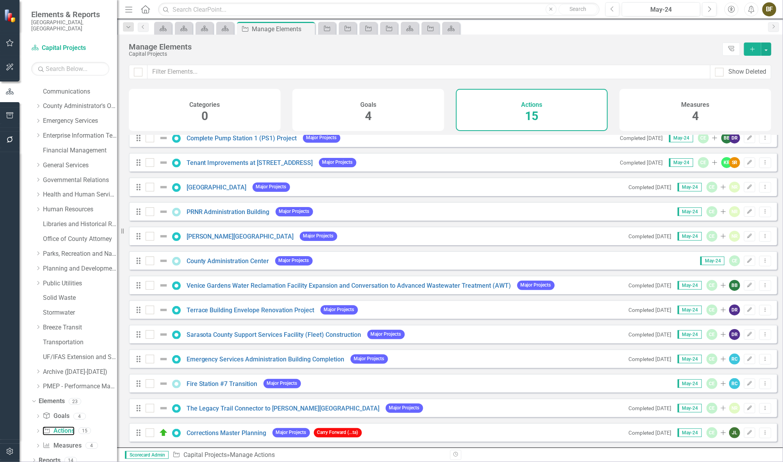
scroll to position [61, 0]
click at [233, 430] on link "Corrections Master Planning" at bounding box center [227, 433] width 80 height 7
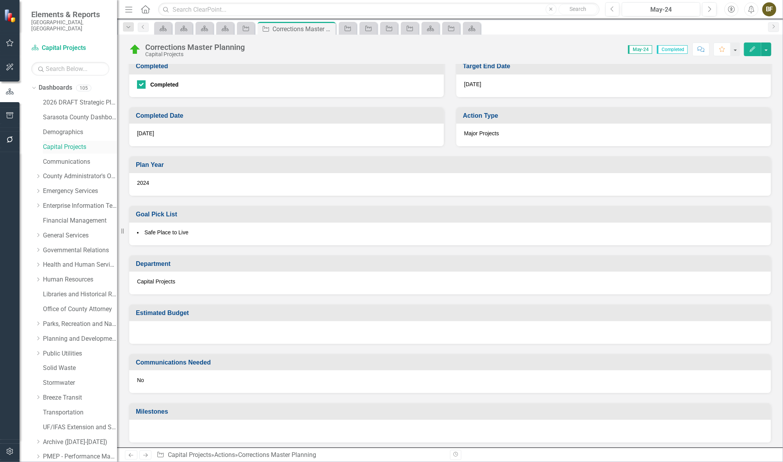
click at [57, 143] on link "Capital Projects" at bounding box center [80, 147] width 74 height 9
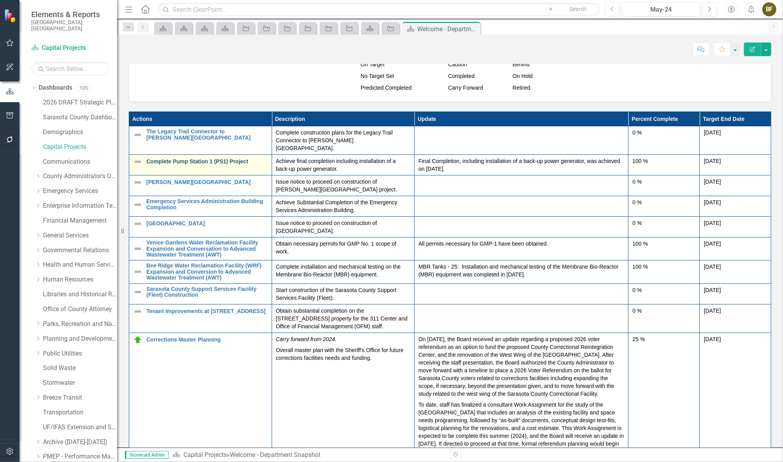
click at [181, 165] on link "Complete Pump Station 1 (PS1) Project" at bounding box center [206, 162] width 121 height 6
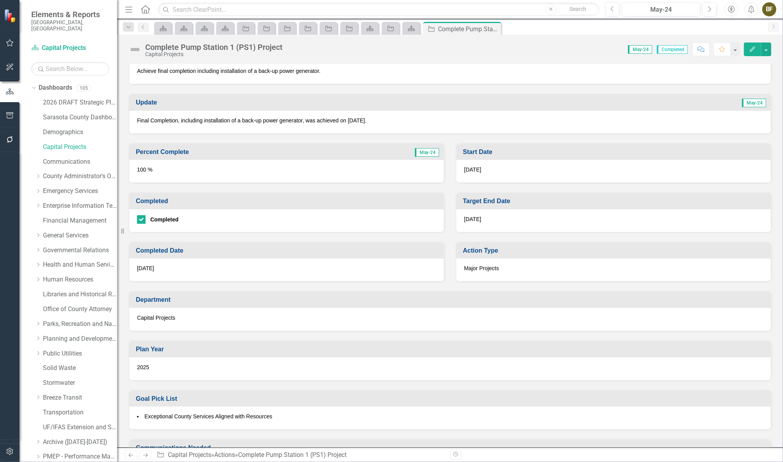
scroll to position [177, 0]
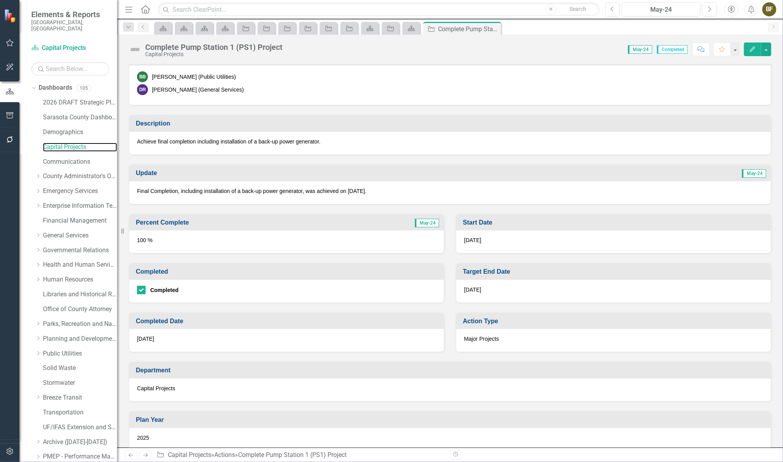
click at [66, 143] on link "Capital Projects" at bounding box center [80, 147] width 74 height 9
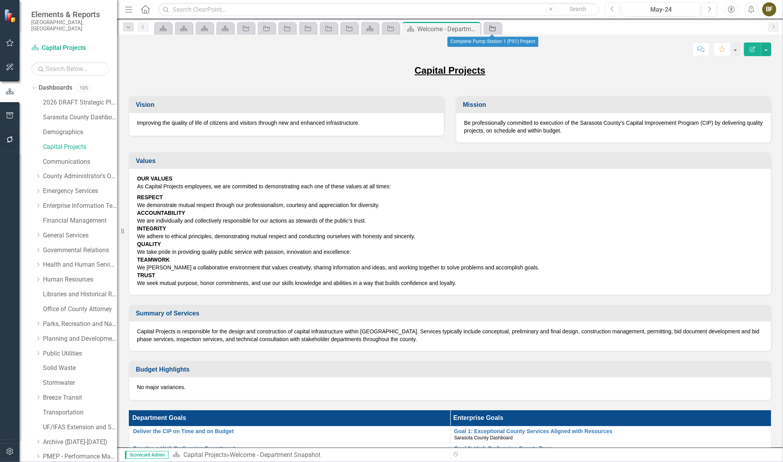
click at [498, 27] on link "Action" at bounding box center [493, 28] width 14 height 10
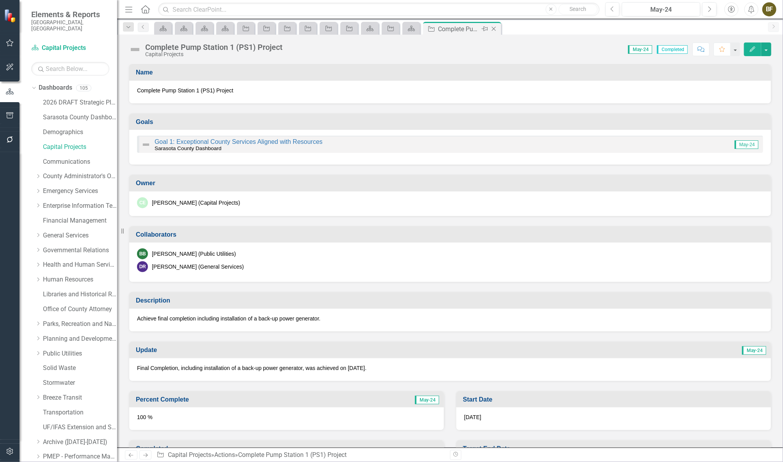
click at [494, 28] on icon at bounding box center [494, 29] width 4 height 4
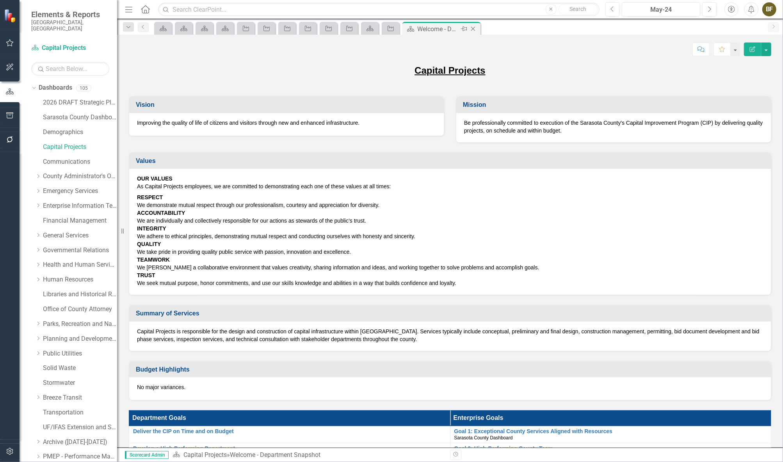
click at [473, 27] on icon "Close" at bounding box center [473, 29] width 8 height 6
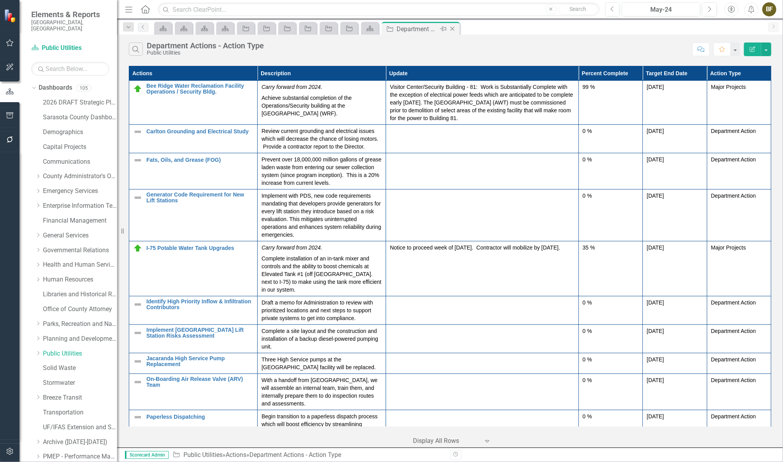
click at [454, 29] on icon "Close" at bounding box center [452, 29] width 8 height 6
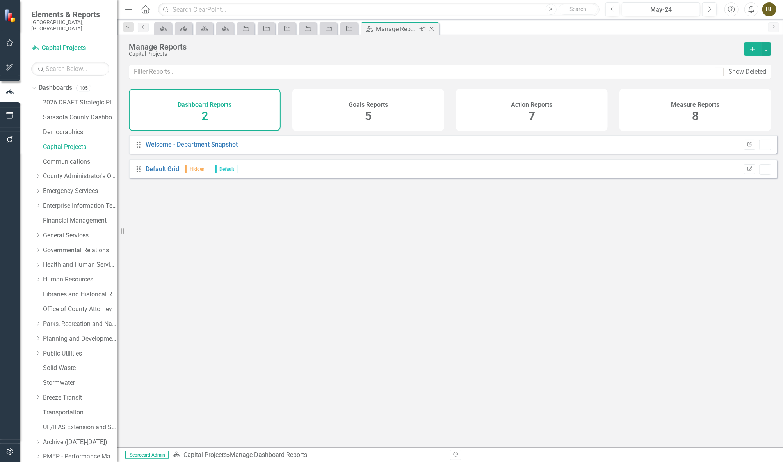
click at [430, 27] on icon "Close" at bounding box center [432, 29] width 8 height 6
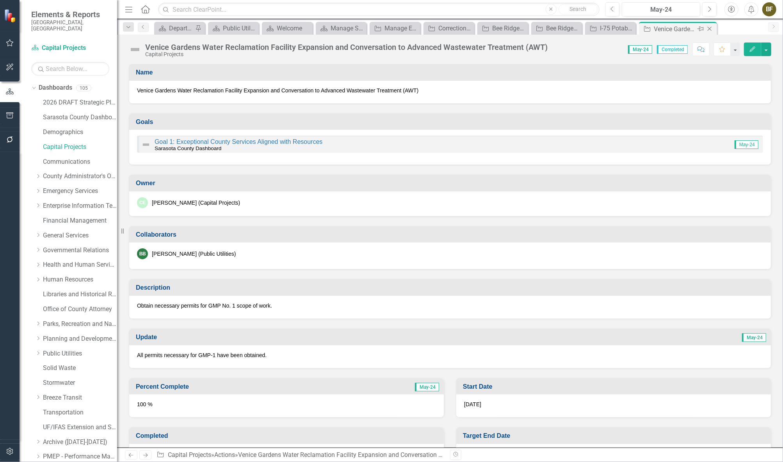
click at [711, 27] on icon "Close" at bounding box center [710, 29] width 8 height 6
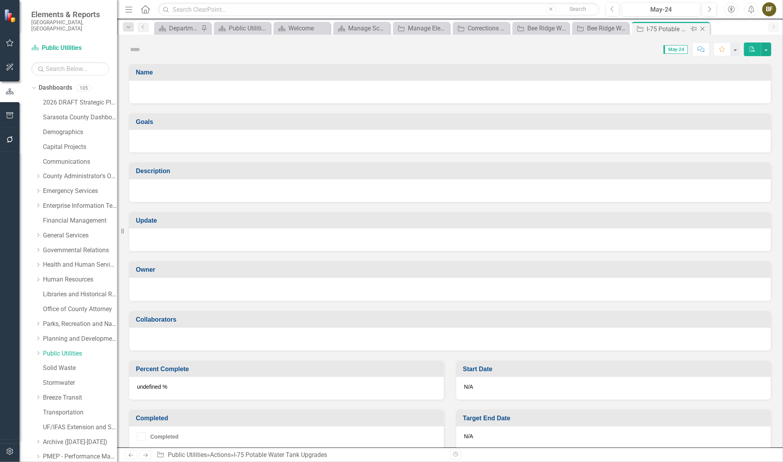
checkbox input "true"
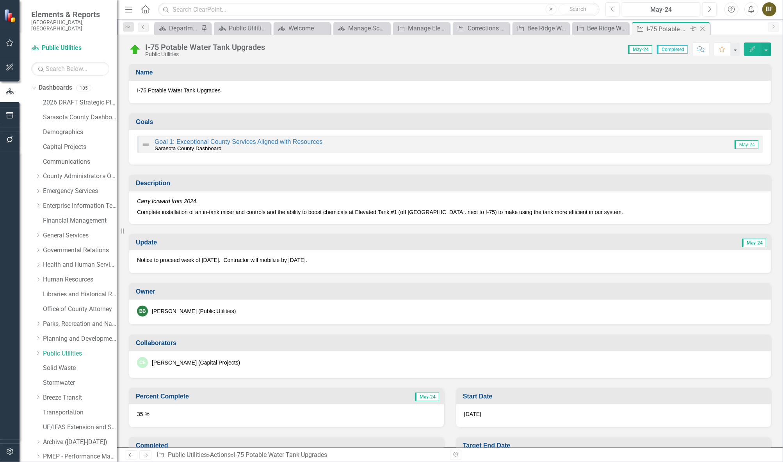
click at [701, 28] on icon "Close" at bounding box center [703, 29] width 8 height 6
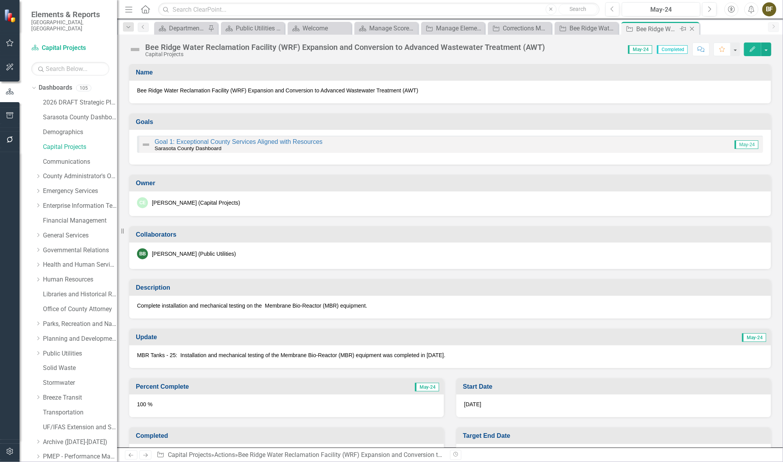
click at [690, 30] on icon "Close" at bounding box center [692, 29] width 8 height 6
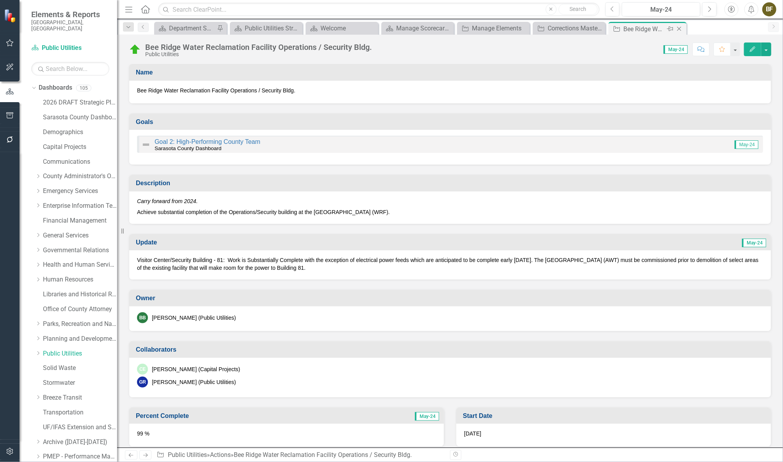
click at [678, 30] on icon "Close" at bounding box center [679, 29] width 8 height 6
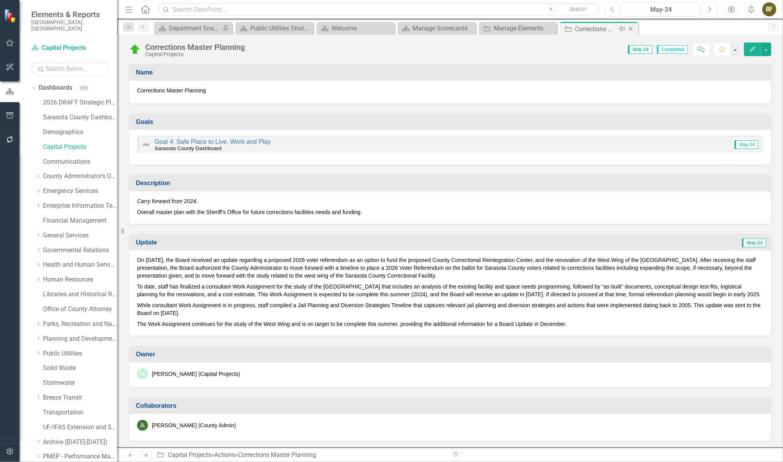
click at [633, 30] on icon "Close" at bounding box center [631, 29] width 8 height 6
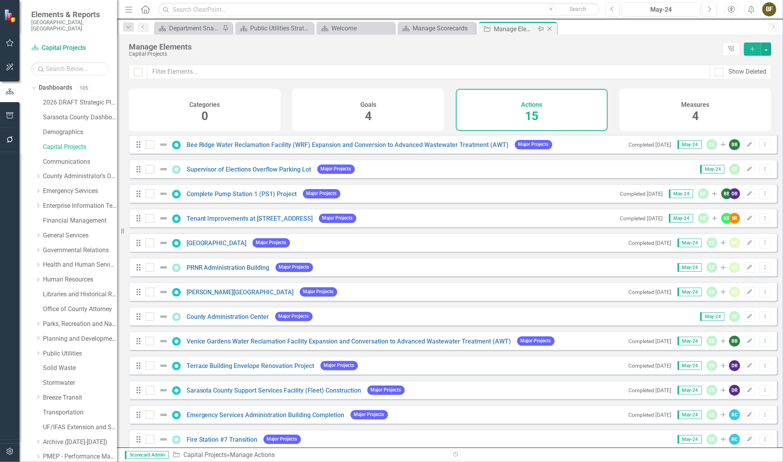
click at [550, 28] on icon at bounding box center [550, 29] width 4 height 4
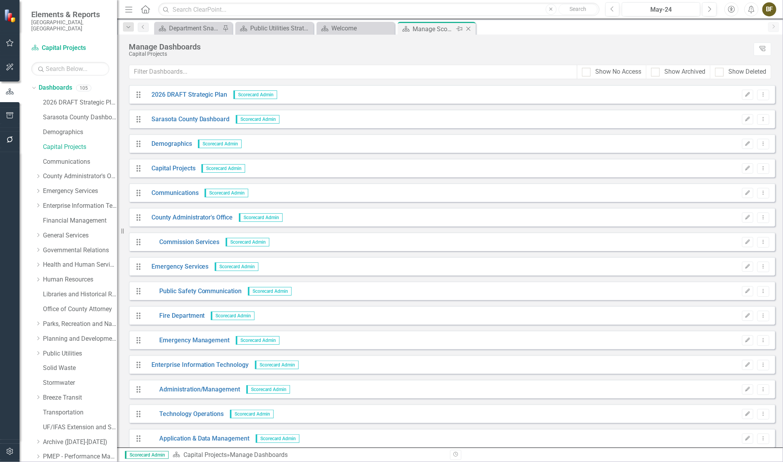
click at [469, 28] on icon "Close" at bounding box center [468, 29] width 8 height 6
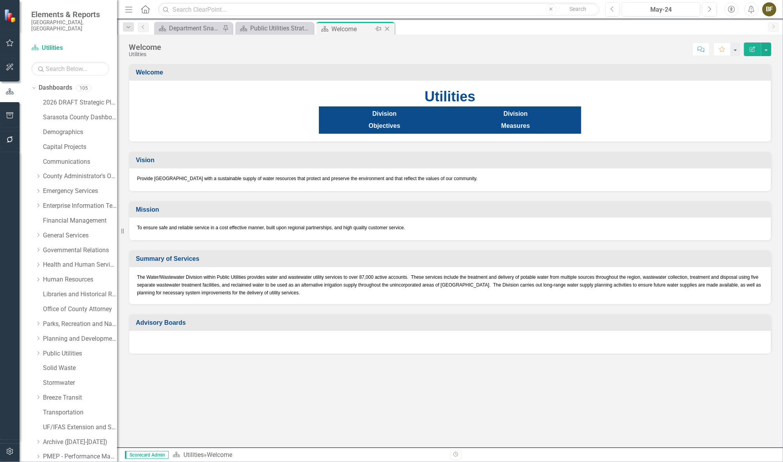
click at [382, 30] on div "Pin" at bounding box center [378, 29] width 10 height 10
click at [0, 0] on icon "Close" at bounding box center [0, 0] width 0 height 0
click at [297, 26] on div "Welcome" at bounding box center [276, 29] width 52 height 10
click at [183, 27] on div "Department Snapshot" at bounding box center [195, 28] width 52 height 10
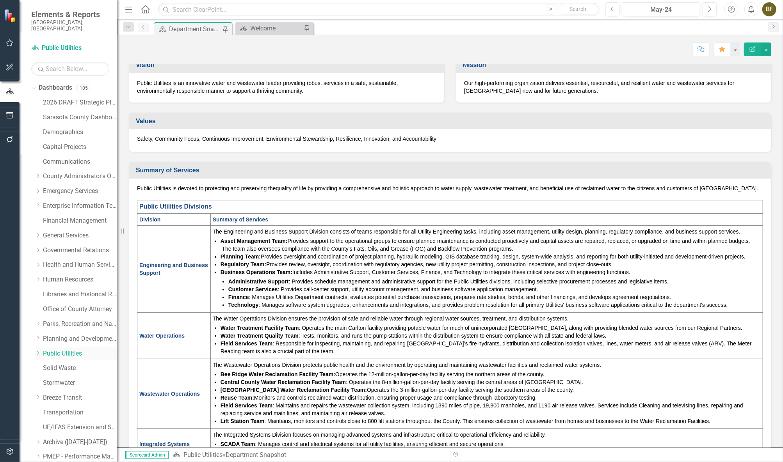
scroll to position [35, 0]
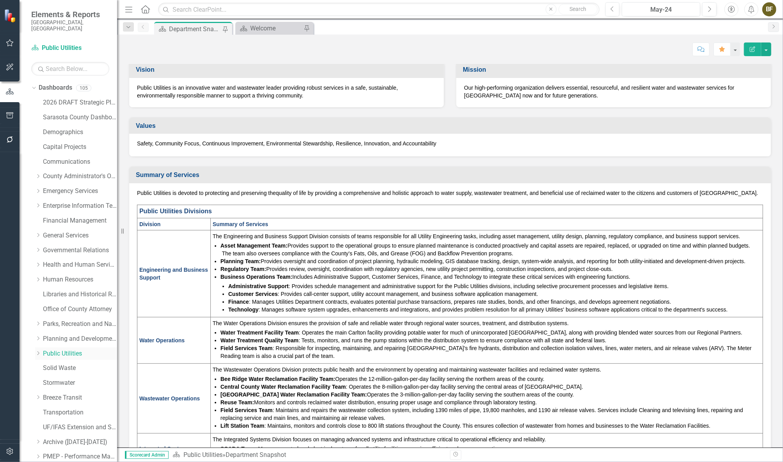
click at [66, 350] on link "Public Utilities" at bounding box center [80, 354] width 74 height 9
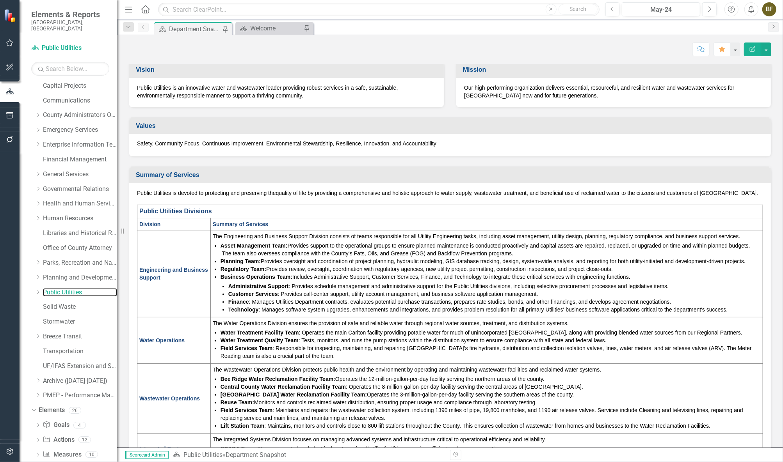
scroll to position [70, 0]
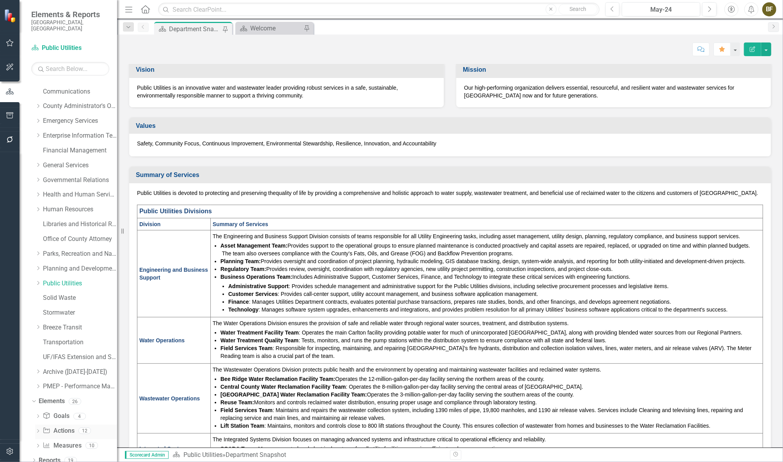
click at [62, 427] on link "Action Actions" at bounding box center [59, 431] width 32 height 9
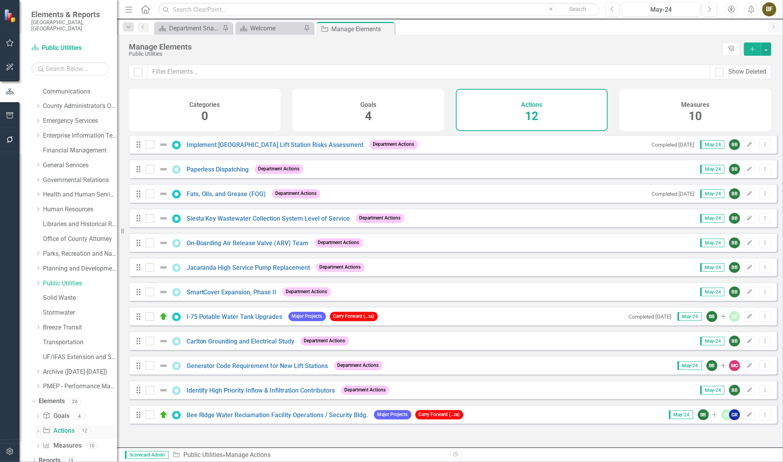
click at [39, 430] on icon at bounding box center [38, 432] width 2 height 4
click at [64, 427] on link "Action Actions" at bounding box center [59, 431] width 32 height 9
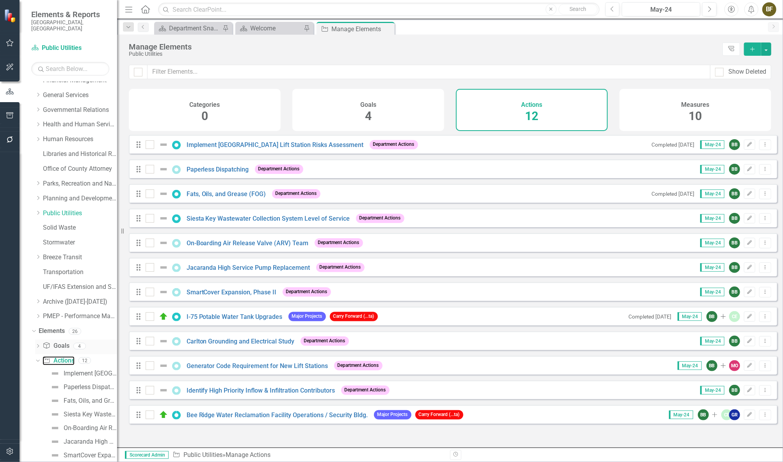
scroll to position [176, 0]
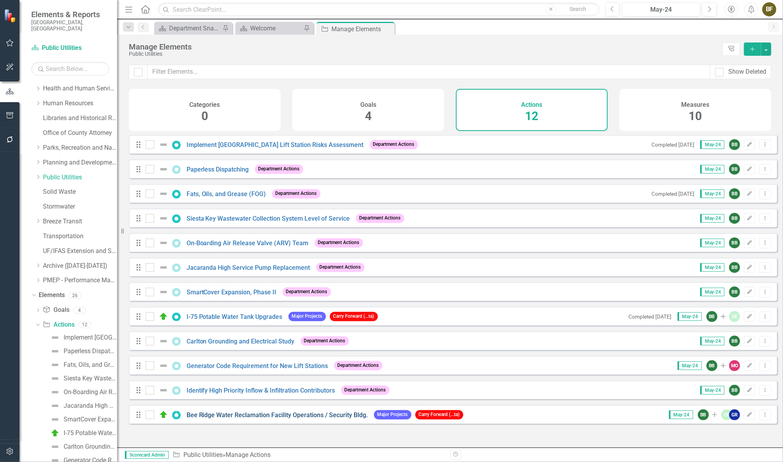
click at [233, 419] on link "Bee Ridge Water Reclamation Facility Operations / Security Bldg." at bounding box center [277, 415] width 181 height 7
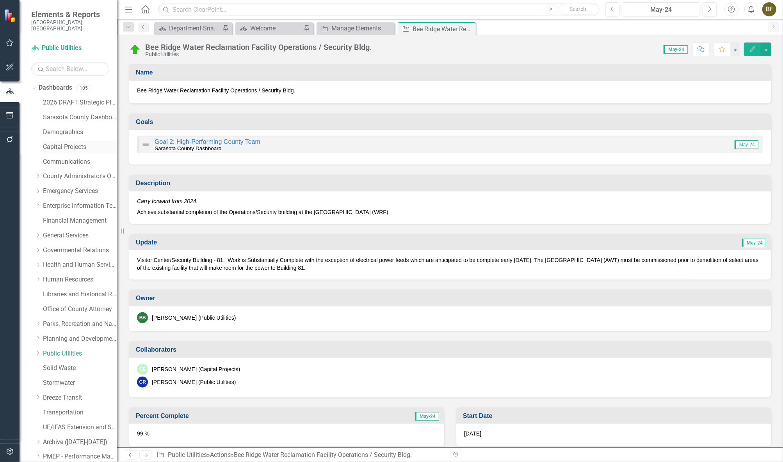
click at [65, 143] on link "Capital Projects" at bounding box center [80, 147] width 74 height 9
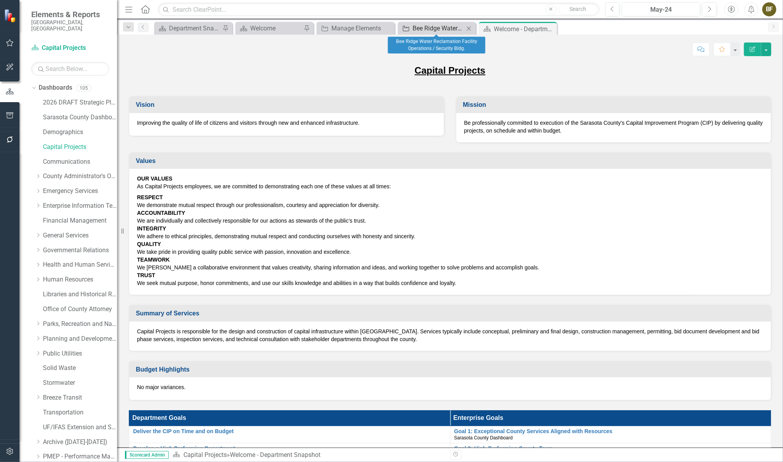
click at [452, 27] on div "Bee Ridge Water Reclamation Facility Operations / Security Bldg." at bounding box center [439, 28] width 52 height 10
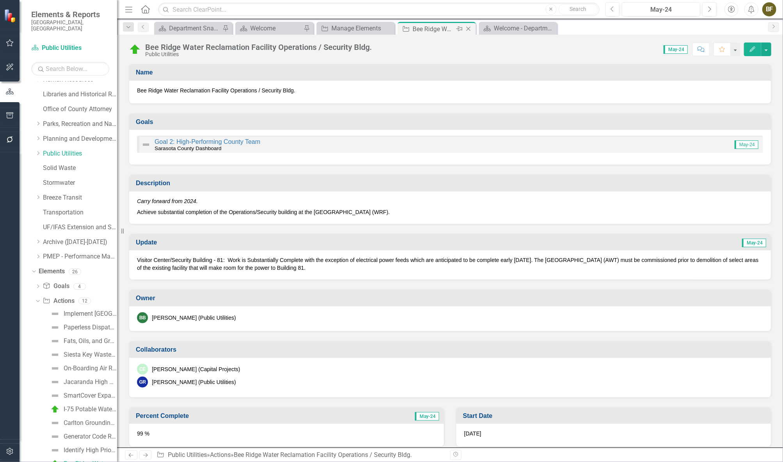
scroll to position [201, 0]
click at [468, 28] on icon "Close" at bounding box center [468, 29] width 8 height 6
click at [378, 28] on div "Manage Elements" at bounding box center [357, 28] width 52 height 10
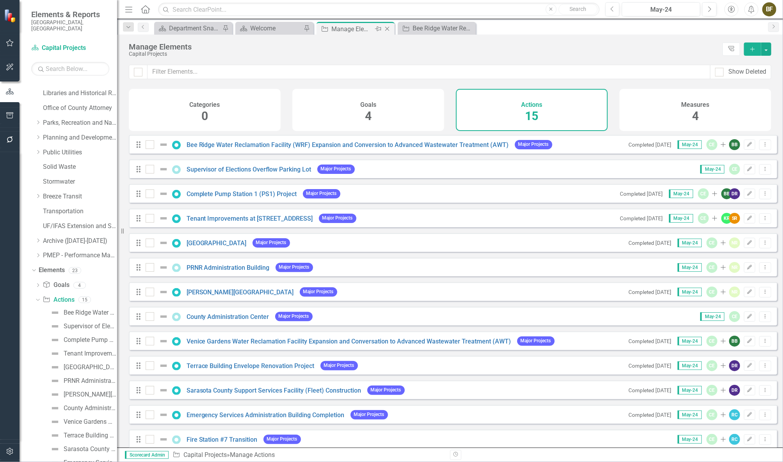
click at [386, 27] on icon "Close" at bounding box center [387, 29] width 8 height 6
click at [388, 27] on icon "Close" at bounding box center [387, 29] width 8 height 6
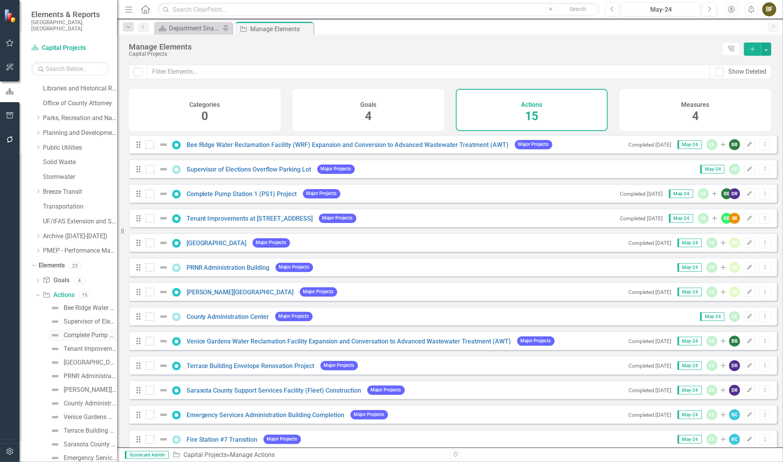
scroll to position [237, 0]
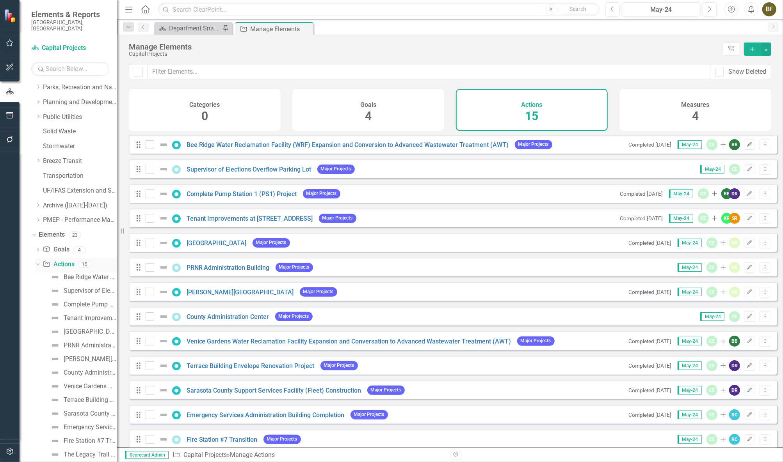
click at [36, 261] on icon "Dropdown" at bounding box center [37, 263] width 4 height 5
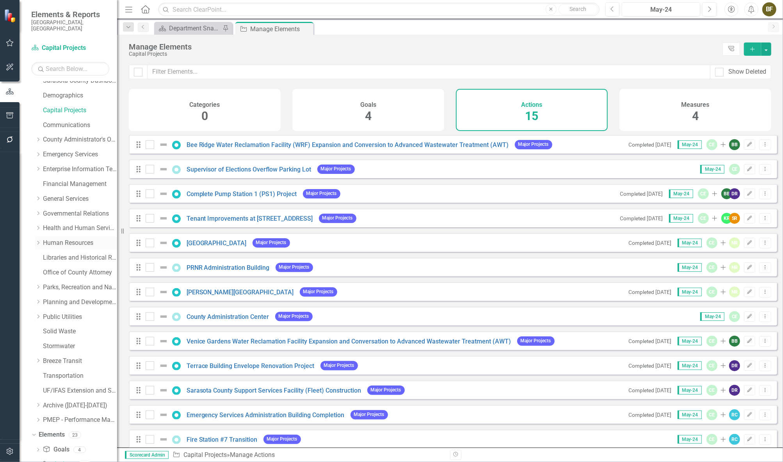
scroll to position [0, 0]
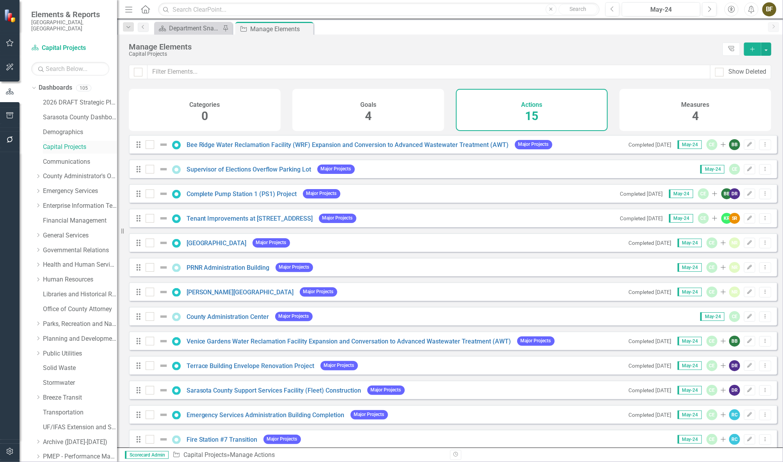
click at [73, 143] on link "Capital Projects" at bounding box center [80, 147] width 74 height 9
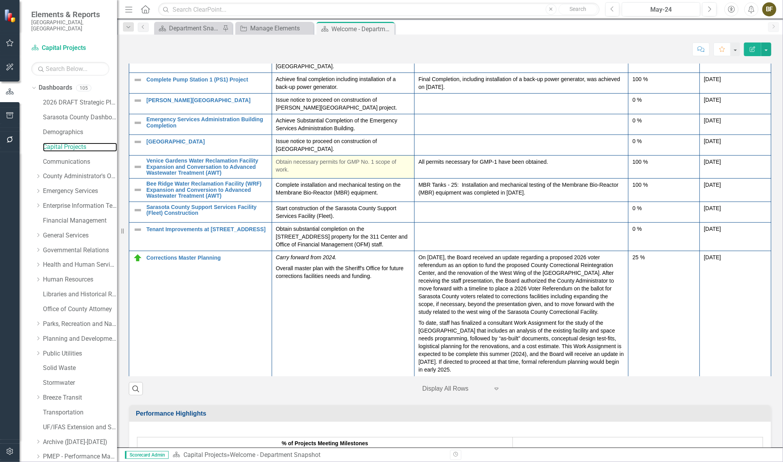
scroll to position [603, 0]
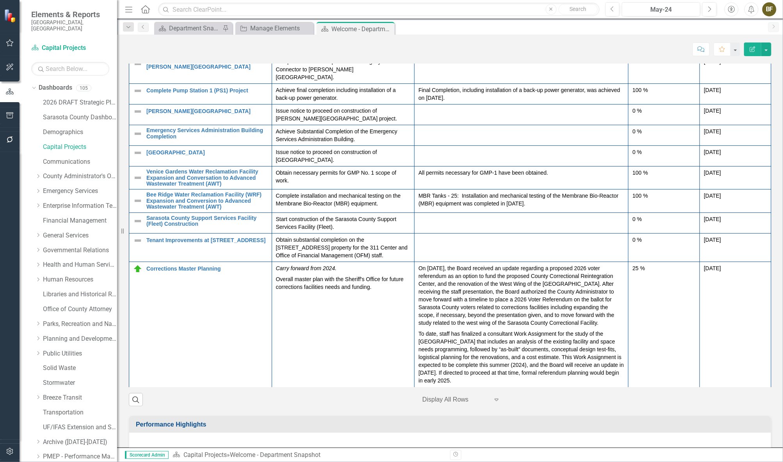
click at [752, 50] on icon "Edit Report" at bounding box center [752, 48] width 7 height 5
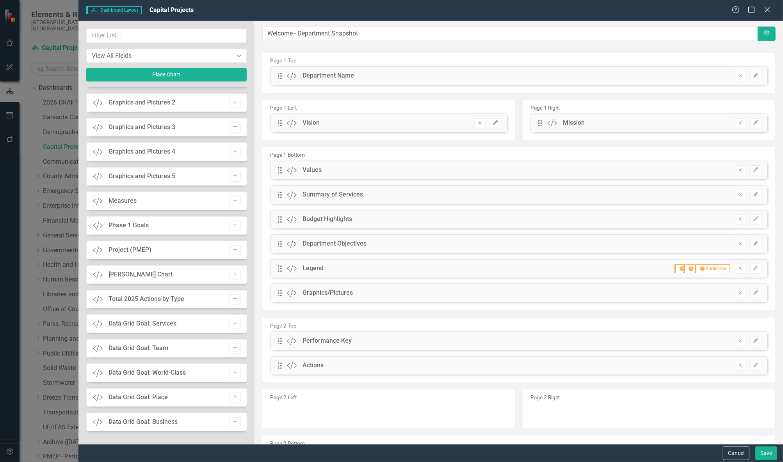
scroll to position [0, 0]
click at [735, 445] on button "Cancel" at bounding box center [736, 454] width 27 height 14
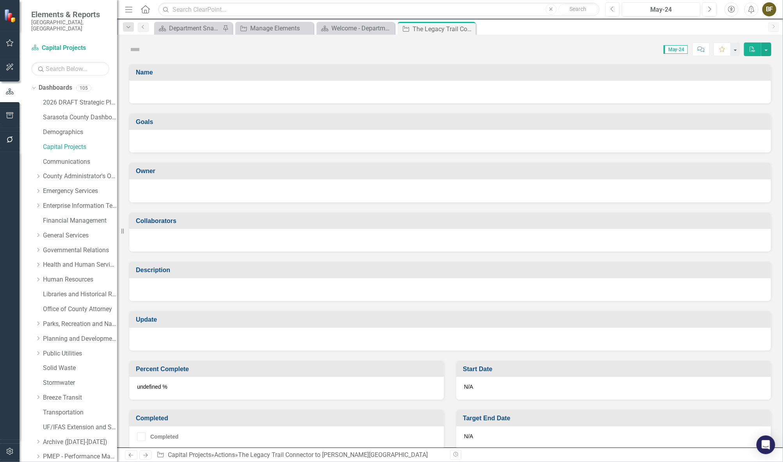
checkbox input "true"
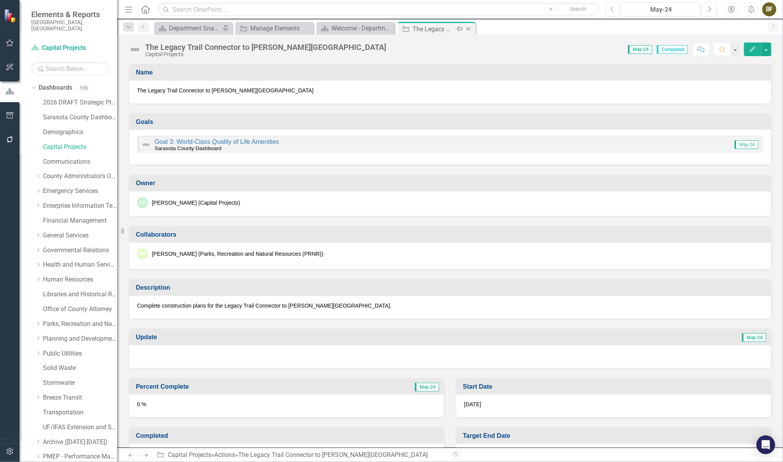
click at [469, 28] on icon "Close" at bounding box center [468, 29] width 8 height 6
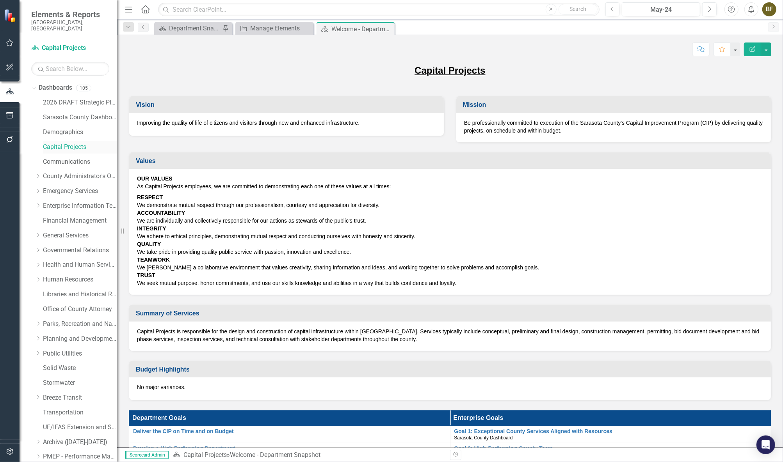
click at [74, 143] on link "Capital Projects" at bounding box center [80, 147] width 74 height 9
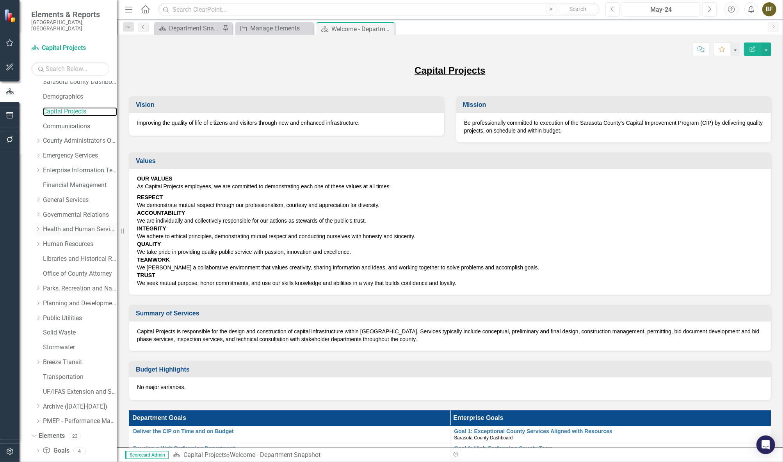
scroll to position [70, 0]
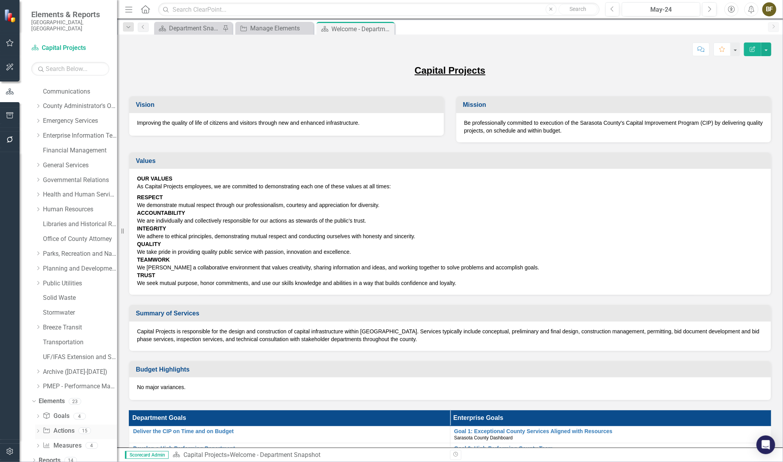
click at [69, 427] on link "Action Actions" at bounding box center [59, 431] width 32 height 9
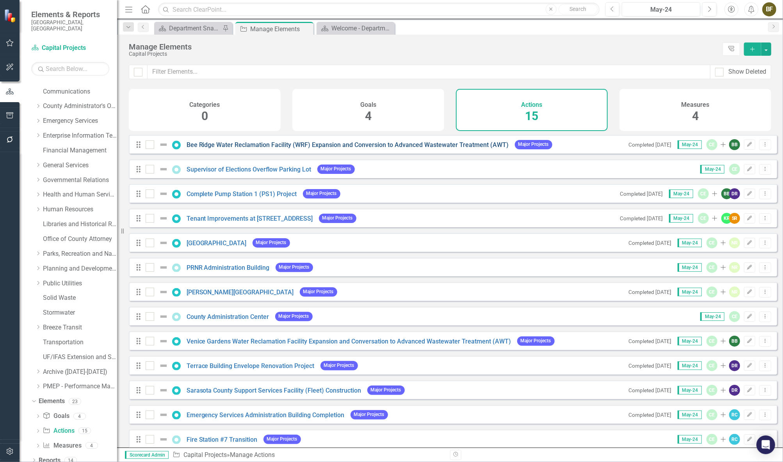
click at [383, 149] on link "Bee Ridge Water Reclamation Facility (WRF) Expansion and Conversion to Advanced…" at bounding box center [348, 144] width 322 height 7
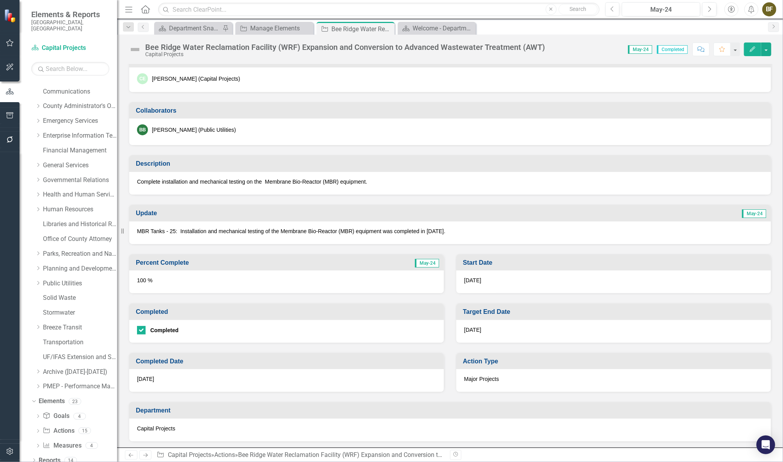
scroll to position [71, 0]
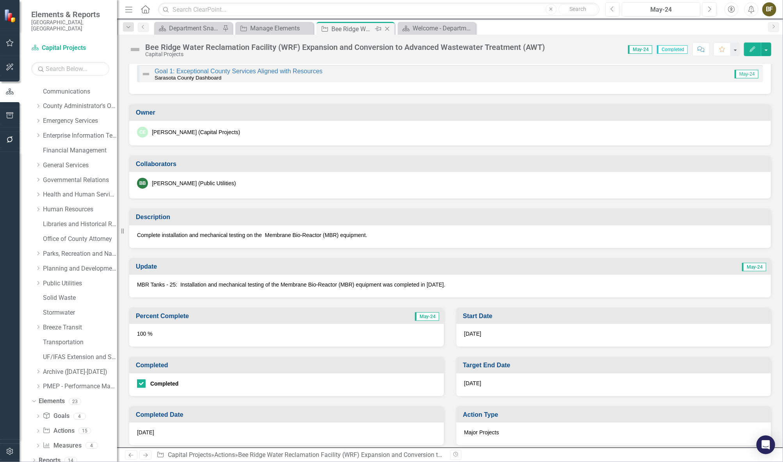
click at [387, 28] on icon "Close" at bounding box center [387, 29] width 8 height 6
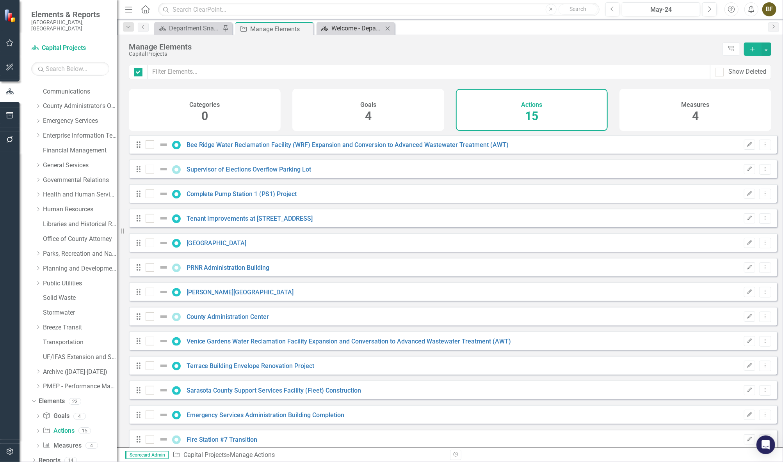
checkbox input "false"
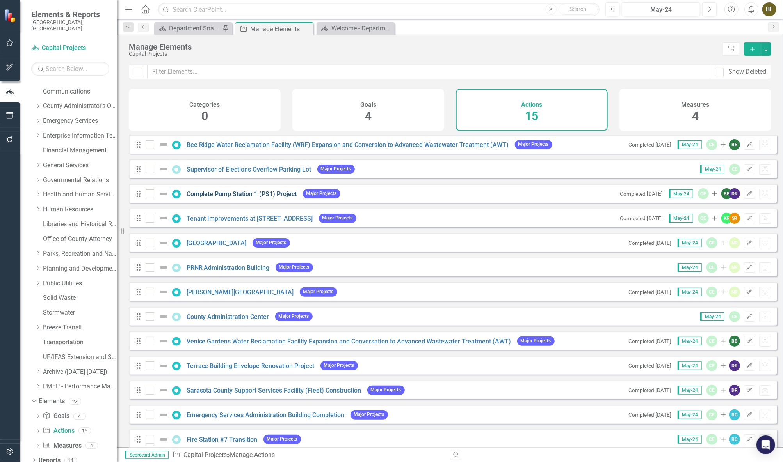
click at [246, 198] on link "Complete Pump Station 1 (PS1) Project" at bounding box center [242, 193] width 110 height 7
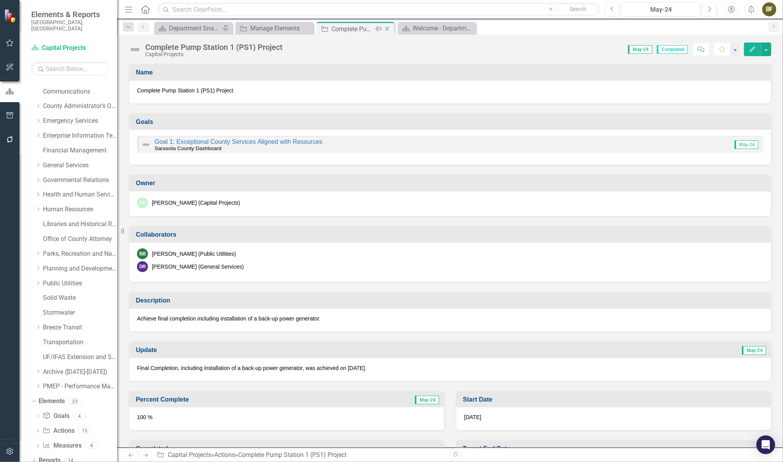
click at [387, 29] on icon "Close" at bounding box center [387, 29] width 8 height 6
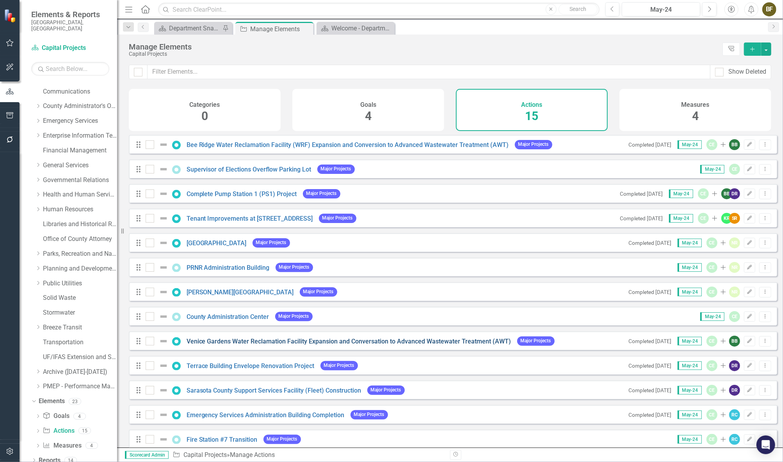
click at [322, 345] on link "Venice Gardens Water Reclamation Facility Expansion and Conversation to Advance…" at bounding box center [349, 341] width 325 height 7
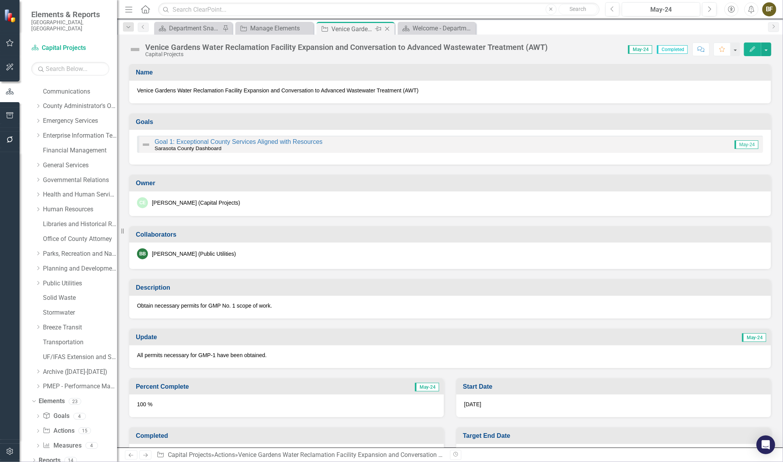
click at [388, 29] on icon "Close" at bounding box center [387, 29] width 8 height 6
